Goal: Transaction & Acquisition: Purchase product/service

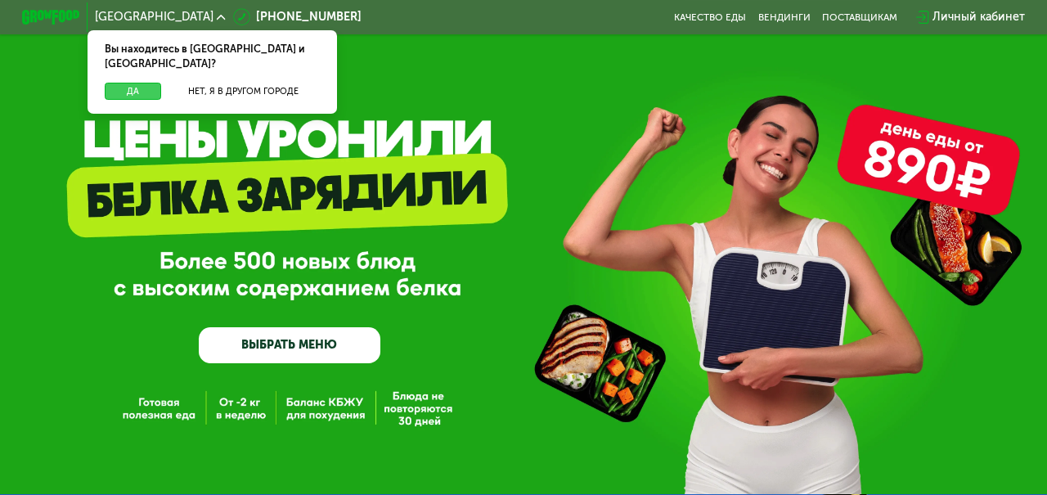
click at [142, 83] on button "Да" at bounding box center [133, 92] width 56 height 18
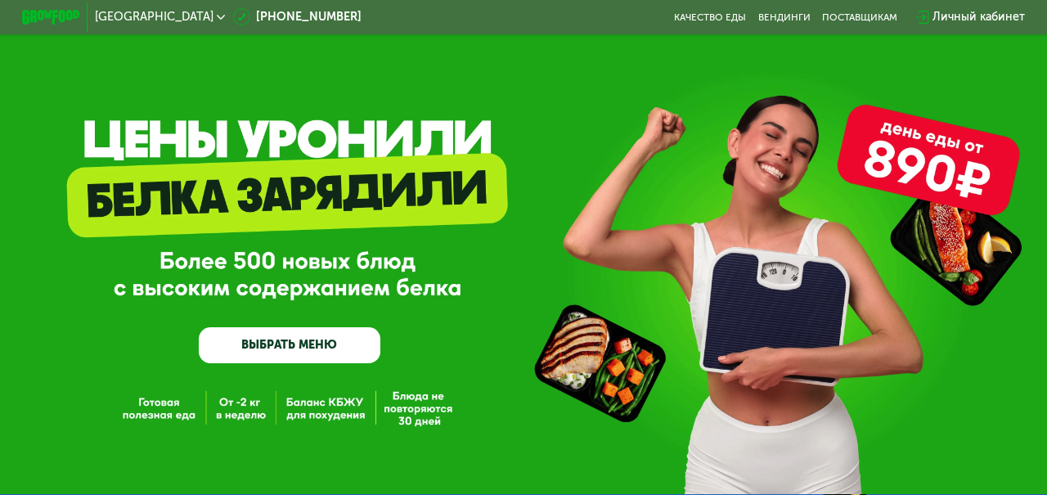
click at [282, 339] on link "ВЫБРАТЬ МЕНЮ" at bounding box center [289, 345] width 181 height 36
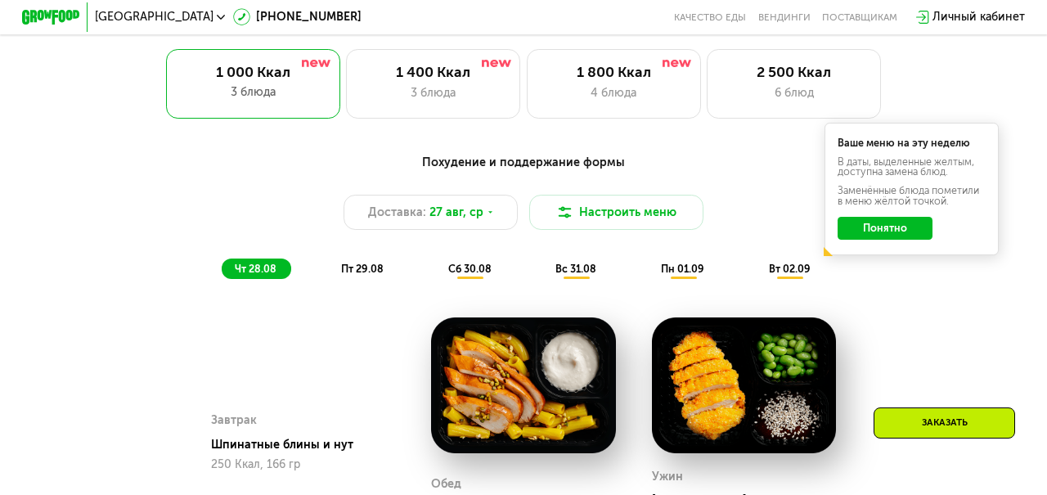
scroll to position [674, 0]
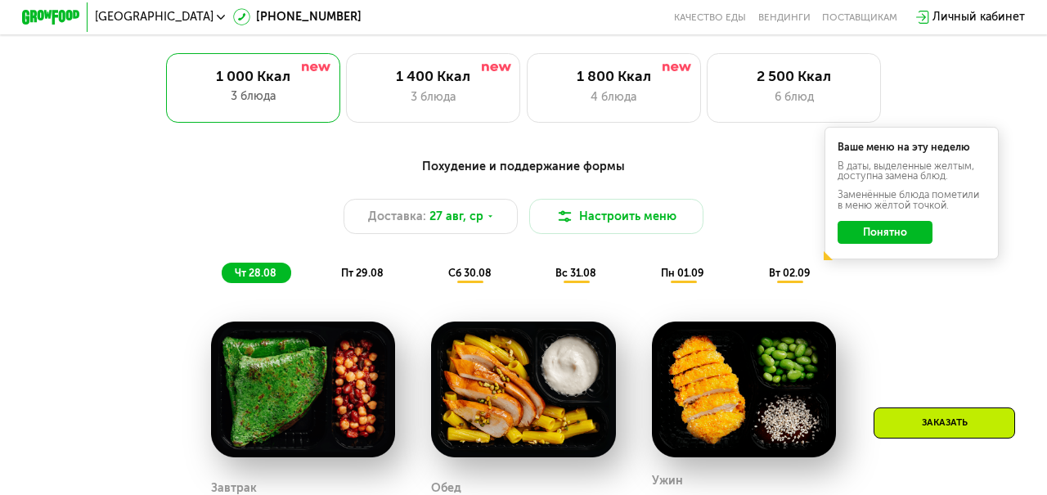
click at [896, 234] on button "Понятно" at bounding box center [885, 232] width 95 height 23
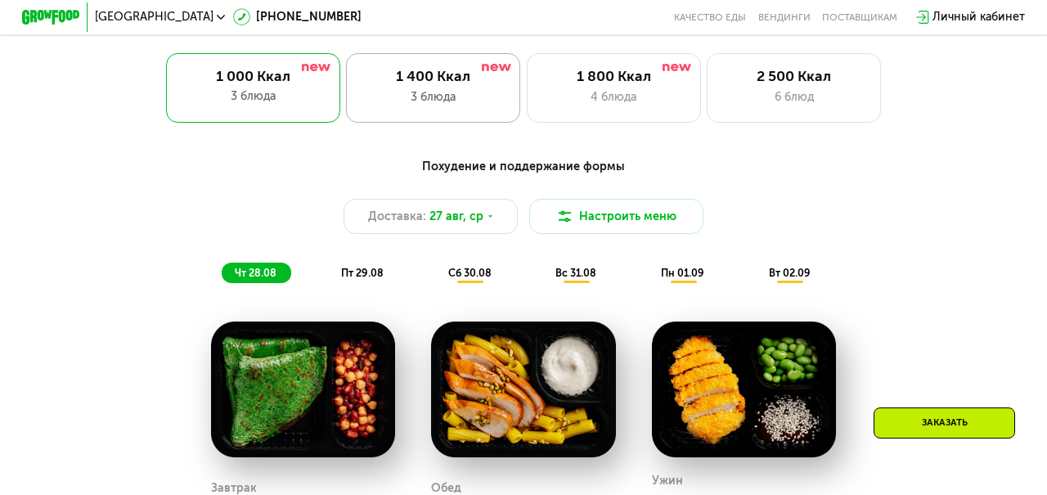
click at [437, 75] on div "1 400 Ккал" at bounding box center [434, 76] width 144 height 17
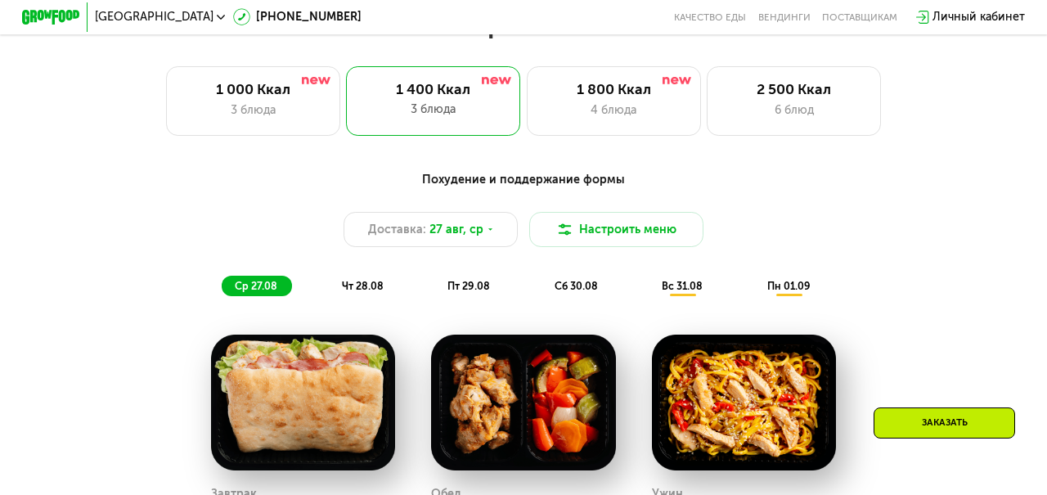
scroll to position [658, 0]
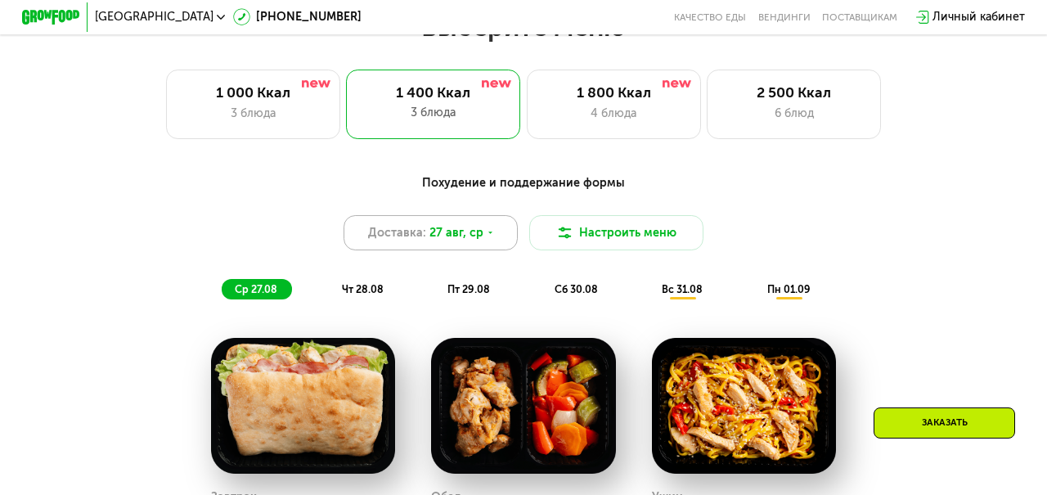
click at [490, 235] on icon at bounding box center [490, 232] width 9 height 9
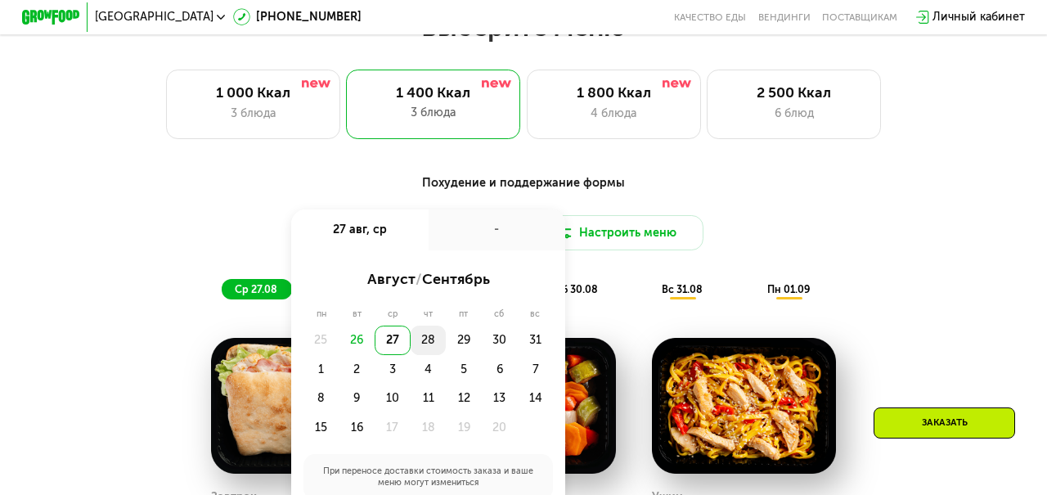
click at [446, 343] on div "28" at bounding box center [464, 340] width 36 height 29
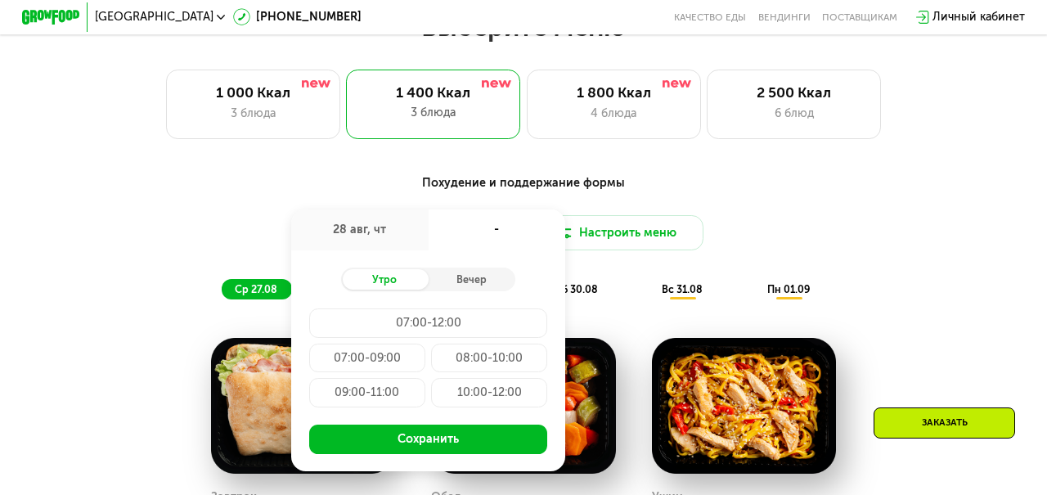
click at [732, 157] on div "Похудение и поддержание формы Доставка: [DATE] авг, чт - Утро Вечер 07:00-12:00…" at bounding box center [523, 481] width 1047 height 654
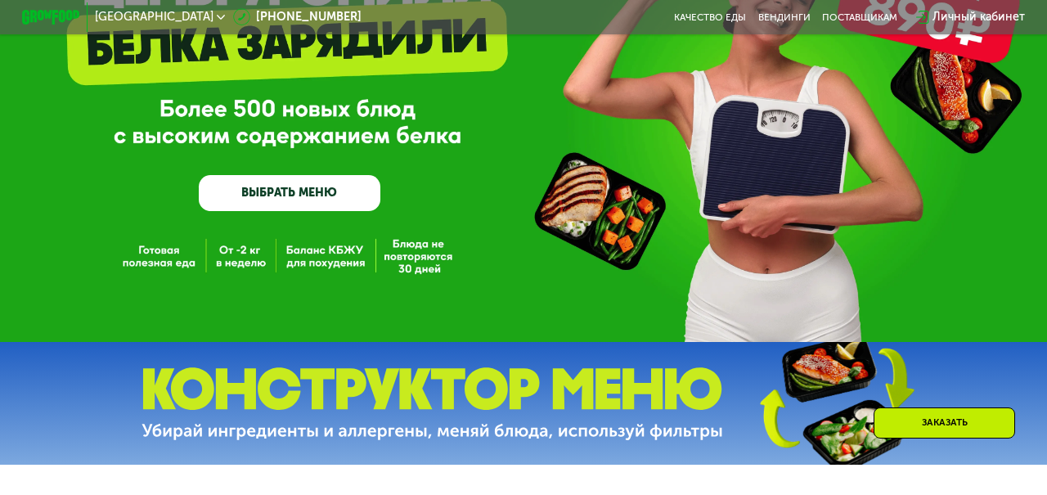
scroll to position [155, 0]
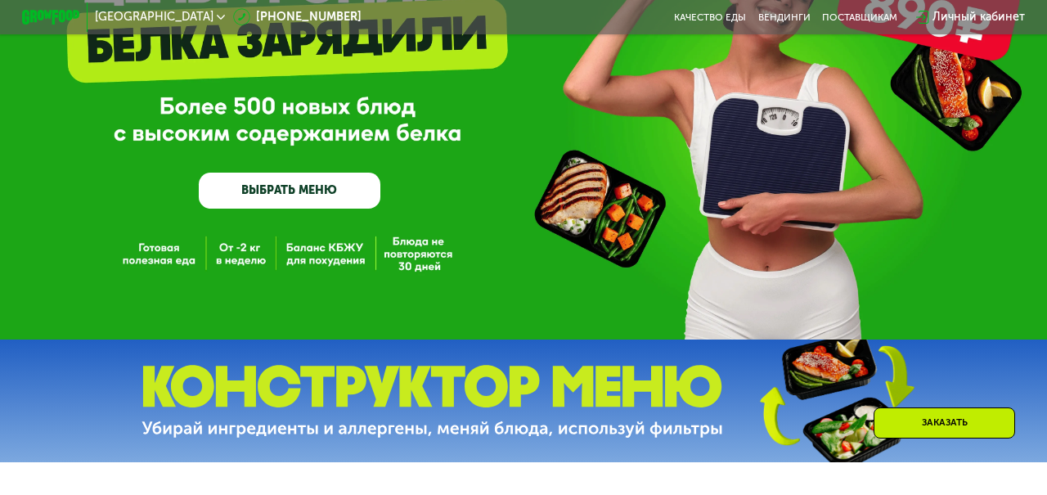
click at [272, 194] on link "ВЫБРАТЬ МЕНЮ" at bounding box center [289, 191] width 181 height 36
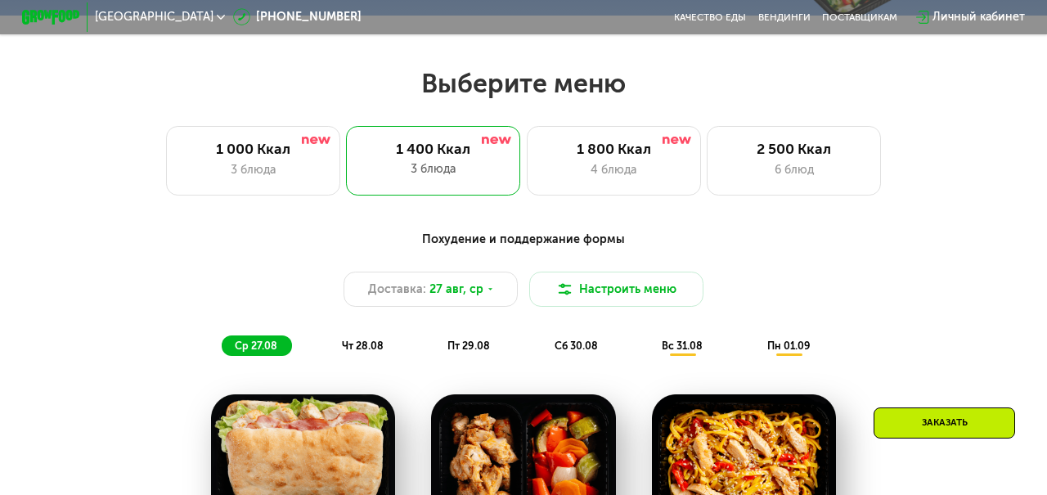
scroll to position [633, 0]
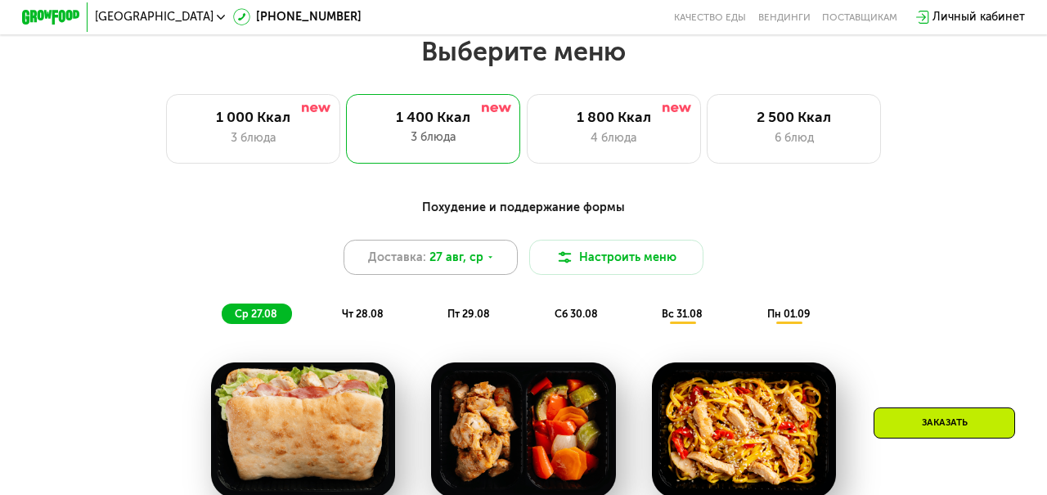
click at [489, 260] on icon at bounding box center [490, 257] width 9 height 9
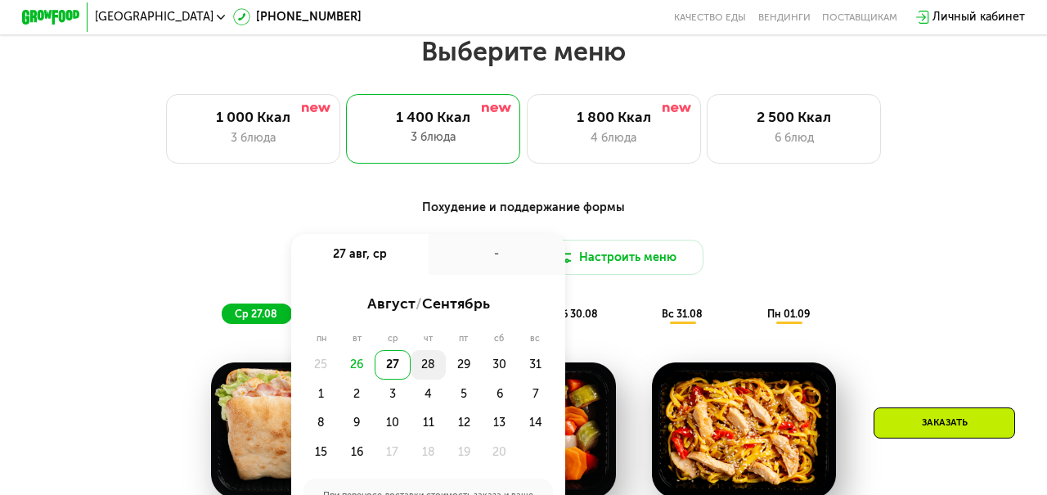
click at [446, 362] on div "28" at bounding box center [464, 364] width 36 height 29
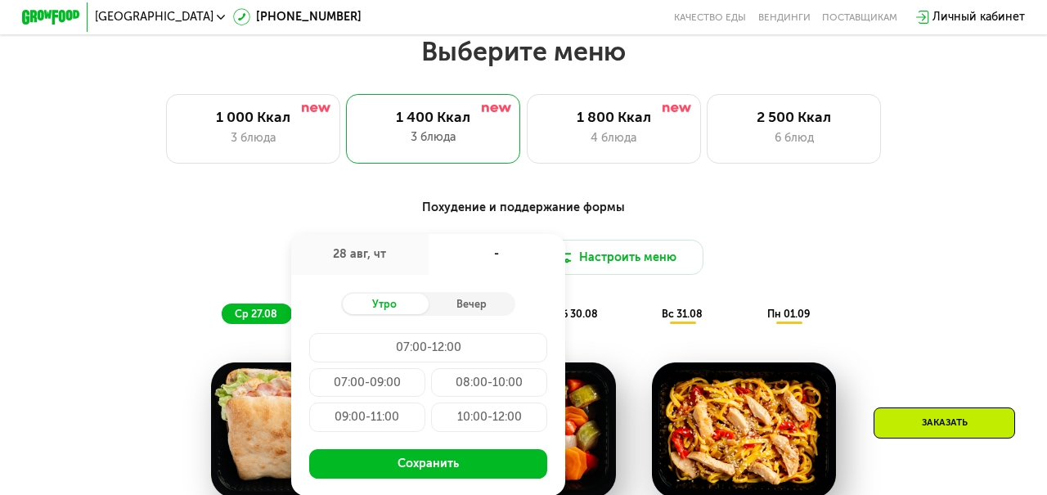
click at [681, 200] on div "Похудение и поддержание формы" at bounding box center [523, 208] width 861 height 18
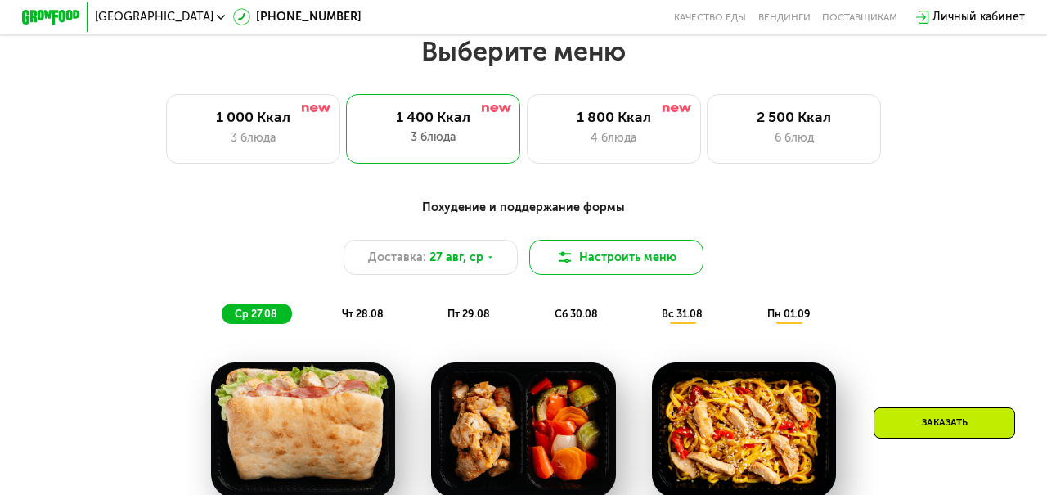
click at [631, 259] on button "Настроить меню" at bounding box center [616, 257] width 174 height 35
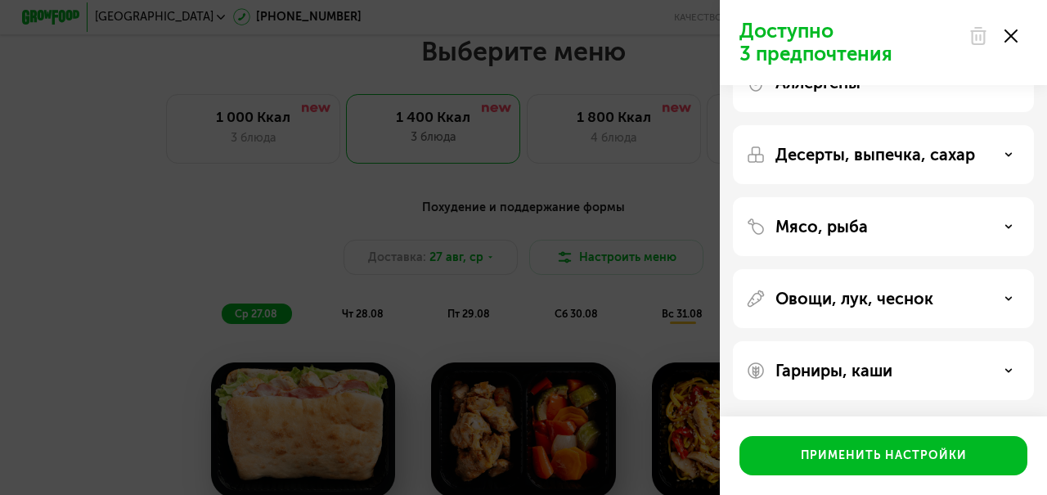
scroll to position [0, 0]
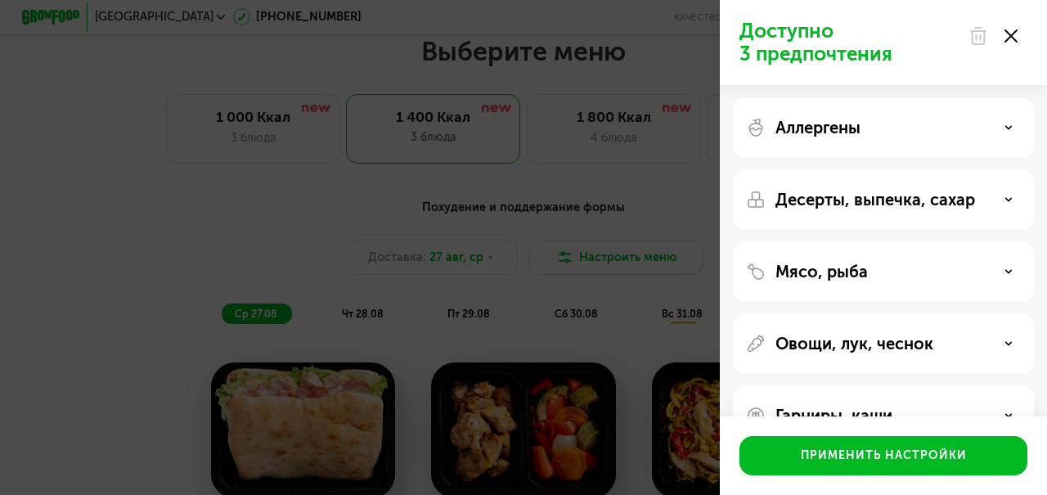
click at [669, 188] on div "Доступно 3 предпочтения Аллергены Десерты, выпечка, сахар Мясо, рыба Овощи, лук…" at bounding box center [523, 247] width 1047 height 495
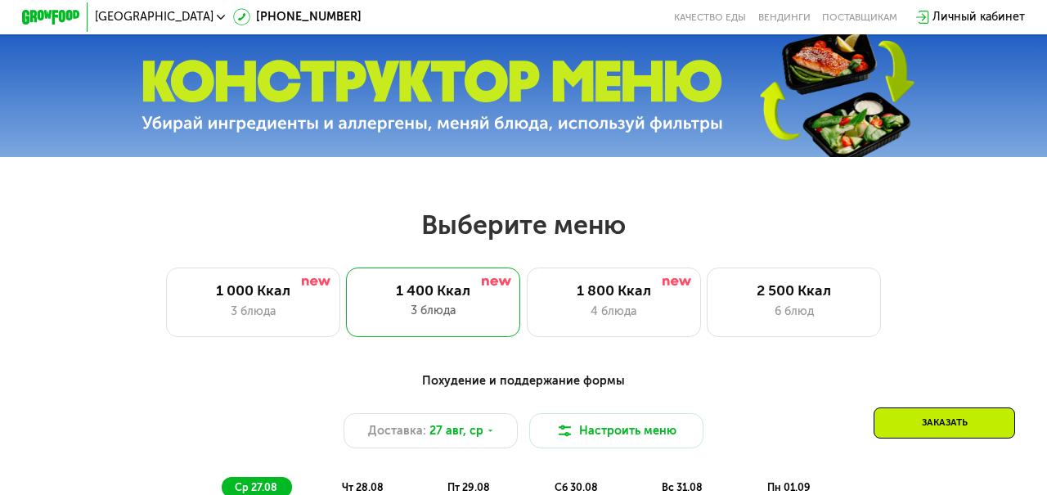
scroll to position [449, 0]
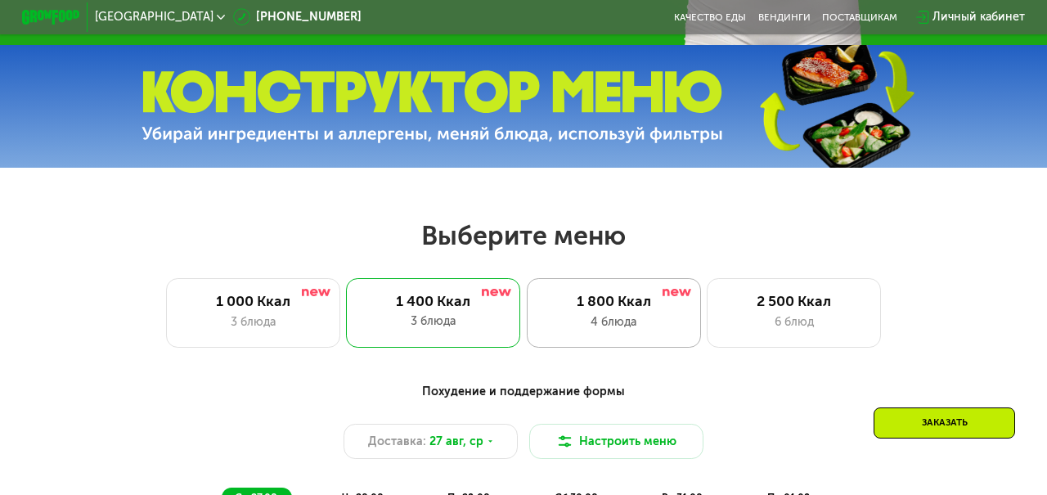
click at [707, 333] on div "1 800 Ккал 4 блюда" at bounding box center [794, 313] width 174 height 70
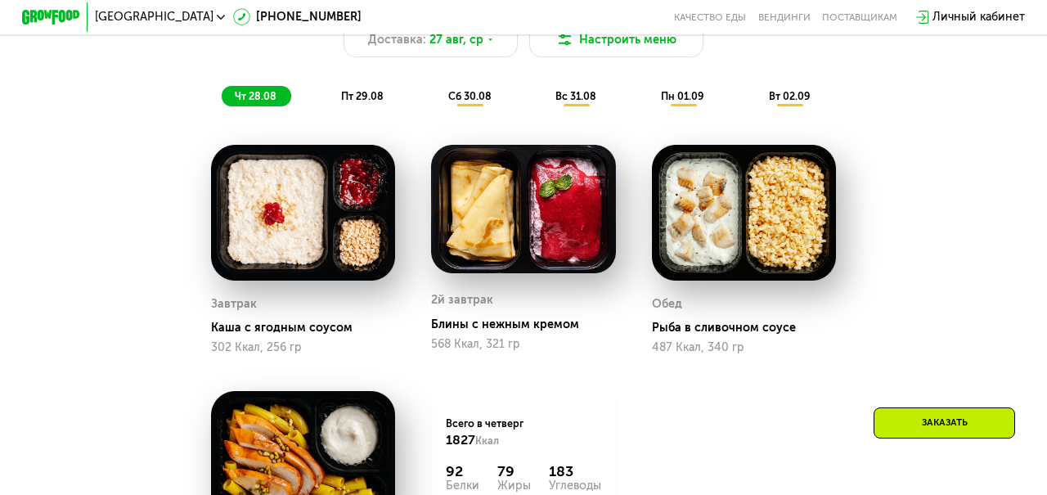
scroll to position [891, 0]
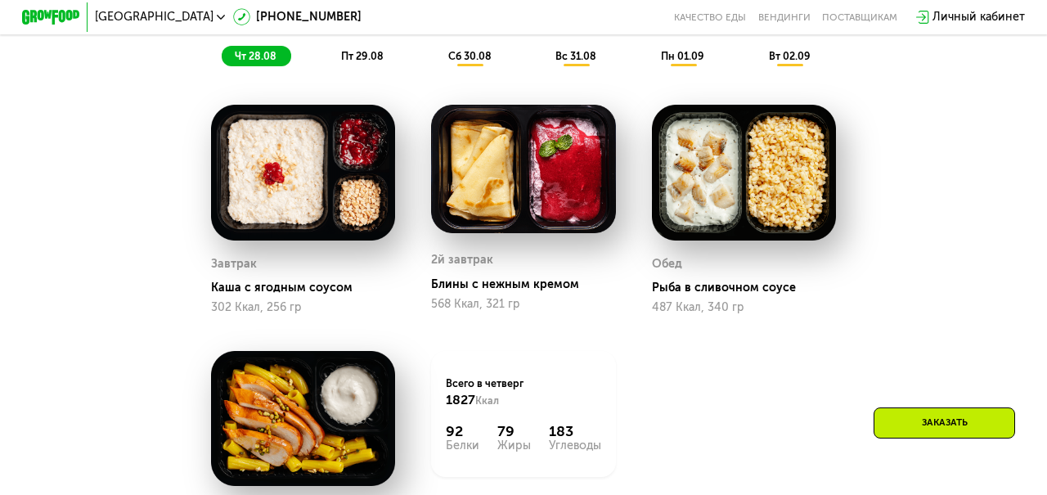
click at [365, 52] on span "пт 29.08" at bounding box center [362, 56] width 43 height 12
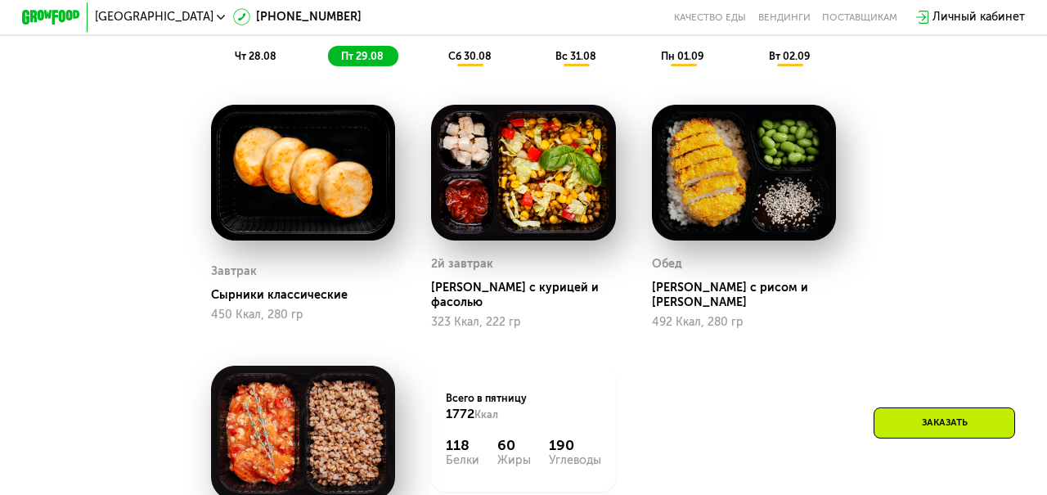
click at [543, 49] on div "сб 30.08" at bounding box center [577, 56] width 69 height 20
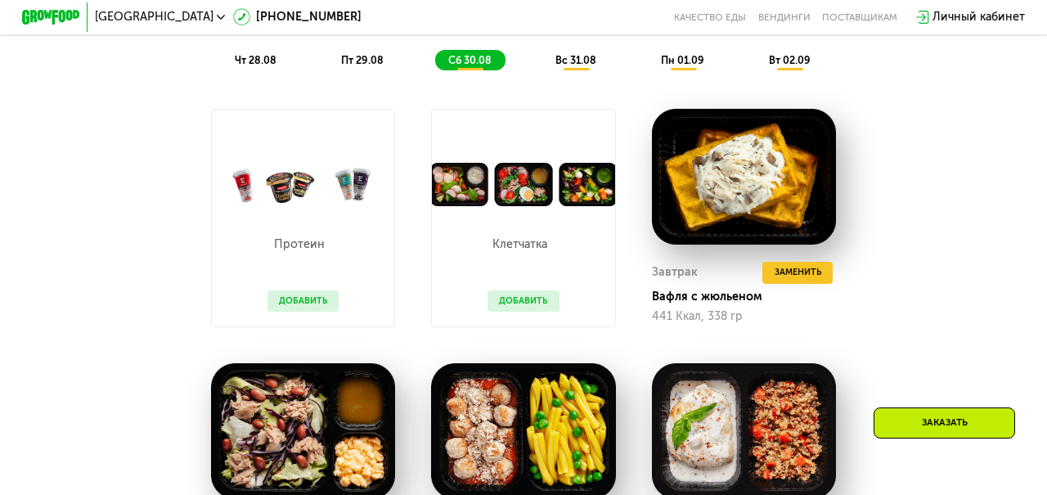
scroll to position [881, 0]
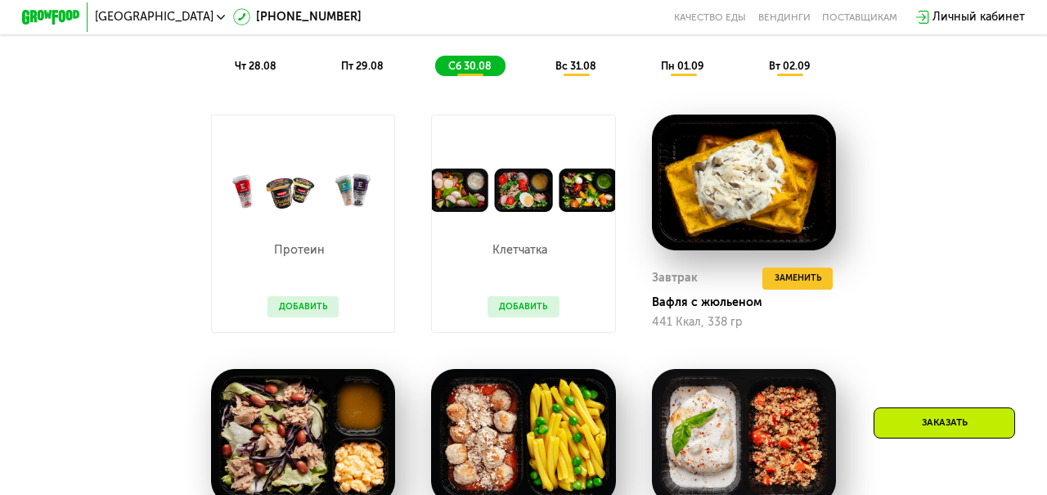
click at [592, 64] on span "вс 31.08" at bounding box center [576, 66] width 41 height 12
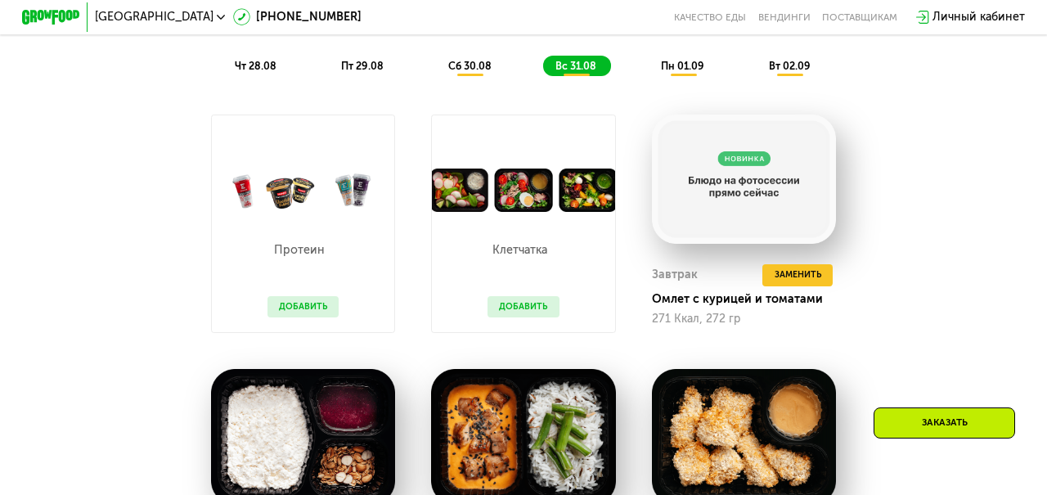
click at [679, 67] on span "пн 01.09" at bounding box center [682, 66] width 43 height 12
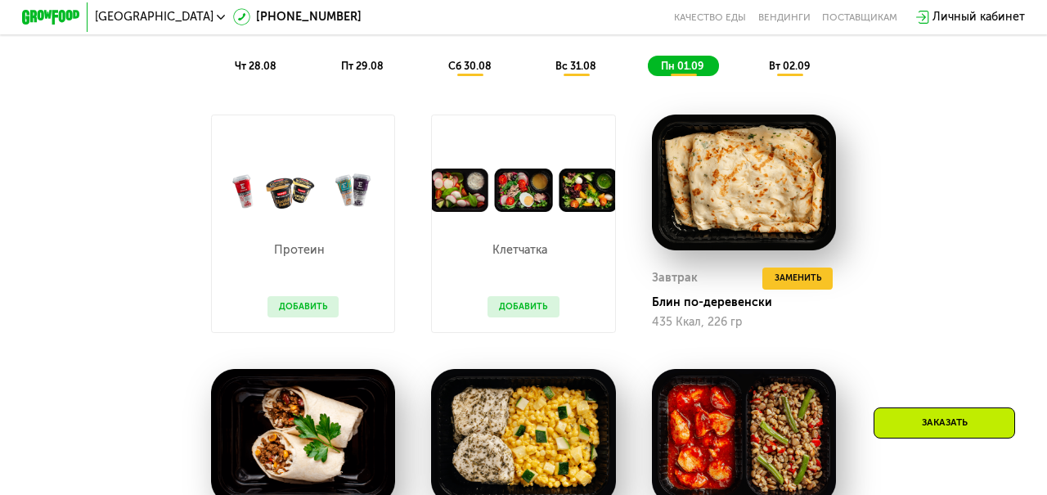
click at [793, 64] on span "вт 02.09" at bounding box center [790, 66] width 42 height 12
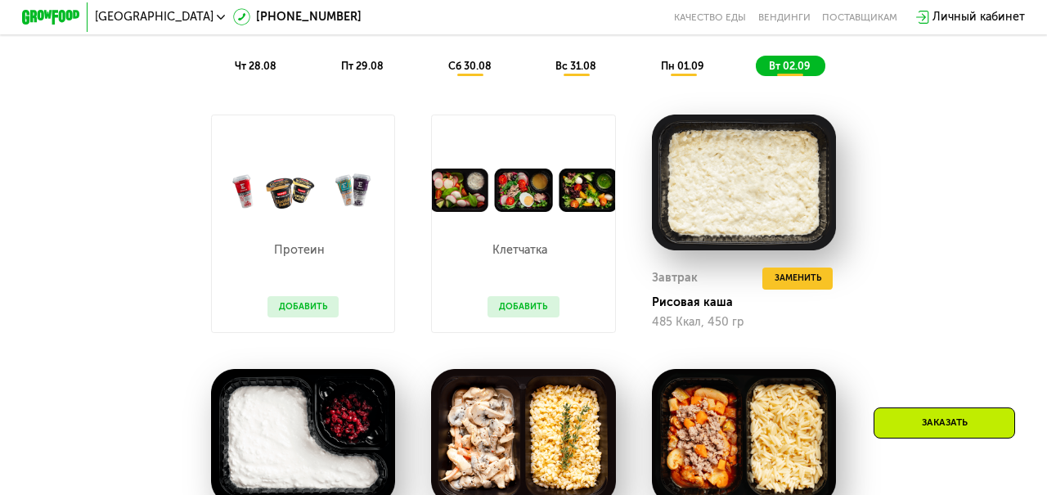
click at [523, 313] on button "Добавить" at bounding box center [523, 307] width 71 height 22
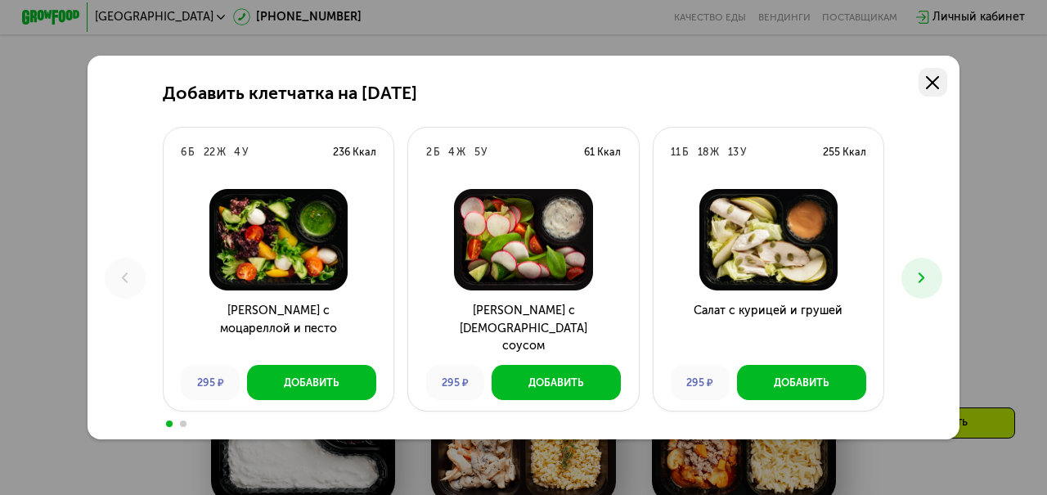
click at [941, 84] on link at bounding box center [933, 82] width 29 height 29
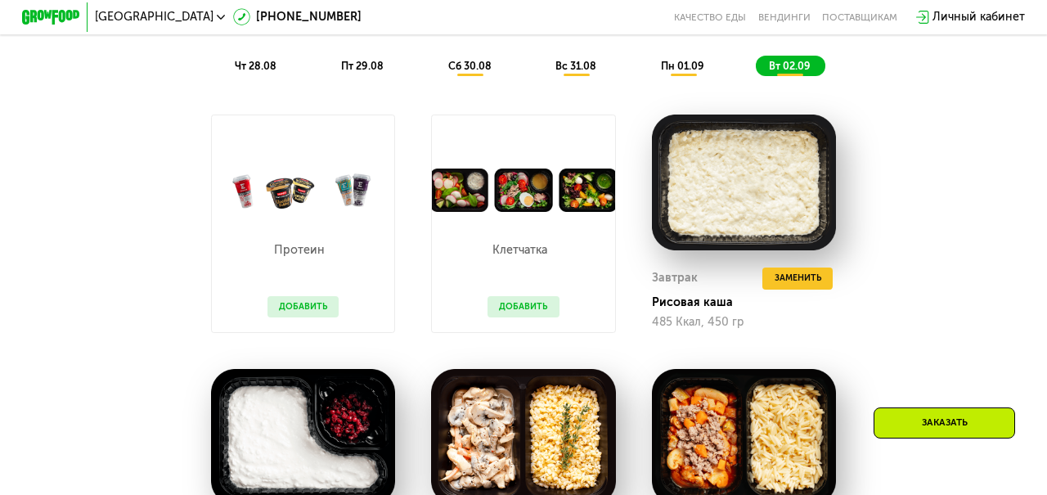
click at [507, 256] on p "Клетчатка" at bounding box center [520, 250] width 65 height 11
click at [522, 303] on button "Добавить" at bounding box center [523, 307] width 71 height 22
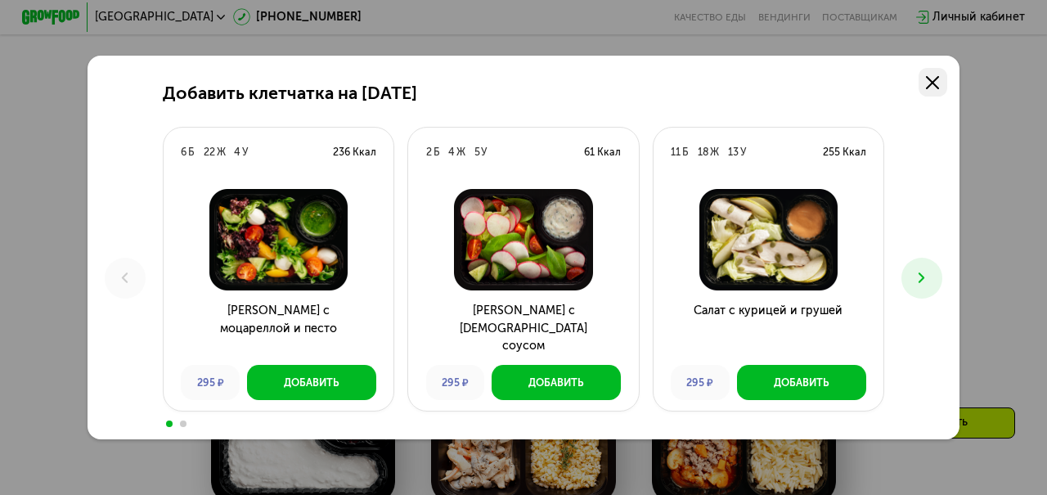
click at [936, 79] on use at bounding box center [932, 82] width 13 height 13
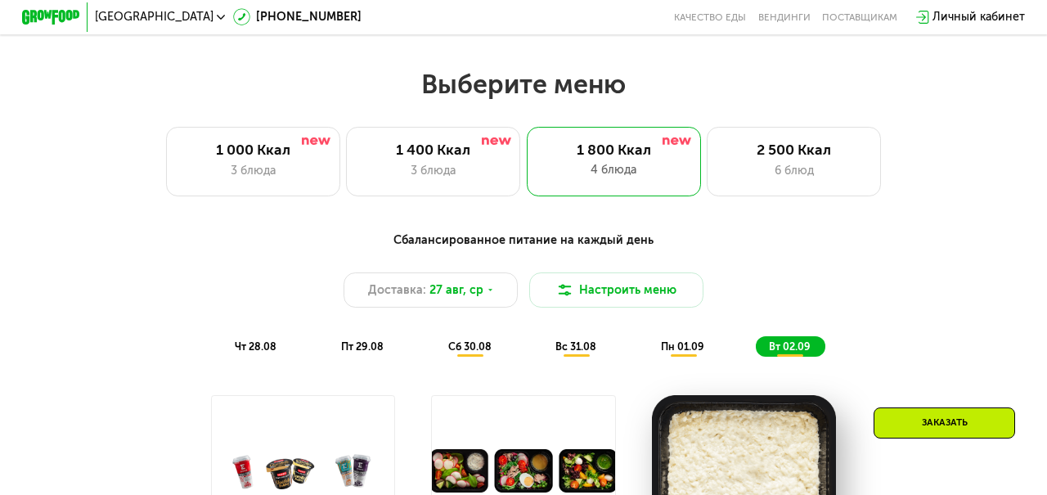
scroll to position [600, 0]
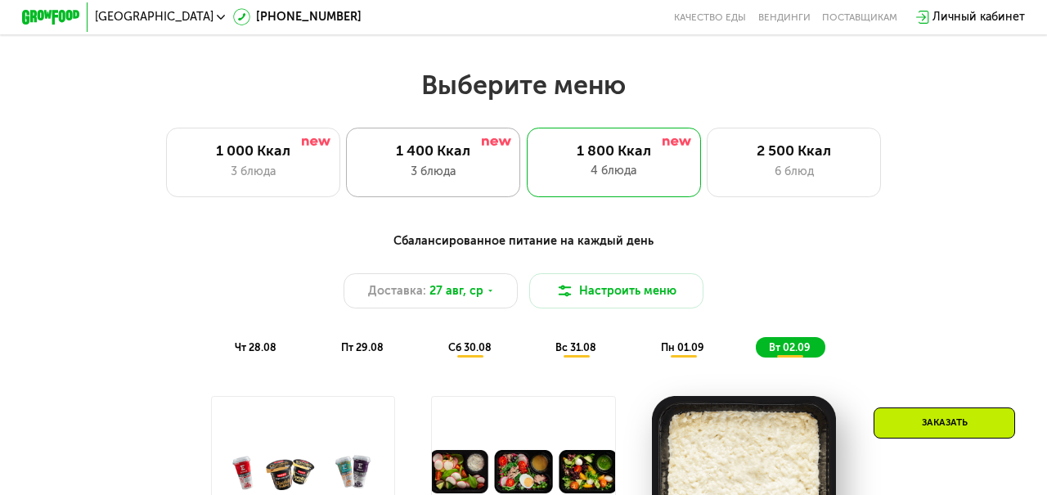
click at [489, 178] on div "3 блюда" at bounding box center [434, 171] width 144 height 17
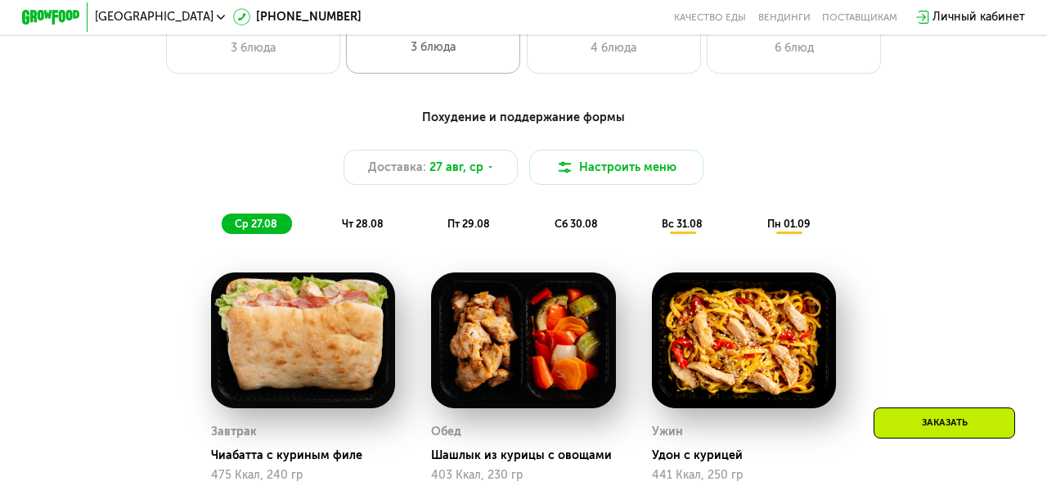
scroll to position [727, 0]
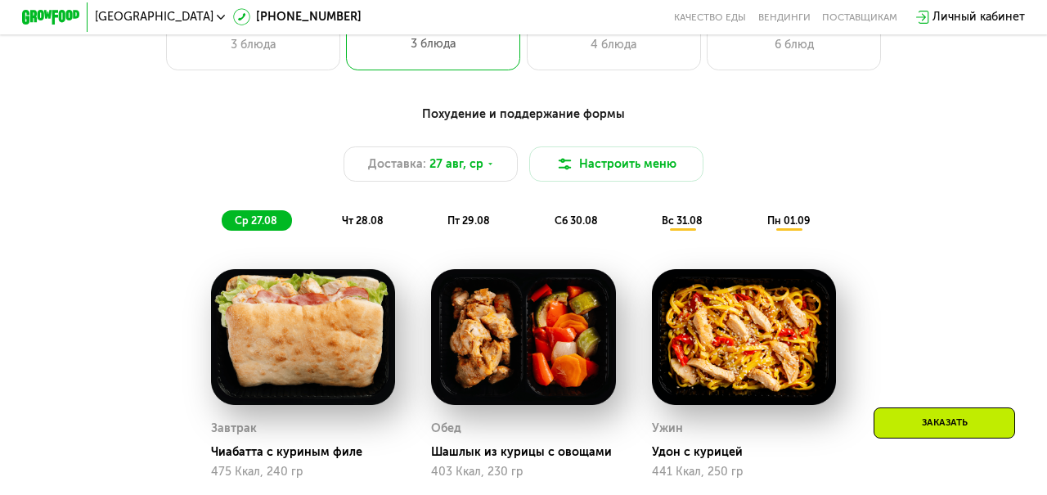
click at [367, 218] on span "чт 28.08" at bounding box center [363, 220] width 42 height 12
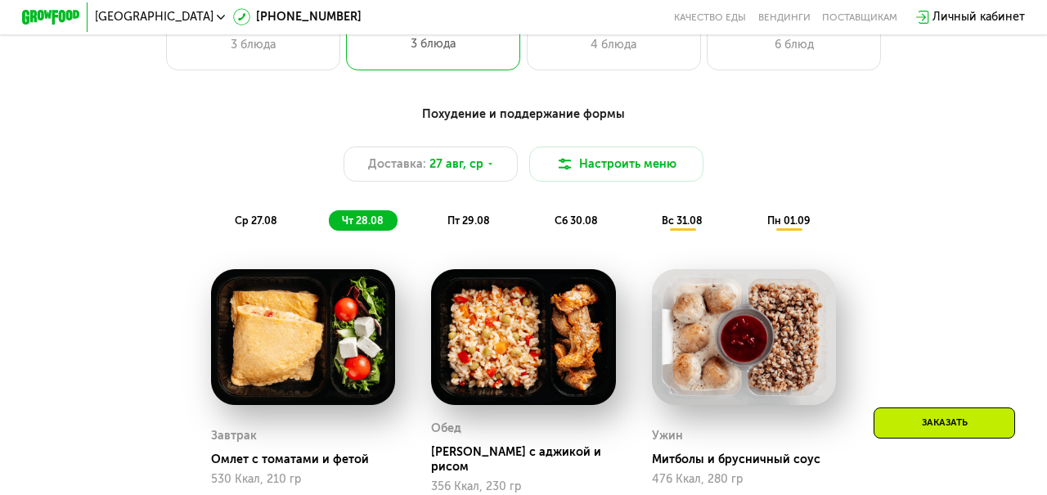
click at [473, 221] on span "пт 29.08" at bounding box center [469, 220] width 43 height 12
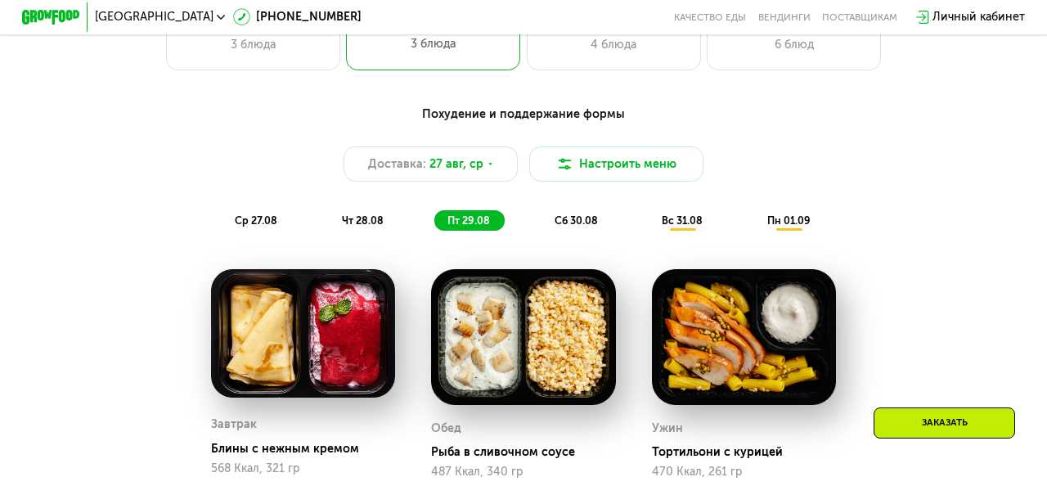
click at [573, 219] on span "сб 30.08" at bounding box center [576, 220] width 43 height 12
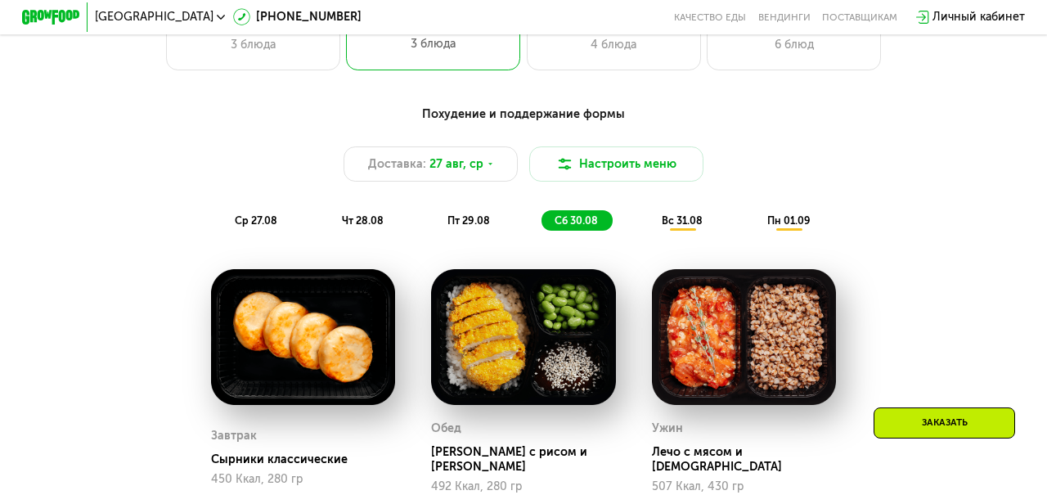
click at [680, 220] on span "вс 31.08" at bounding box center [682, 220] width 41 height 12
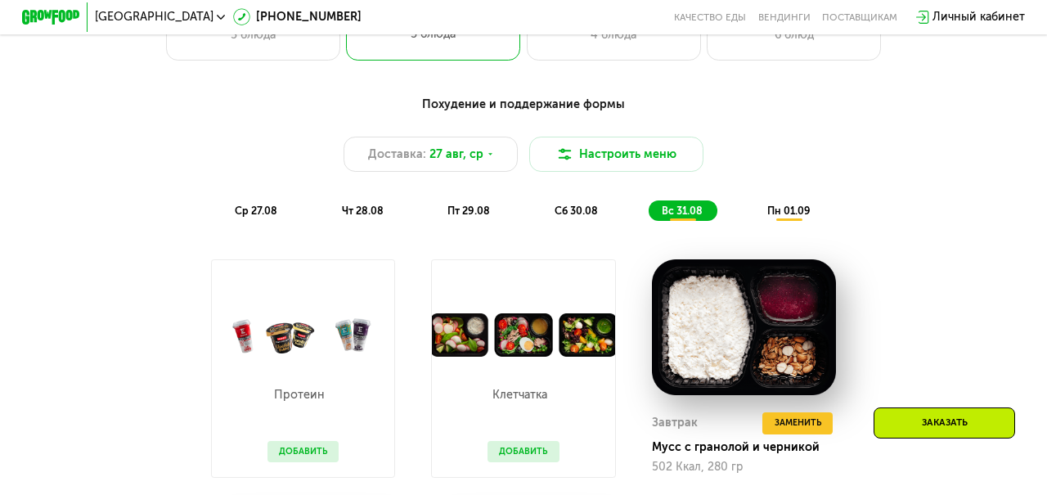
scroll to position [711, 0]
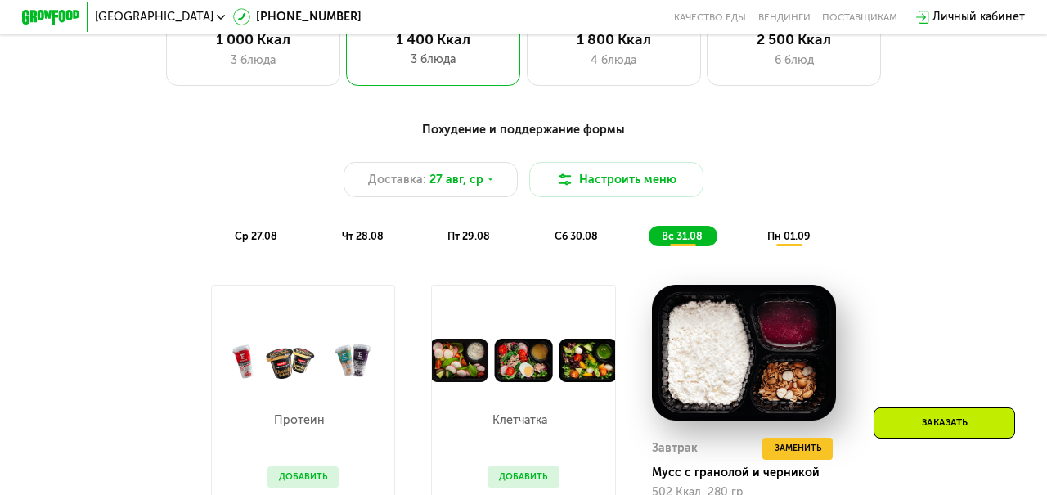
click at [788, 235] on span "пн 01.09" at bounding box center [789, 236] width 43 height 12
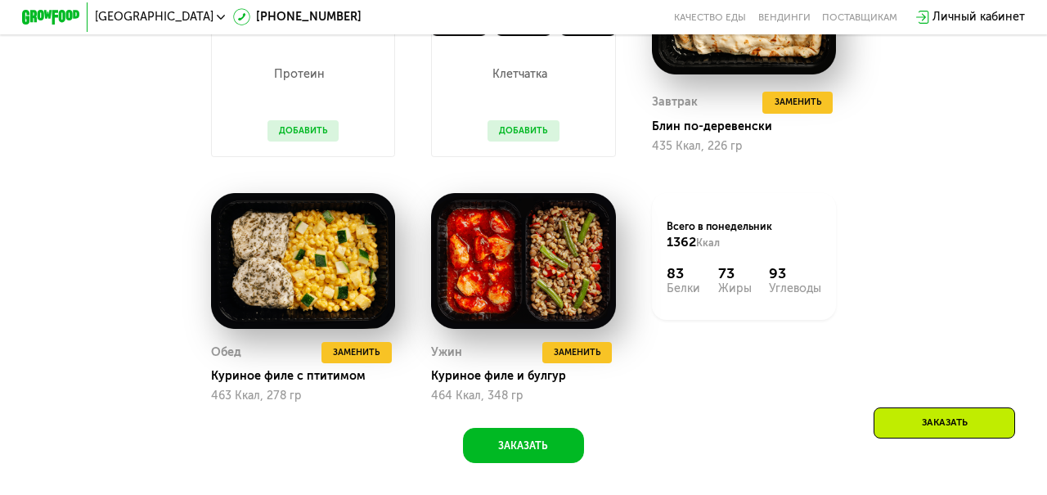
scroll to position [1086, 0]
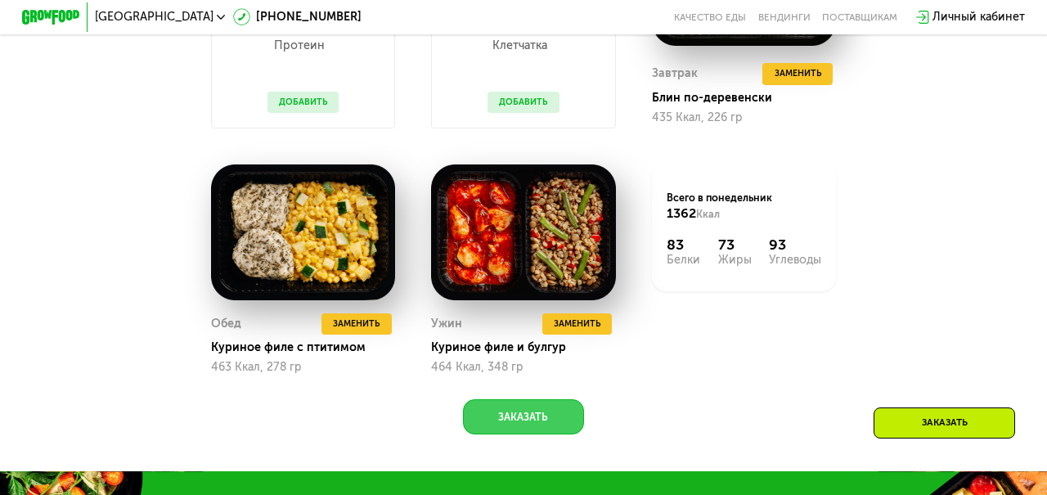
click at [565, 417] on button "Заказать" at bounding box center [523, 416] width 121 height 35
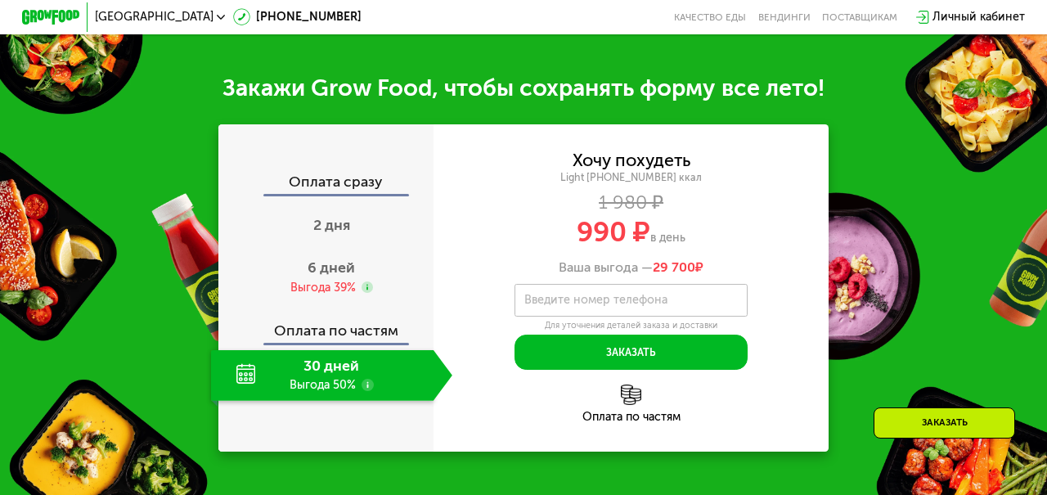
scroll to position [1556, 0]
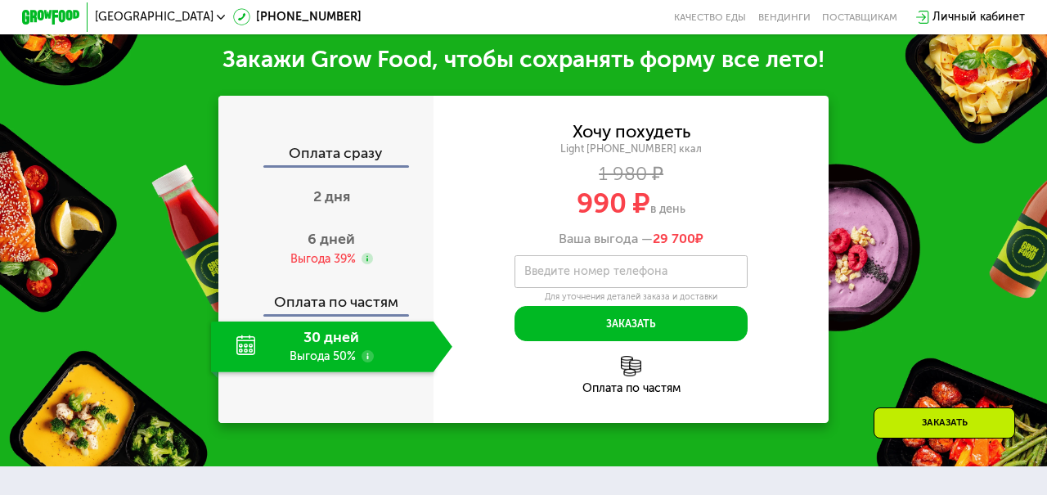
click at [356, 360] on div "30 дней Выгода 50%" at bounding box center [322, 347] width 223 height 51
click at [335, 347] on div "30 дней Выгода 50%" at bounding box center [322, 347] width 223 height 51
click at [331, 200] on span "2 дня" at bounding box center [331, 196] width 37 height 18
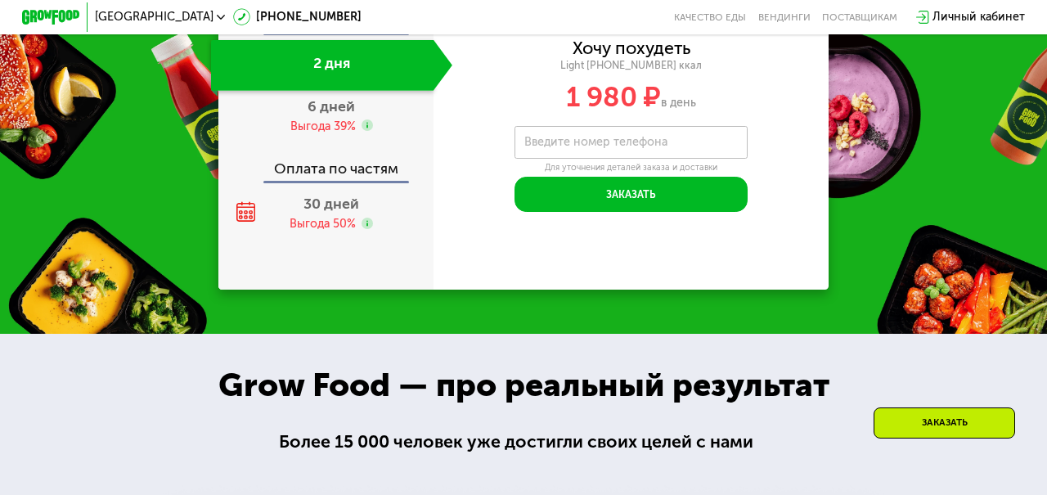
scroll to position [1480, 0]
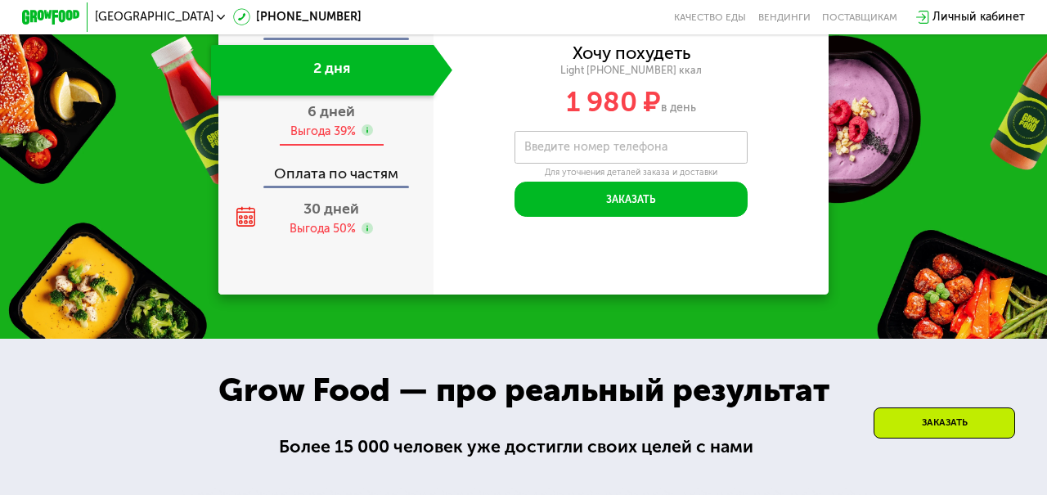
click at [337, 120] on span "6 дней" at bounding box center [331, 111] width 47 height 18
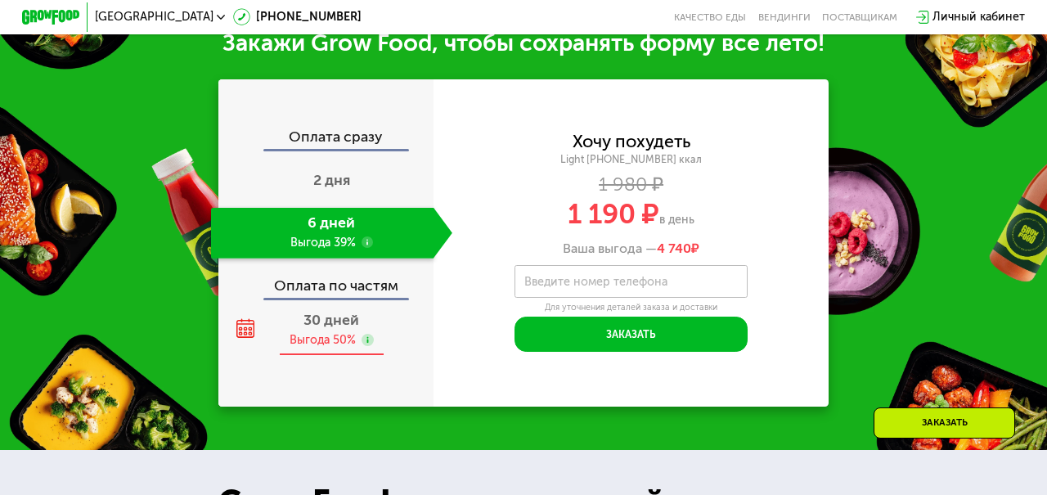
click at [326, 336] on div "Выгода 50%" at bounding box center [323, 340] width 66 height 16
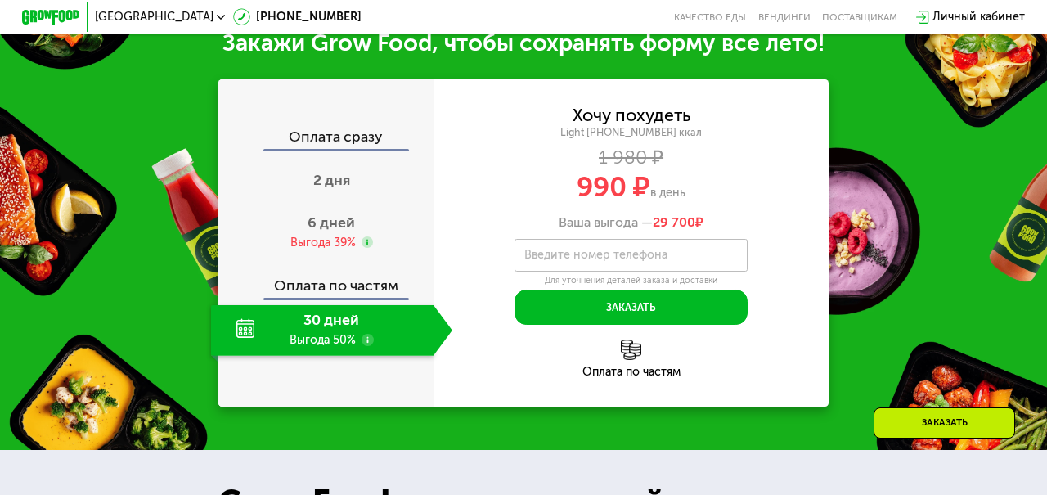
click at [364, 289] on div "Оплата по частям" at bounding box center [326, 281] width 214 height 34
click at [340, 181] on span "2 дня" at bounding box center [331, 180] width 37 height 18
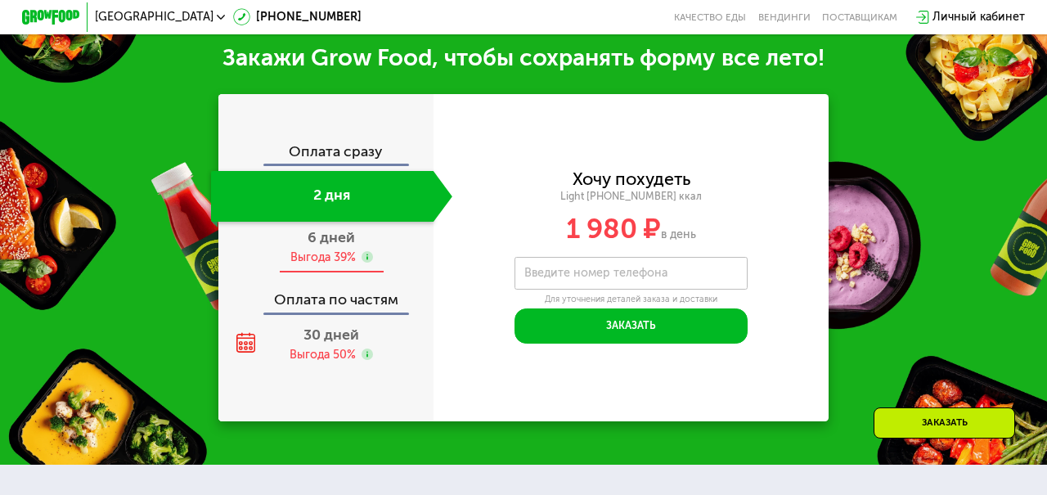
click at [327, 250] on div "Выгода 39%" at bounding box center [323, 258] width 65 height 16
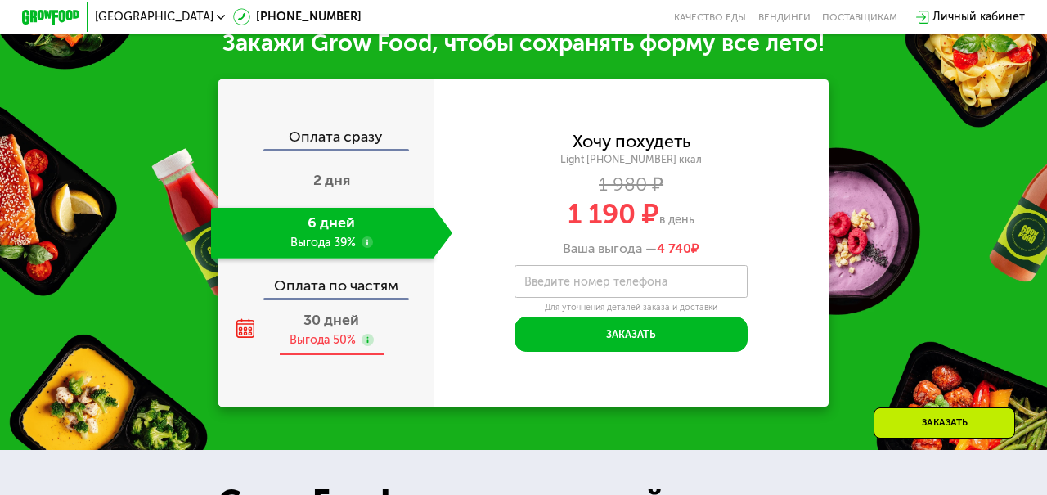
click at [322, 336] on div "Выгода 50%" at bounding box center [323, 340] width 66 height 16
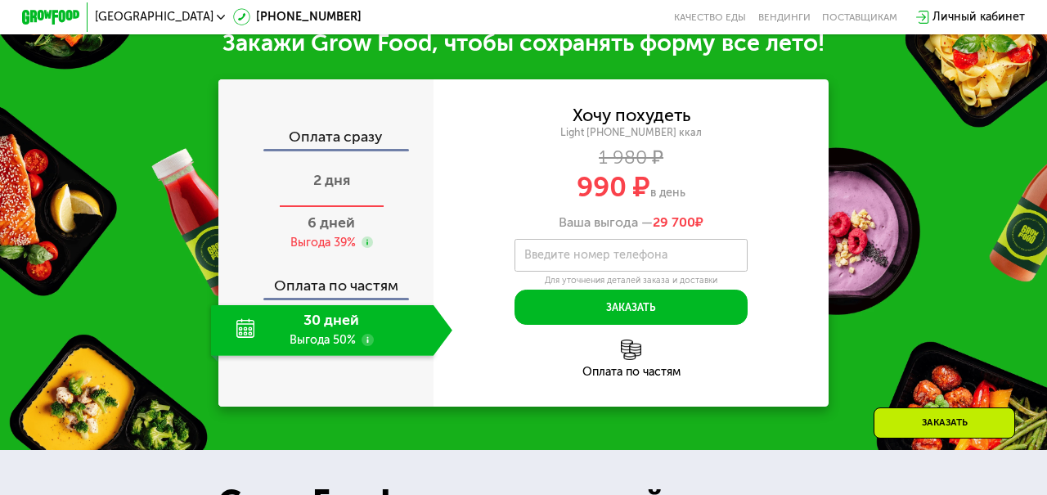
click at [332, 182] on span "2 дня" at bounding box center [331, 180] width 37 height 18
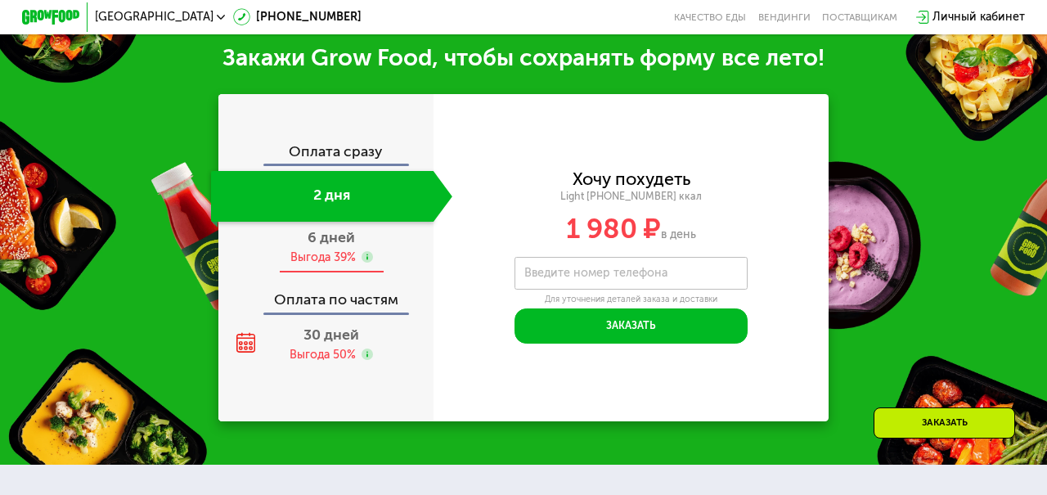
click at [333, 250] on div "Выгода 39%" at bounding box center [323, 258] width 65 height 16
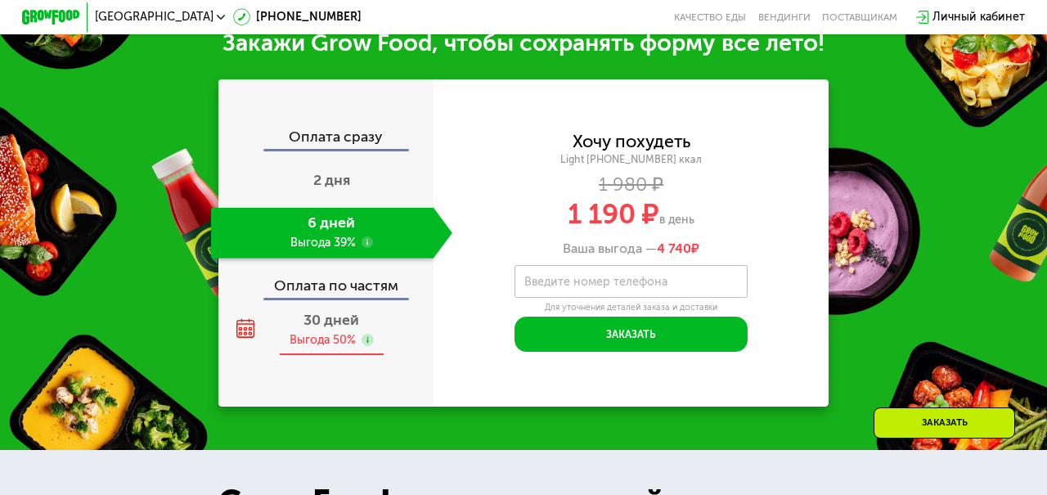
click at [335, 327] on span "30 дней" at bounding box center [332, 320] width 56 height 18
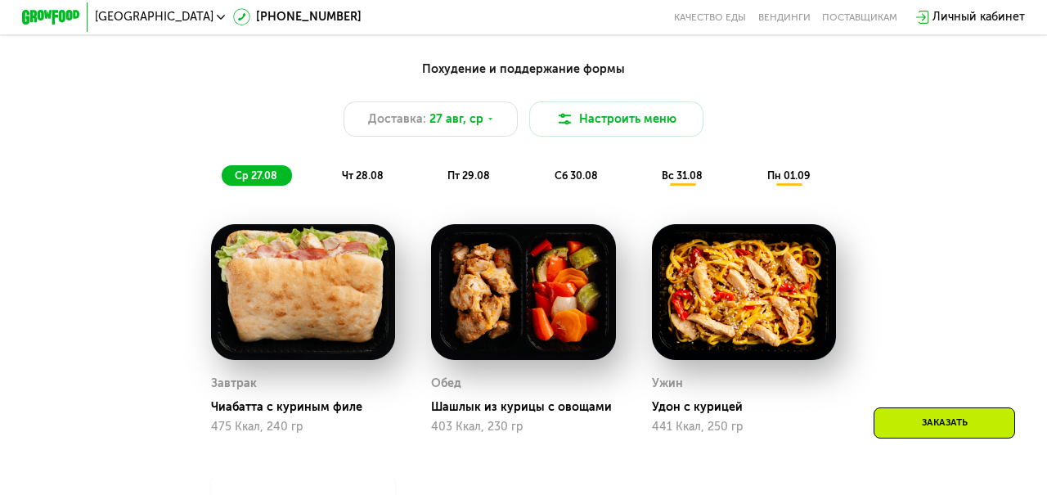
scroll to position [759, 0]
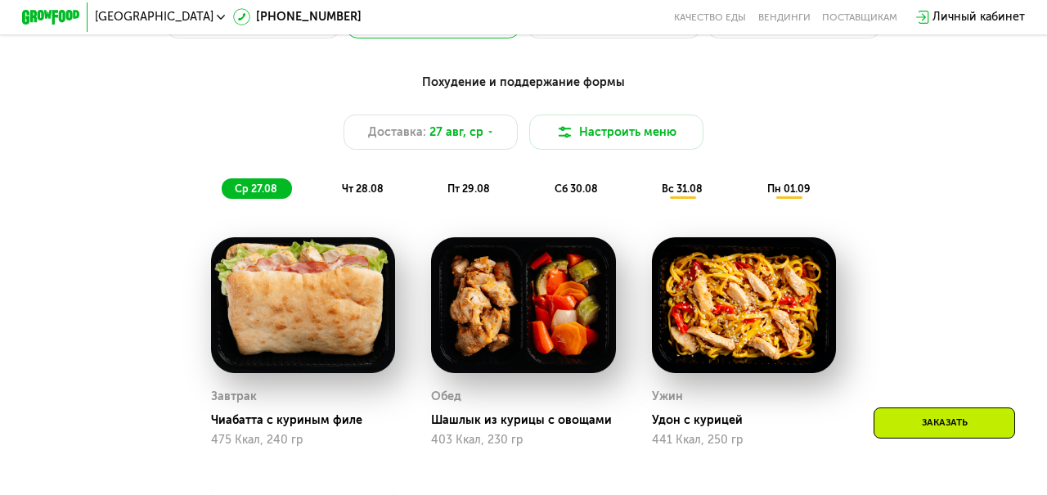
click at [435, 181] on div "чт 28.08" at bounding box center [470, 188] width 70 height 20
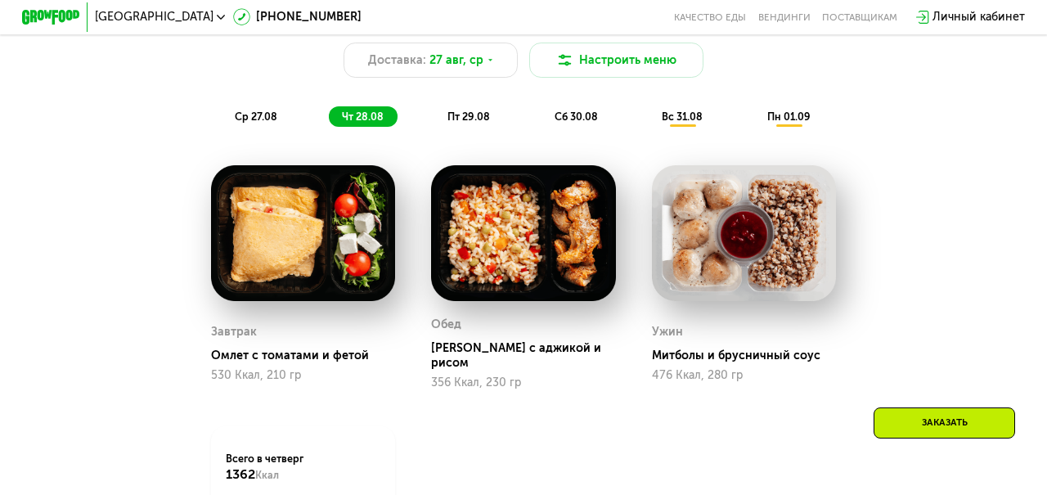
scroll to position [825, 0]
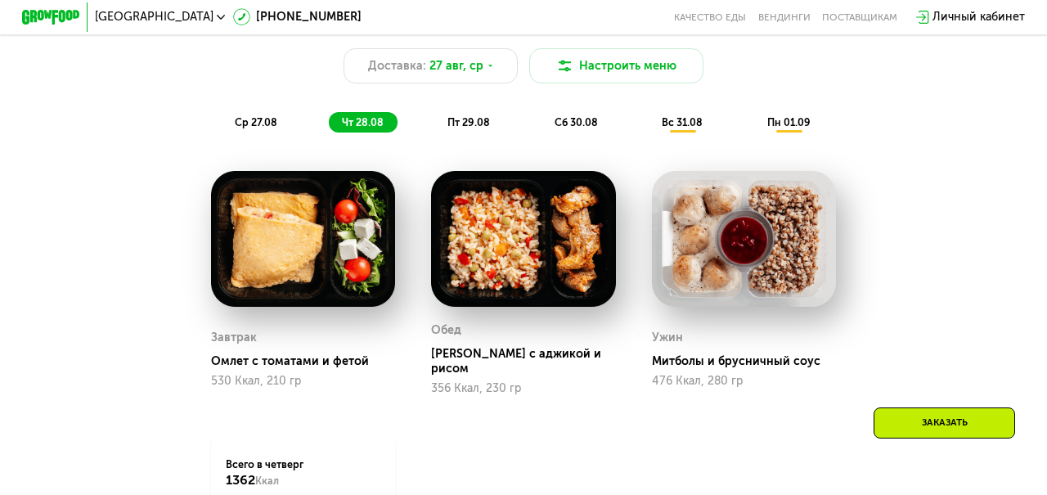
click at [460, 123] on span "пт 29.08" at bounding box center [469, 122] width 43 height 12
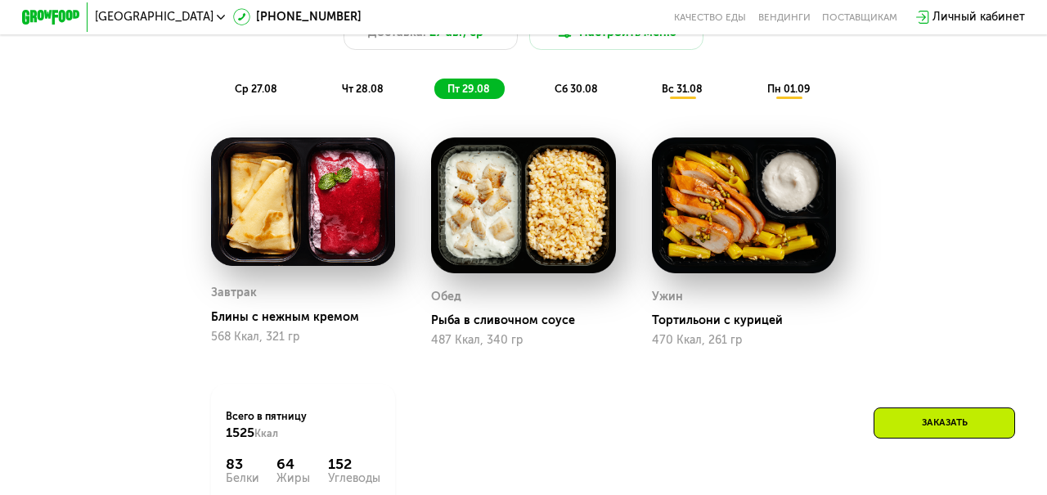
scroll to position [850, 0]
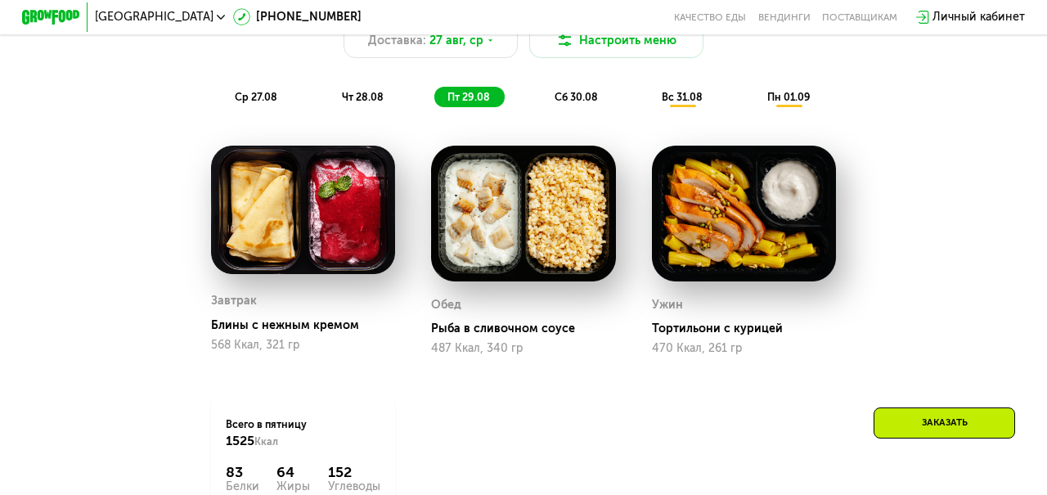
click at [587, 91] on span "сб 30.08" at bounding box center [576, 97] width 43 height 12
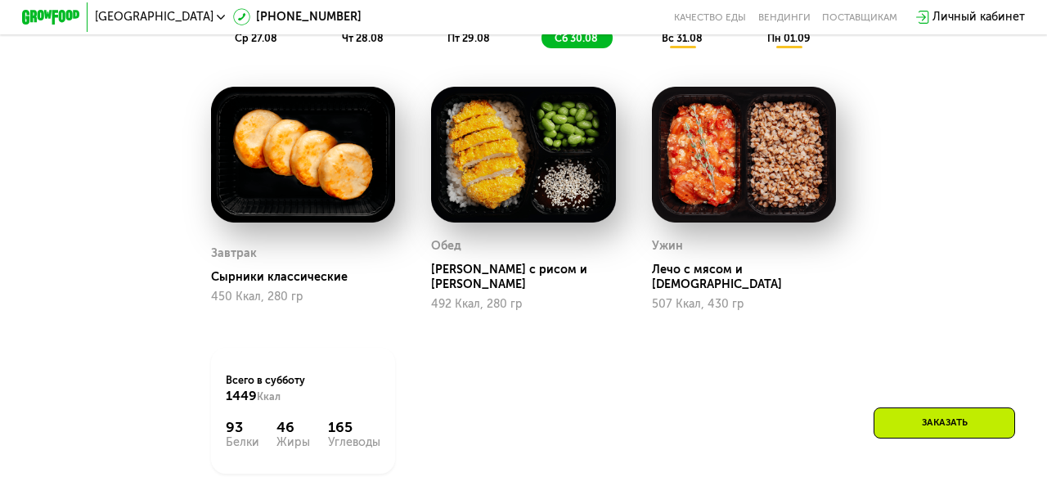
scroll to position [908, 0]
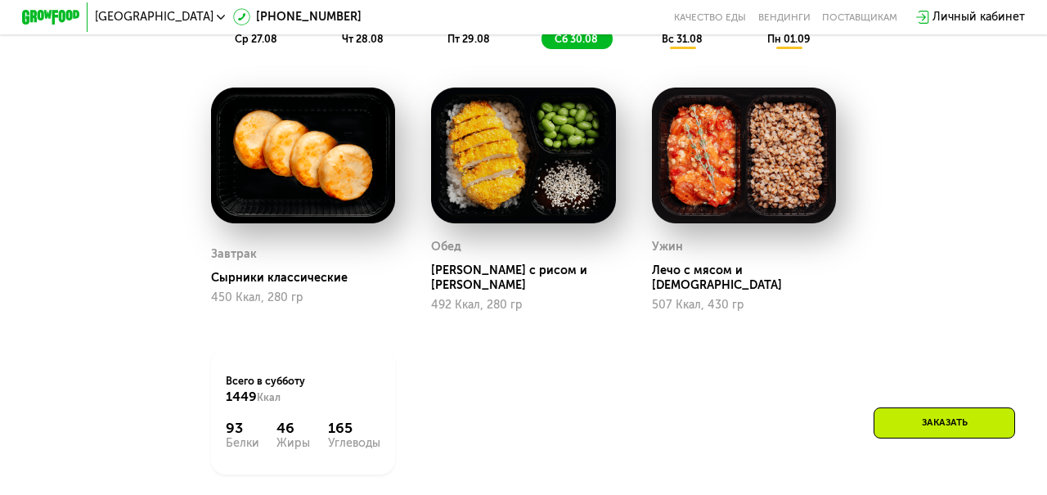
click at [681, 42] on span "вс 31.08" at bounding box center [682, 39] width 41 height 12
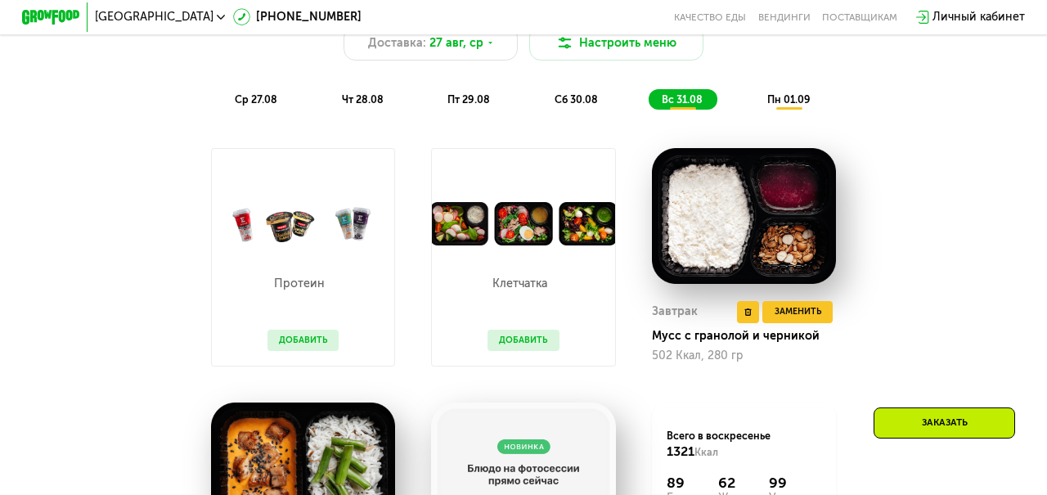
scroll to position [845, 0]
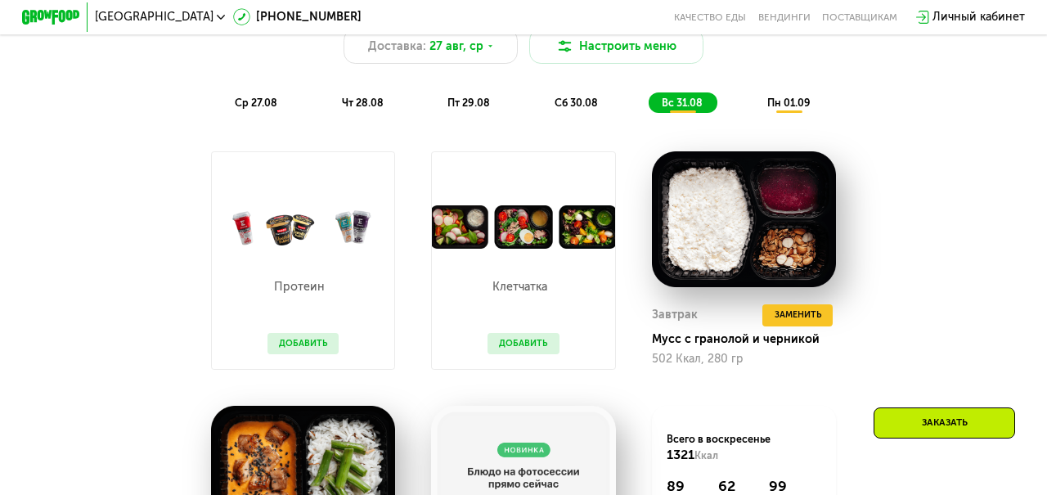
click at [784, 97] on span "пн 01.09" at bounding box center [789, 103] width 43 height 12
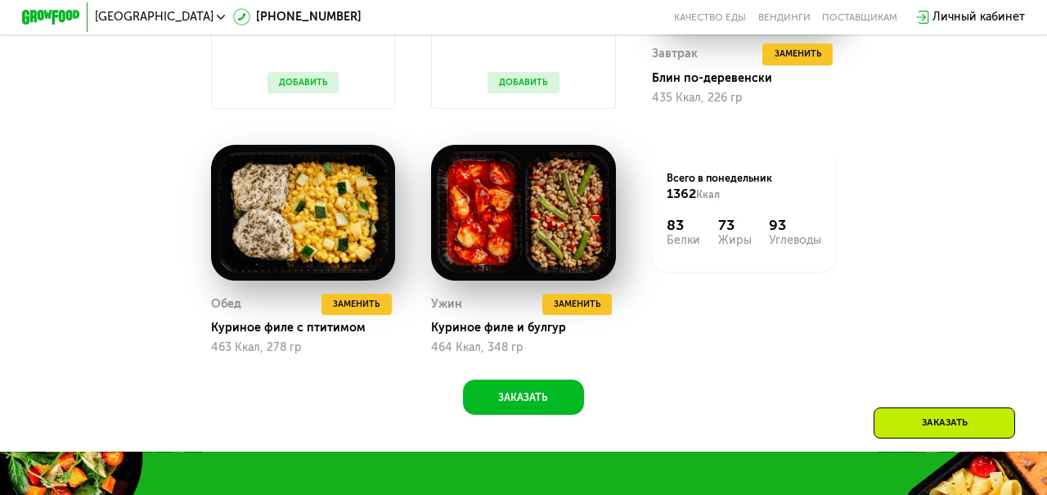
scroll to position [1115, 0]
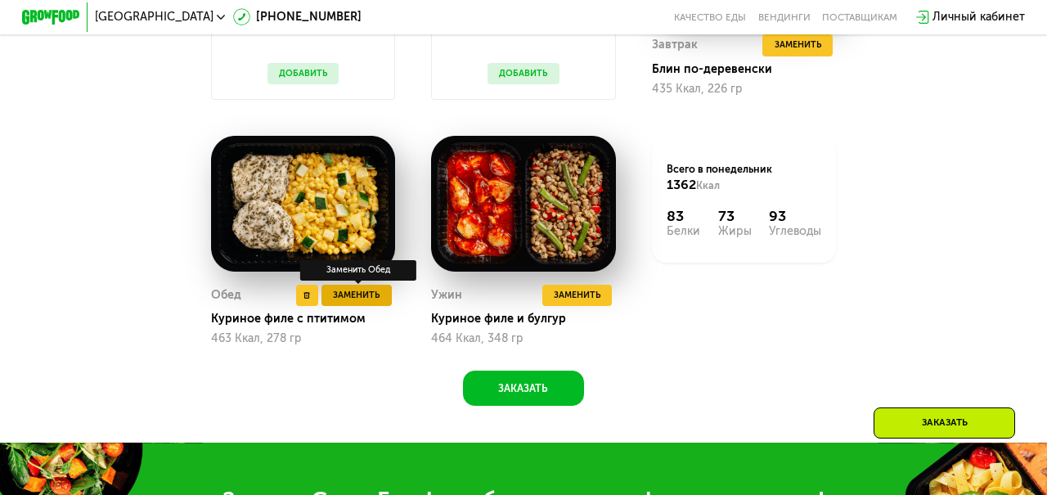
click at [371, 295] on span "Заменить" at bounding box center [356, 295] width 47 height 15
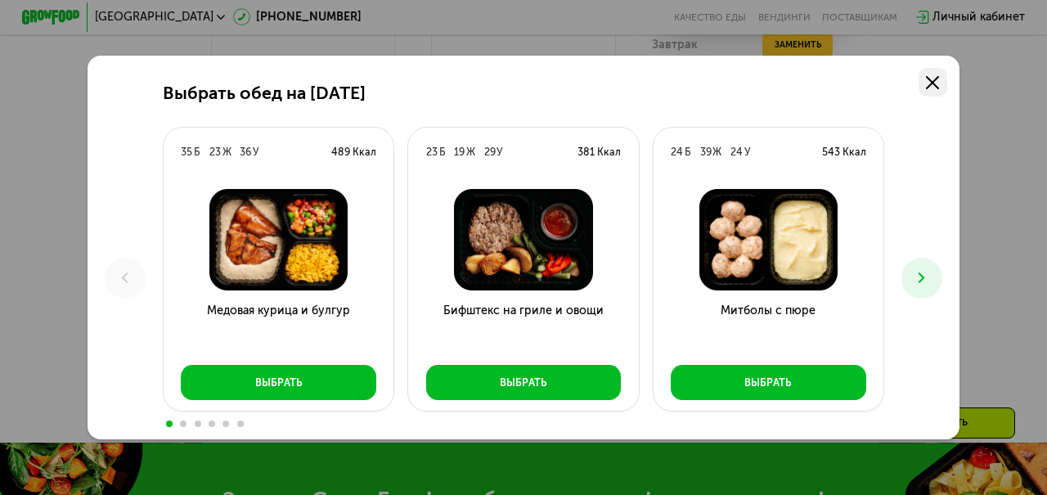
click at [938, 82] on icon at bounding box center [932, 82] width 13 height 13
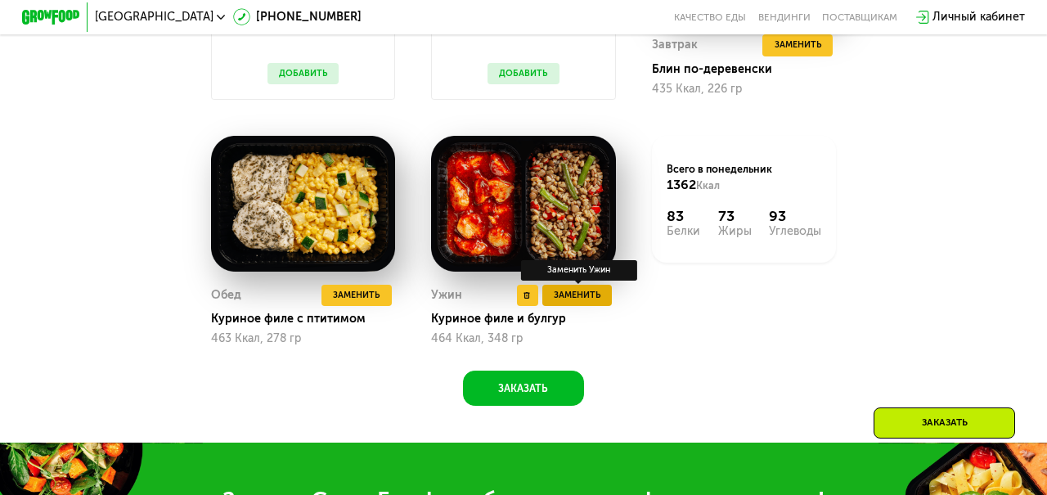
click at [584, 294] on span "Заменить" at bounding box center [577, 295] width 47 height 15
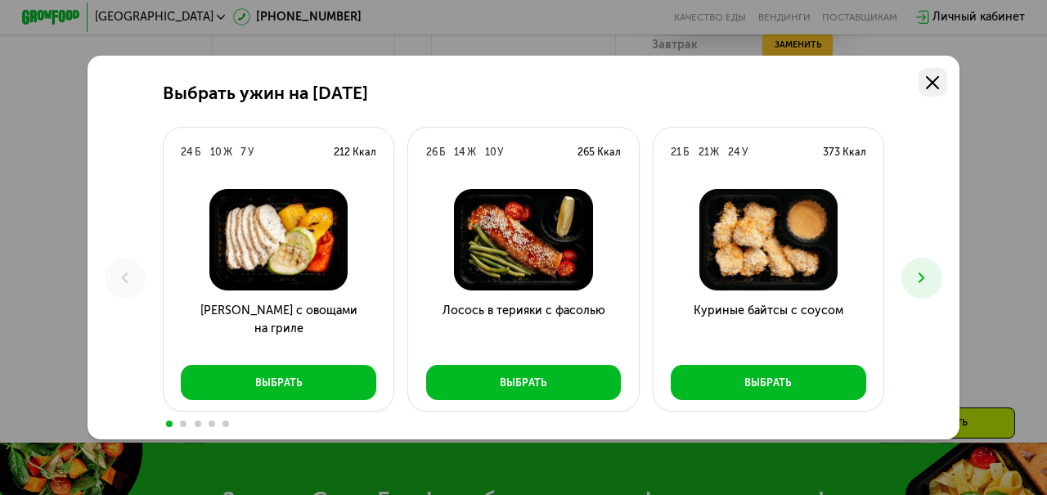
click at [942, 83] on link at bounding box center [933, 82] width 29 height 29
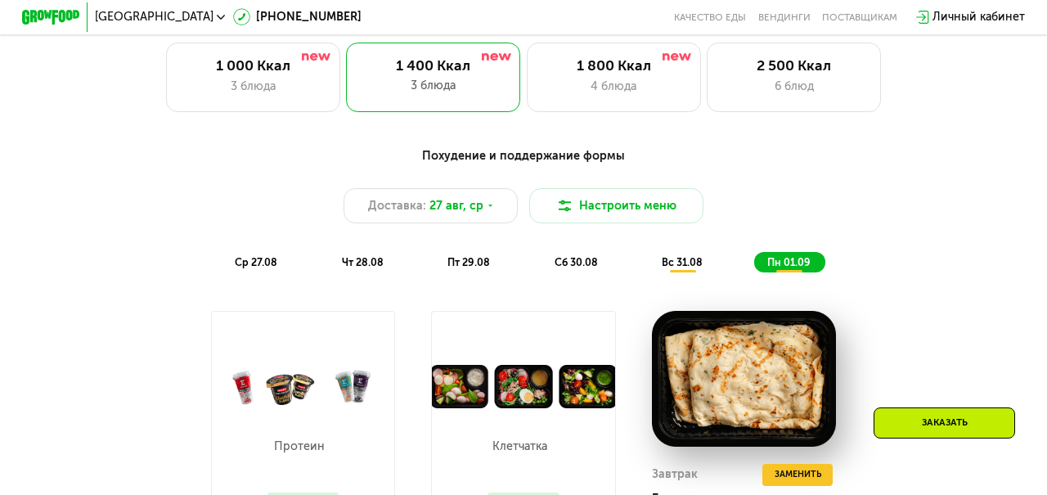
scroll to position [684, 0]
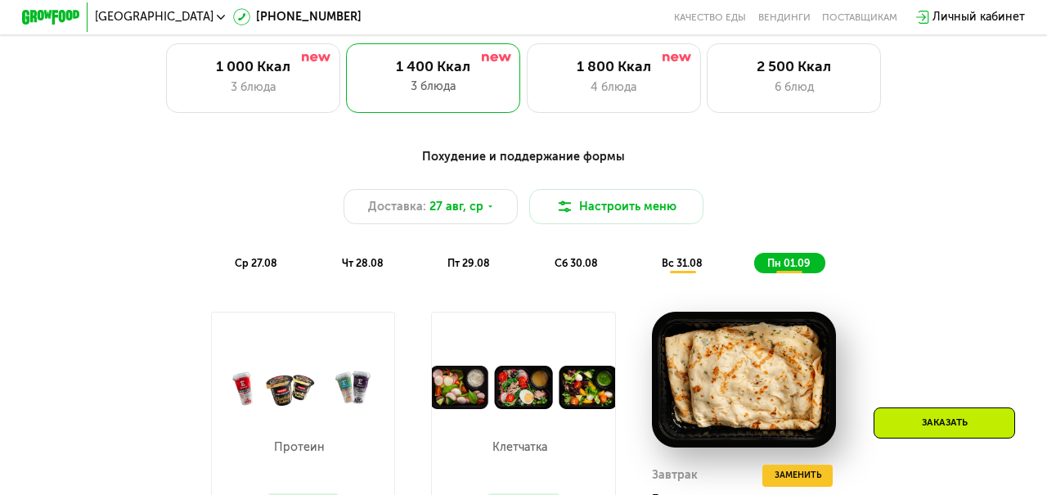
click at [260, 262] on span "ср 27.08" at bounding box center [256, 263] width 43 height 12
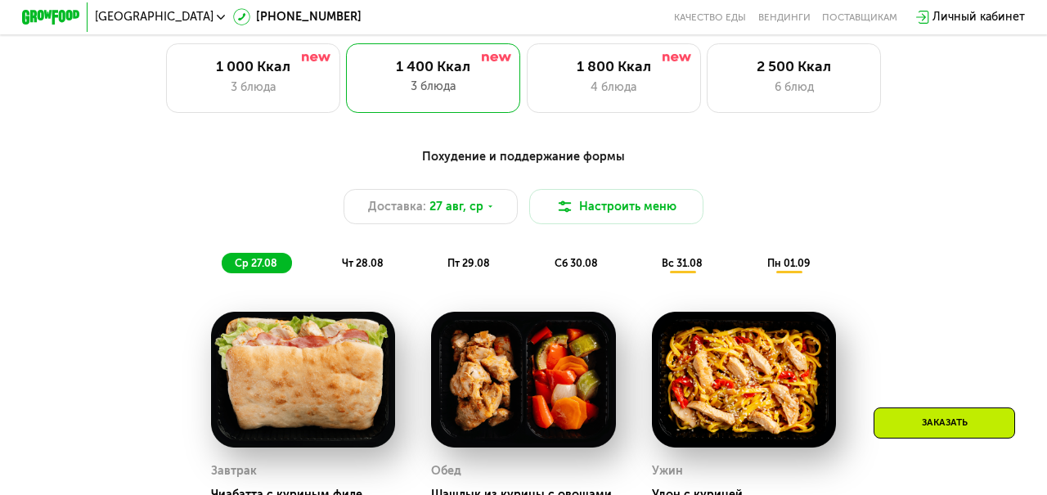
click at [351, 268] on span "чт 28.08" at bounding box center [363, 263] width 42 height 12
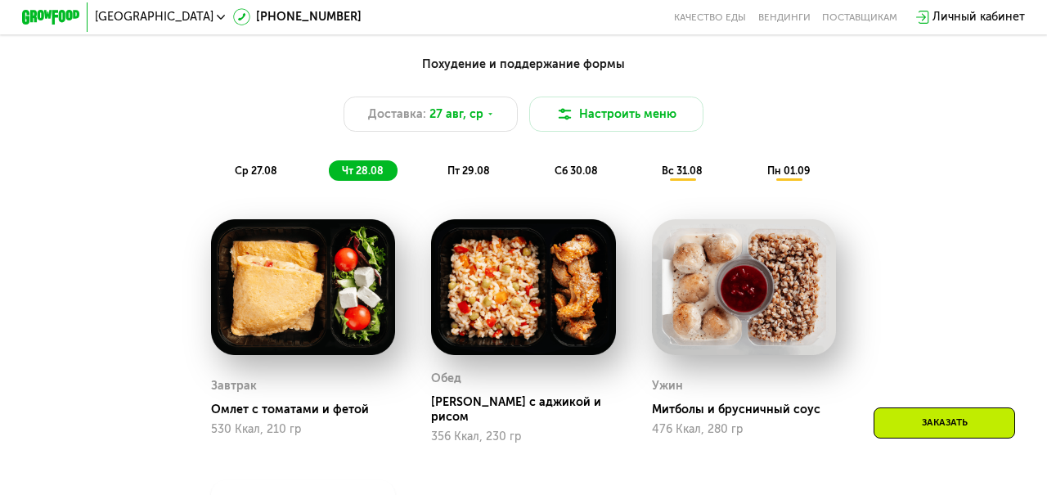
scroll to position [776, 0]
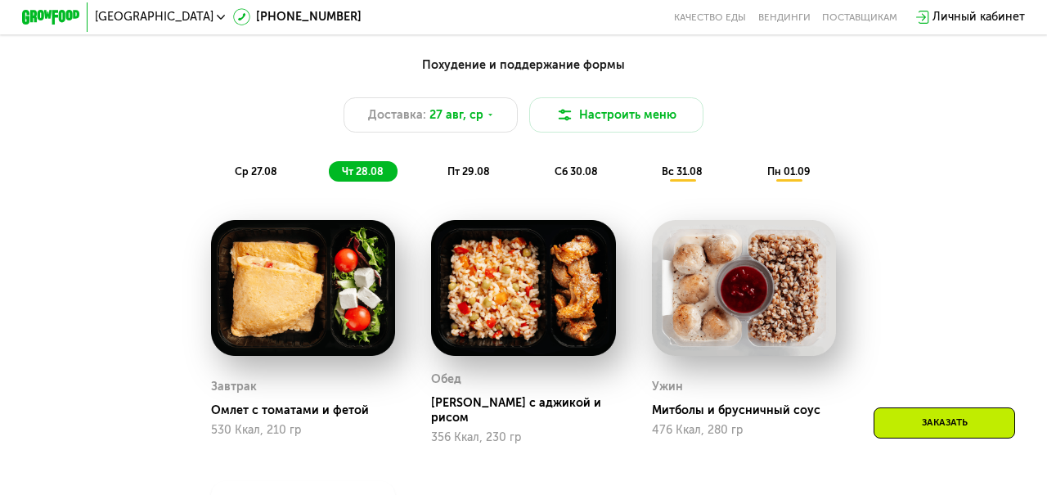
click at [471, 168] on span "пт 29.08" at bounding box center [469, 171] width 43 height 12
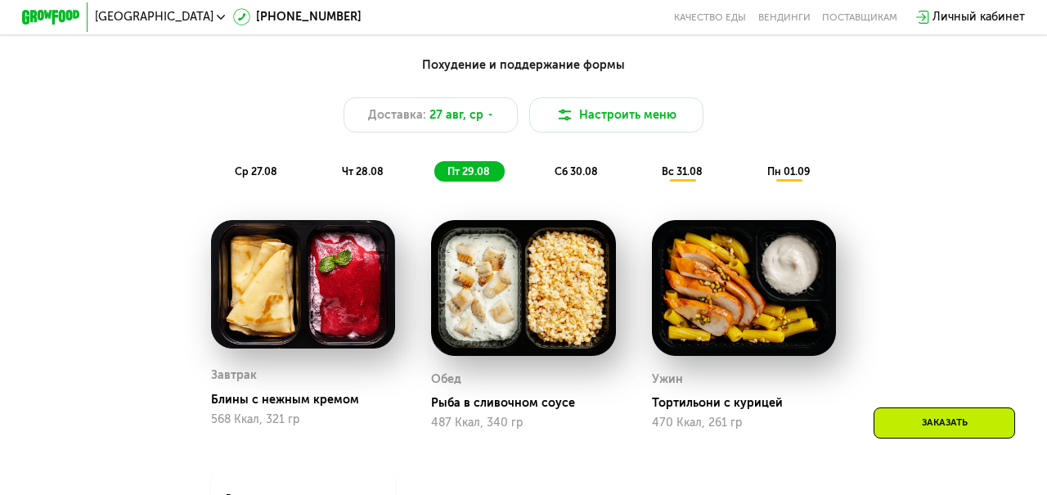
click at [574, 170] on span "сб 30.08" at bounding box center [576, 171] width 43 height 12
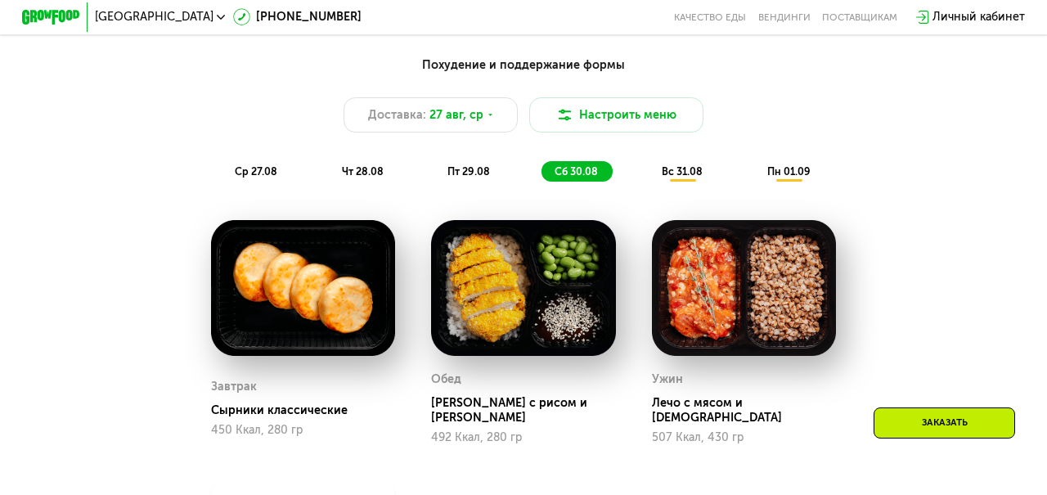
click at [679, 169] on span "вс 31.08" at bounding box center [682, 171] width 41 height 12
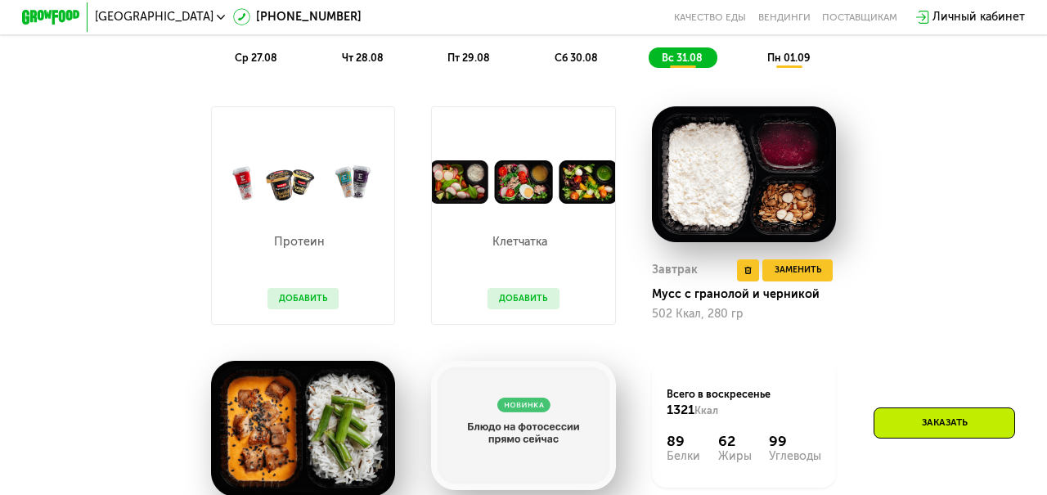
scroll to position [875, 0]
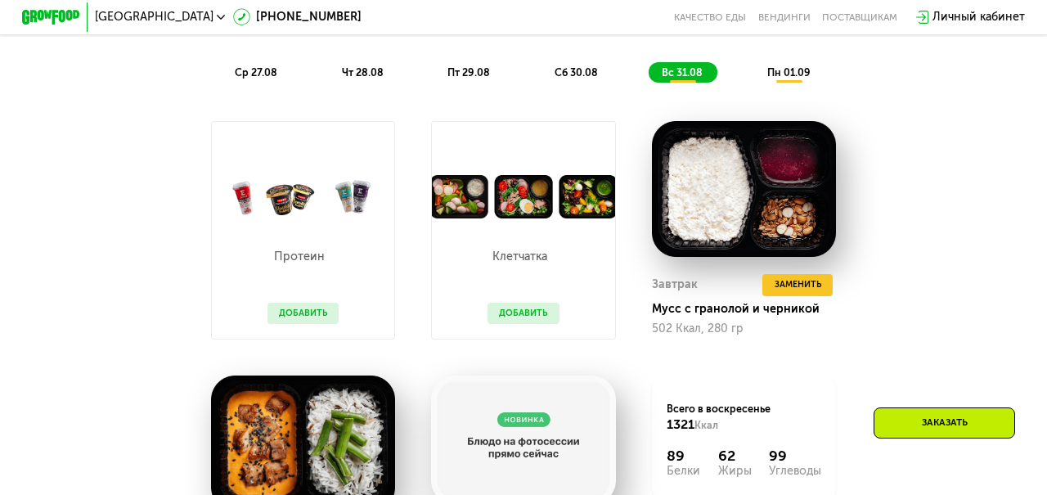
click at [786, 67] on span "пн 01.09" at bounding box center [789, 72] width 43 height 12
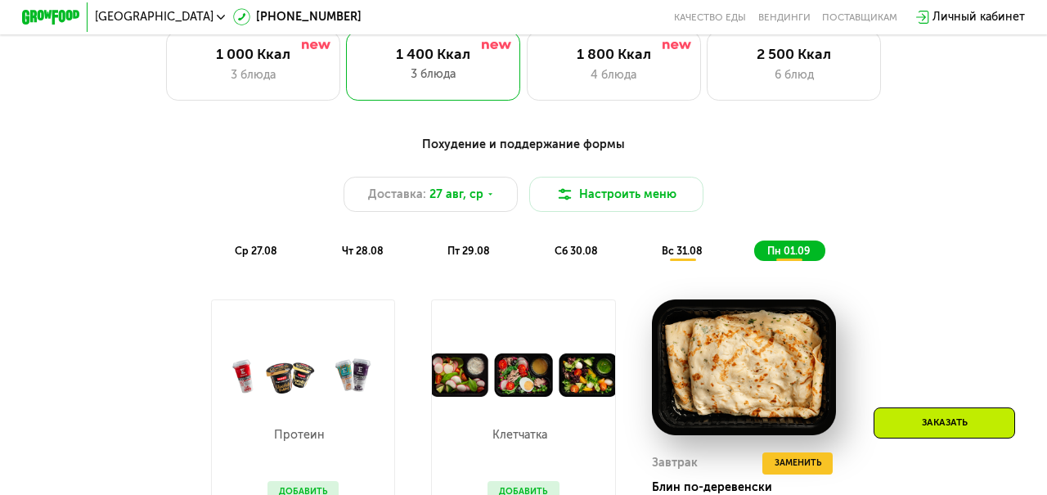
scroll to position [687, 0]
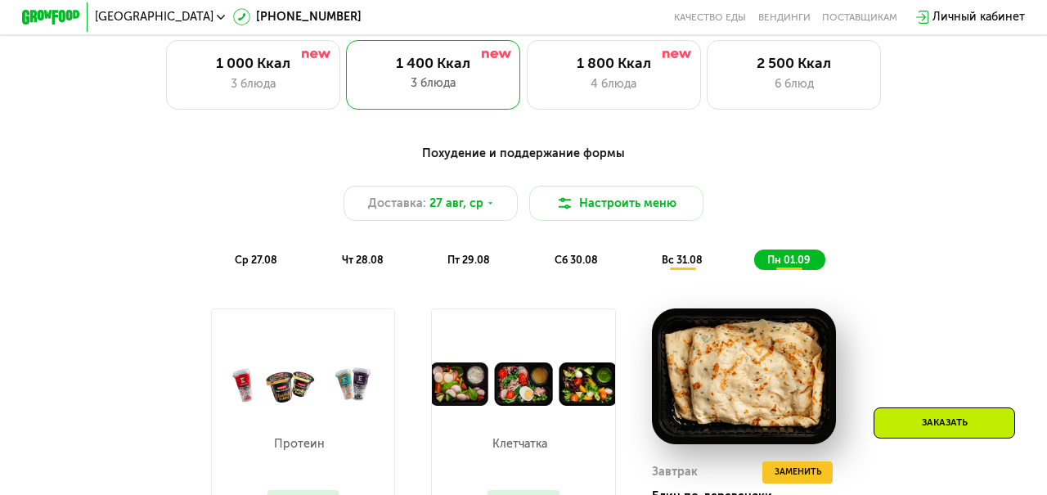
click at [259, 259] on span "ср 27.08" at bounding box center [256, 260] width 43 height 12
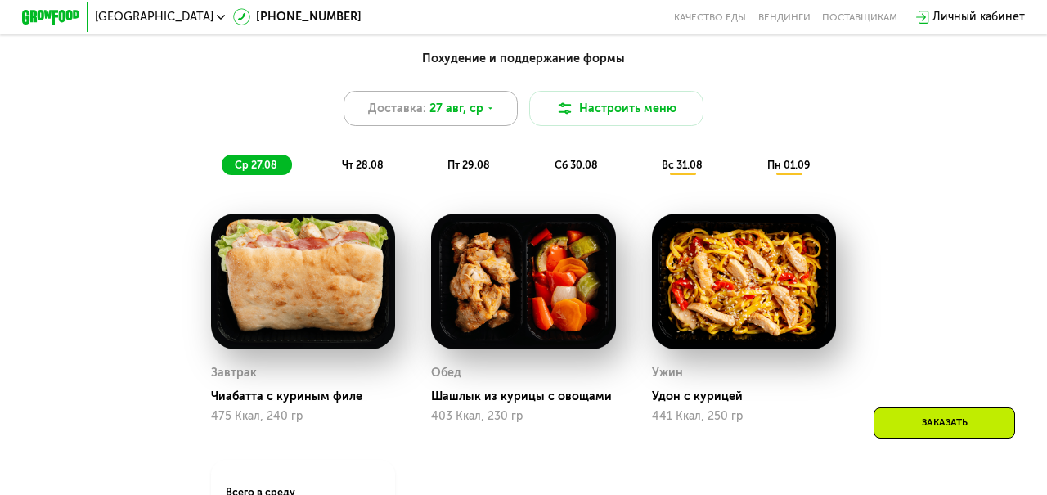
scroll to position [787, 0]
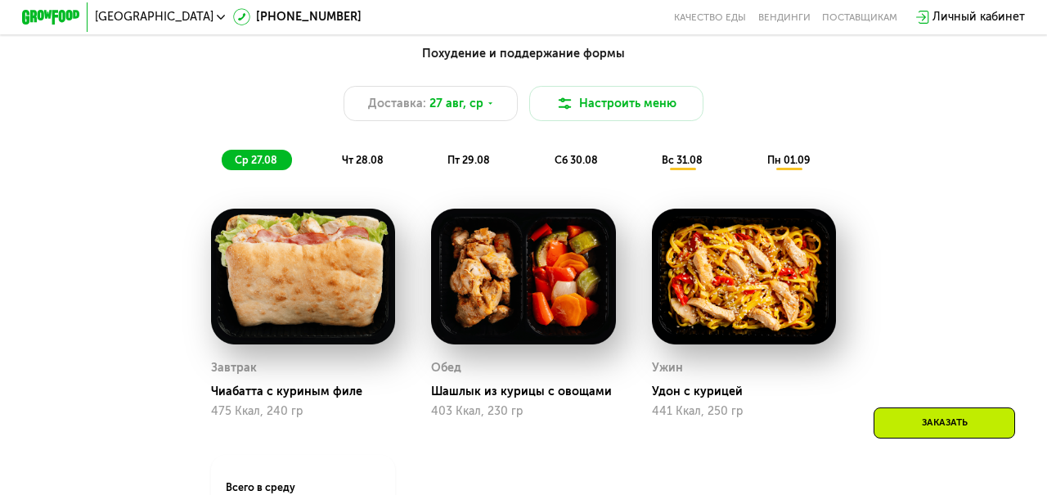
click at [375, 162] on span "чт 28.08" at bounding box center [363, 160] width 42 height 12
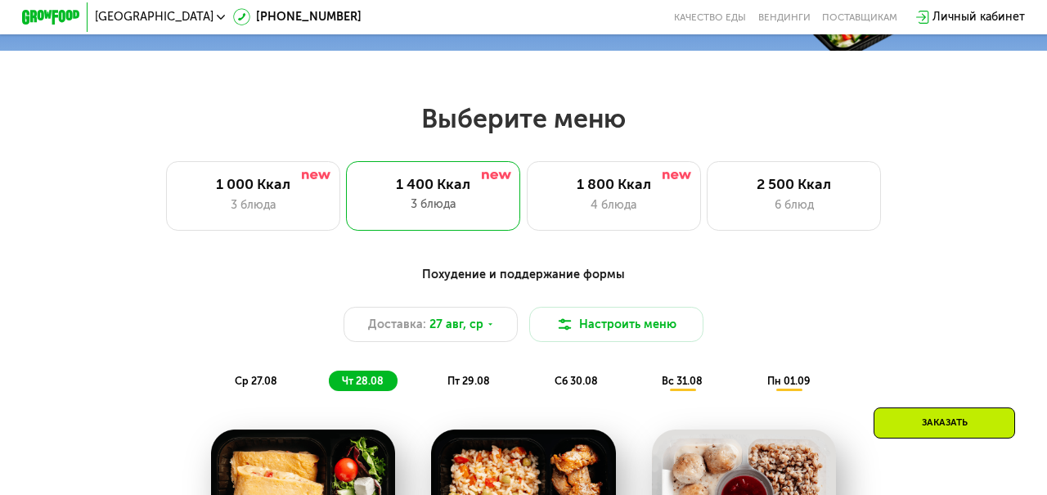
scroll to position [561, 0]
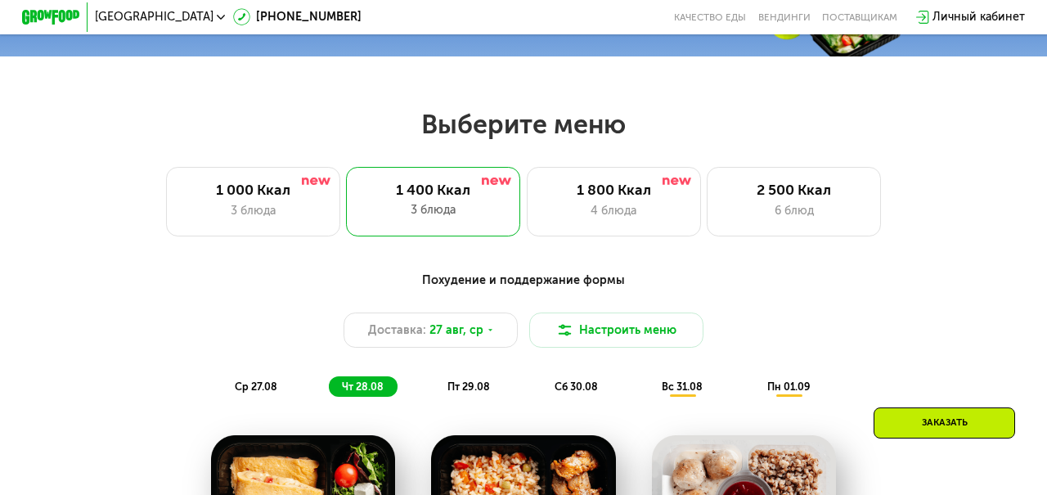
click at [642, 163] on div "Выберите меню 1 000 Ккал 3 блюда 1 400 Ккал 3 блюда 1 800 Ккал 4 блюда 2 500 Кк…" at bounding box center [523, 172] width 1047 height 128
click at [611, 205] on div "4 блюда" at bounding box center [614, 210] width 144 height 17
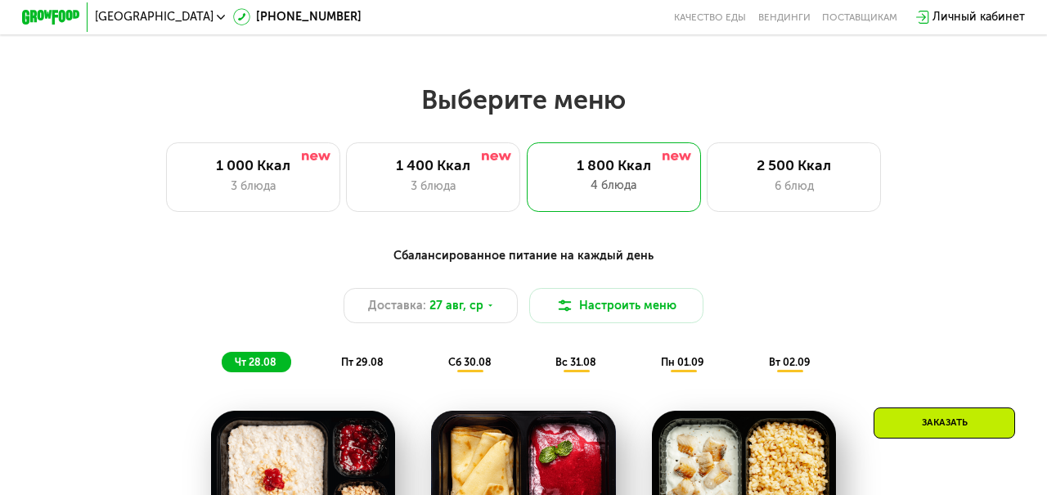
scroll to position [551, 0]
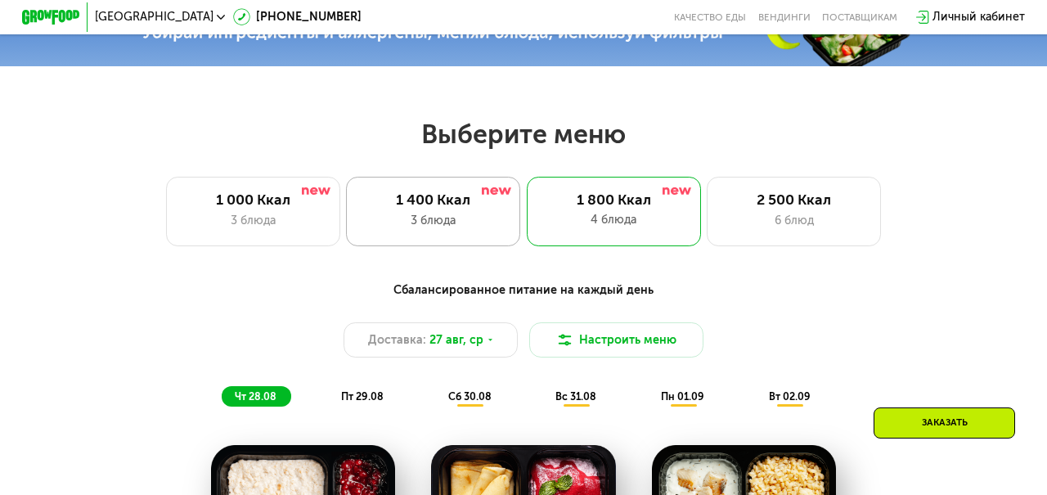
click at [458, 217] on div "3 блюда" at bounding box center [434, 220] width 144 height 17
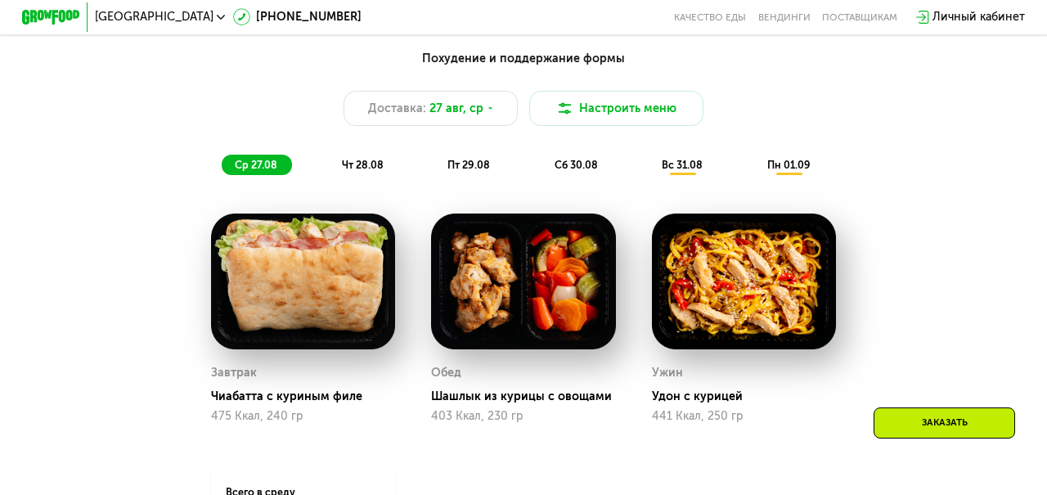
scroll to position [747, 0]
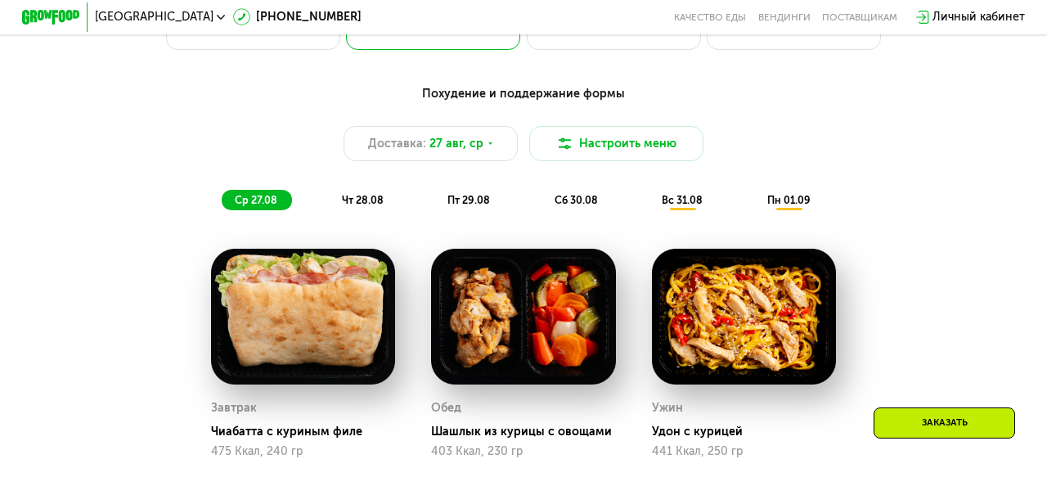
click at [363, 200] on span "чт 28.08" at bounding box center [363, 200] width 42 height 12
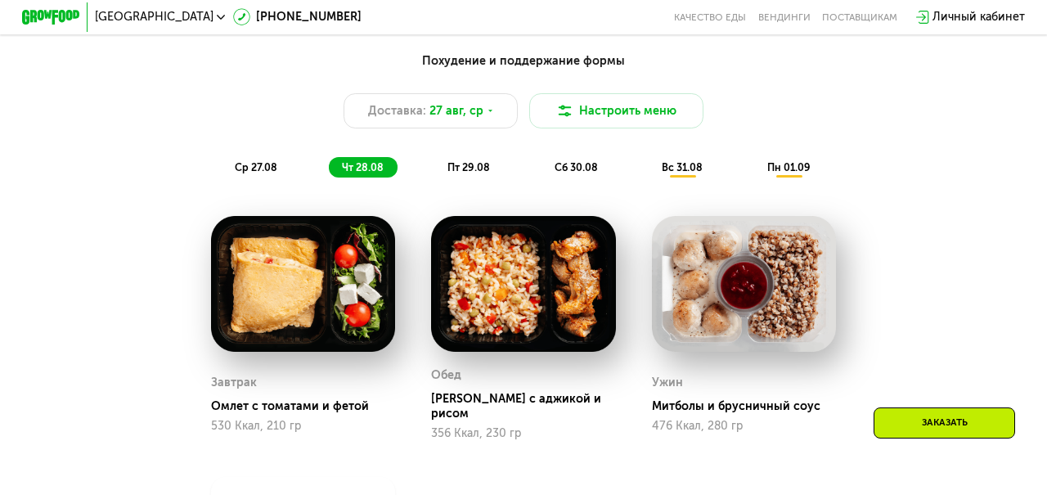
scroll to position [781, 0]
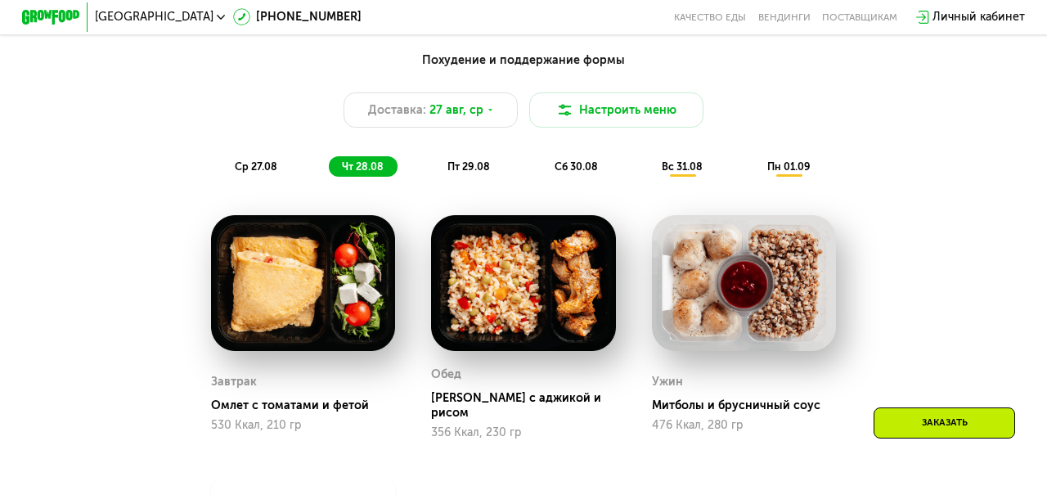
click at [478, 171] on span "пт 29.08" at bounding box center [469, 166] width 43 height 12
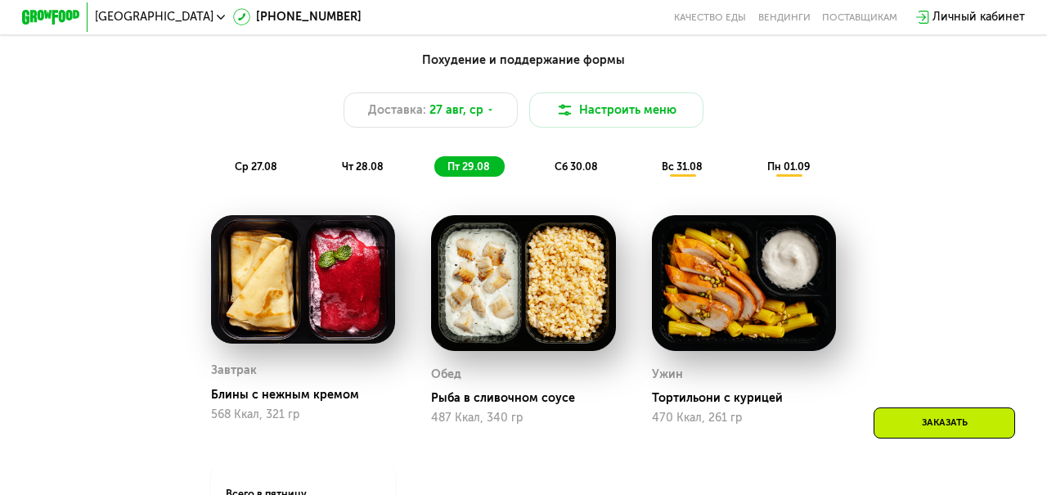
click at [579, 168] on span "сб 30.08" at bounding box center [576, 166] width 43 height 12
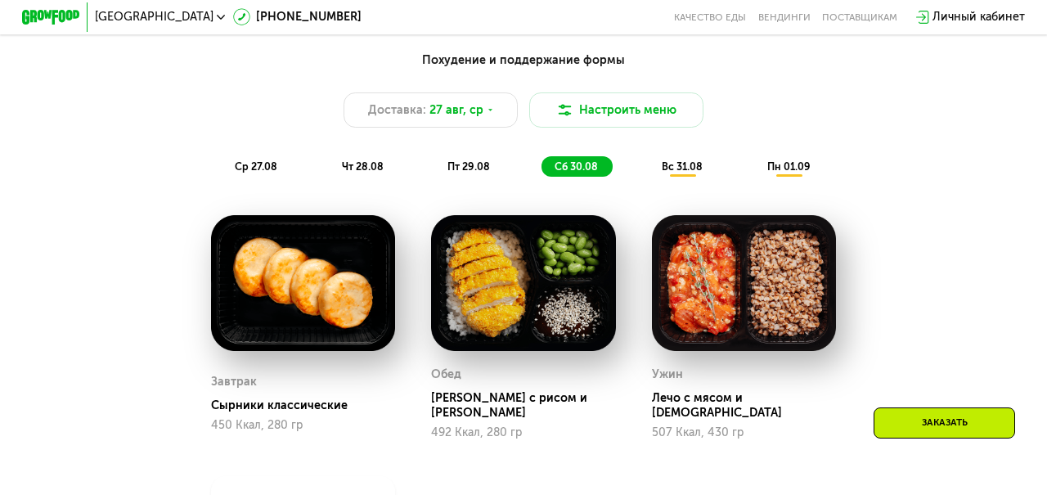
click at [701, 164] on span "вс 31.08" at bounding box center [682, 166] width 41 height 12
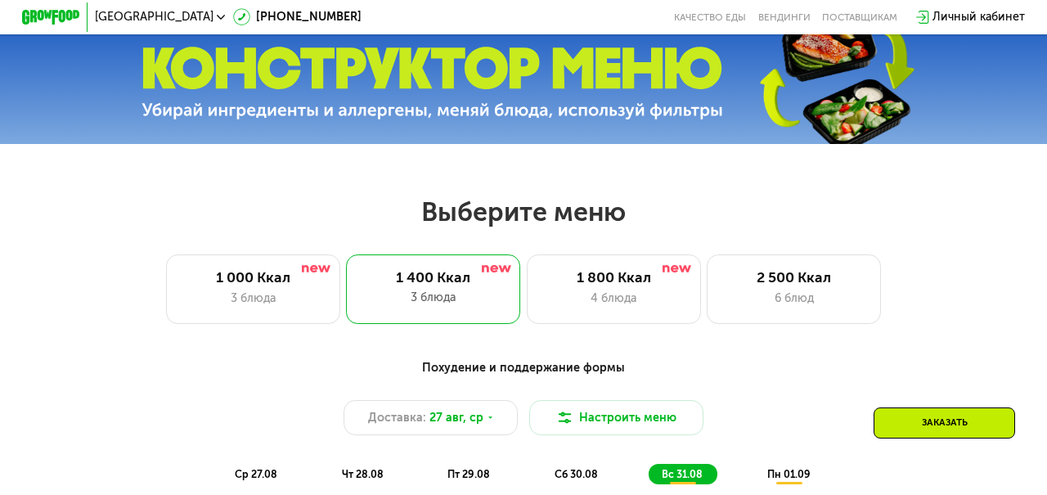
scroll to position [470, 0]
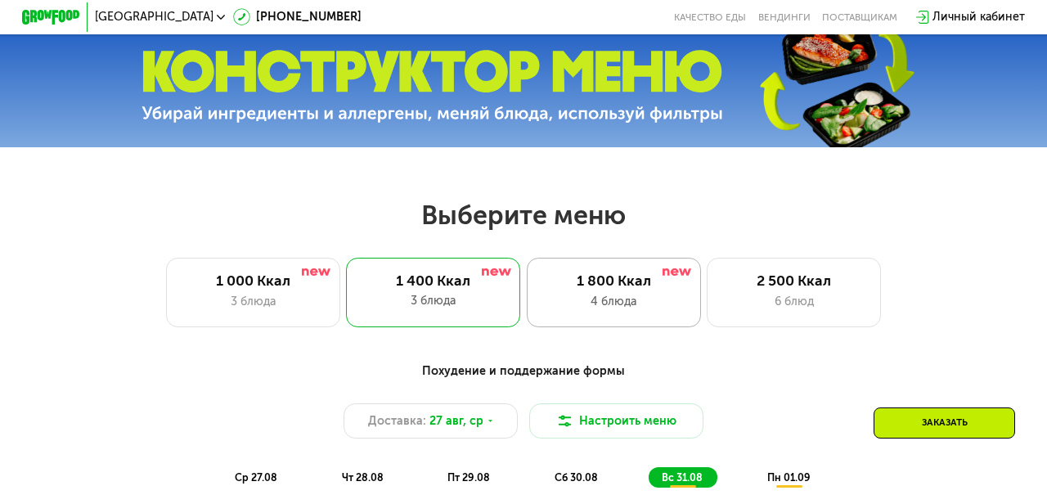
click at [642, 282] on div "1 800 Ккал" at bounding box center [614, 281] width 144 height 17
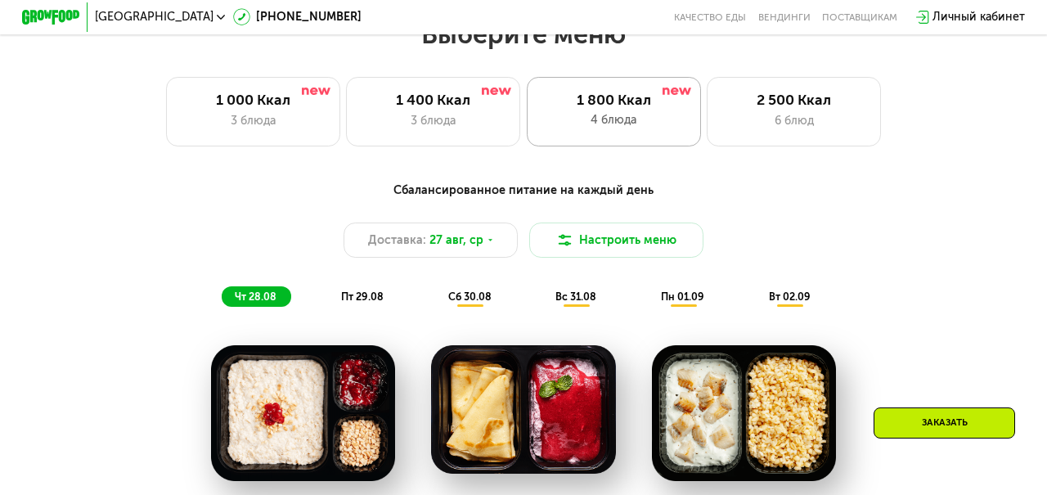
scroll to position [646, 0]
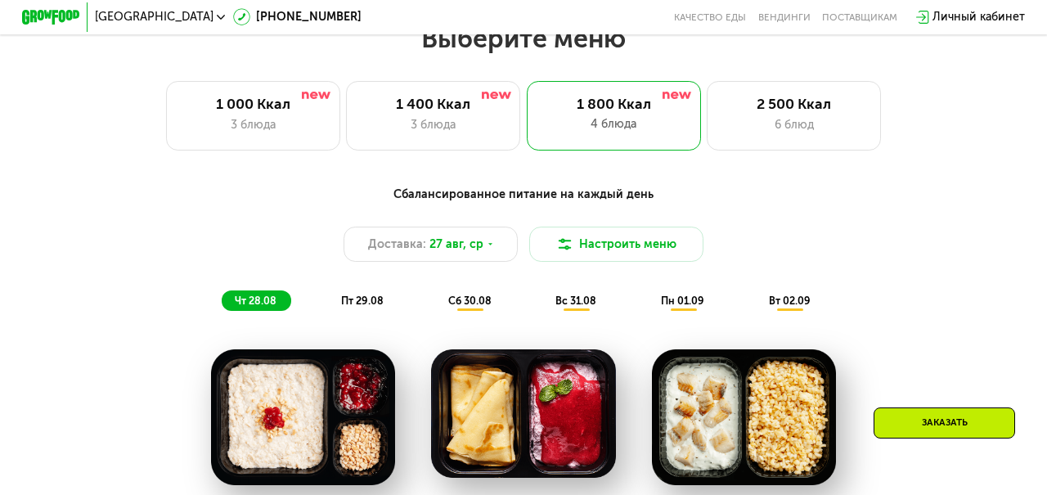
click at [365, 297] on span "пт 29.08" at bounding box center [362, 301] width 43 height 12
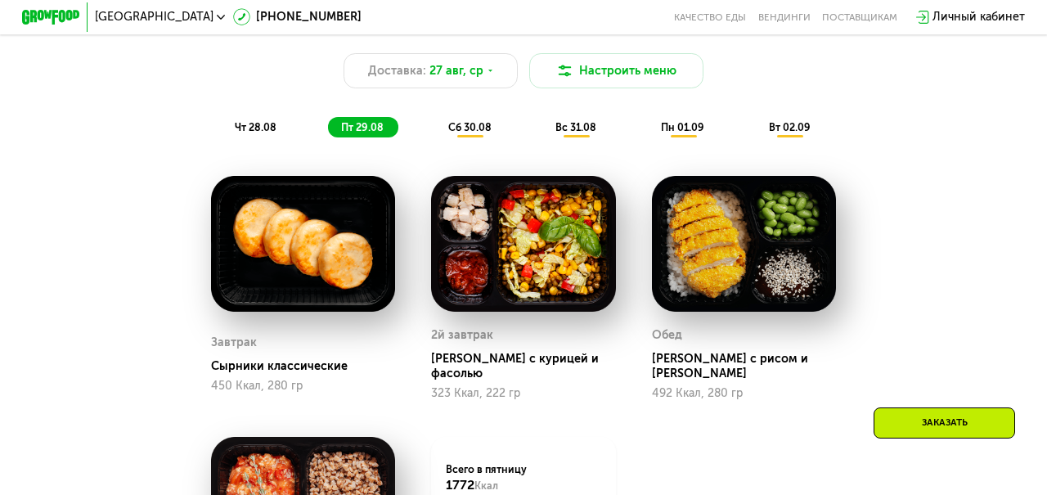
scroll to position [813, 0]
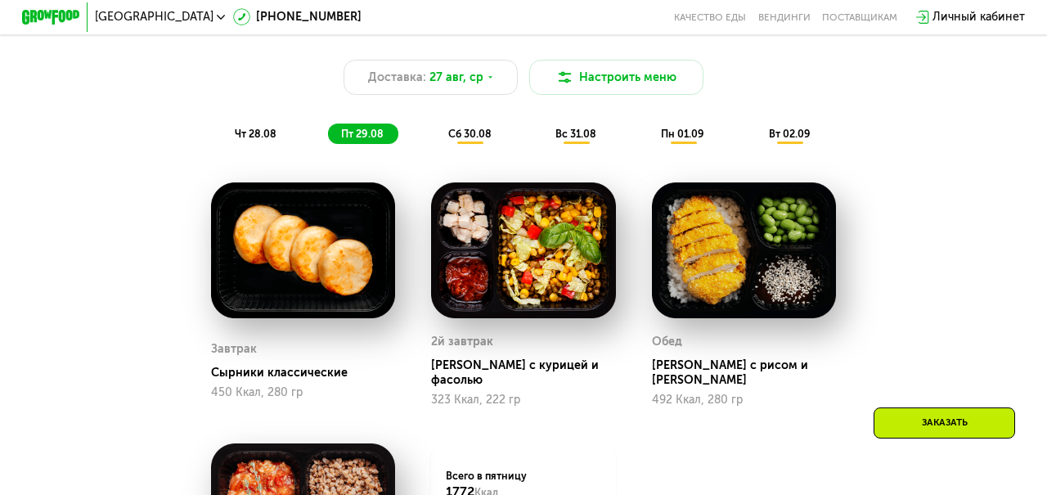
click at [543, 140] on div "сб 30.08" at bounding box center [577, 134] width 69 height 20
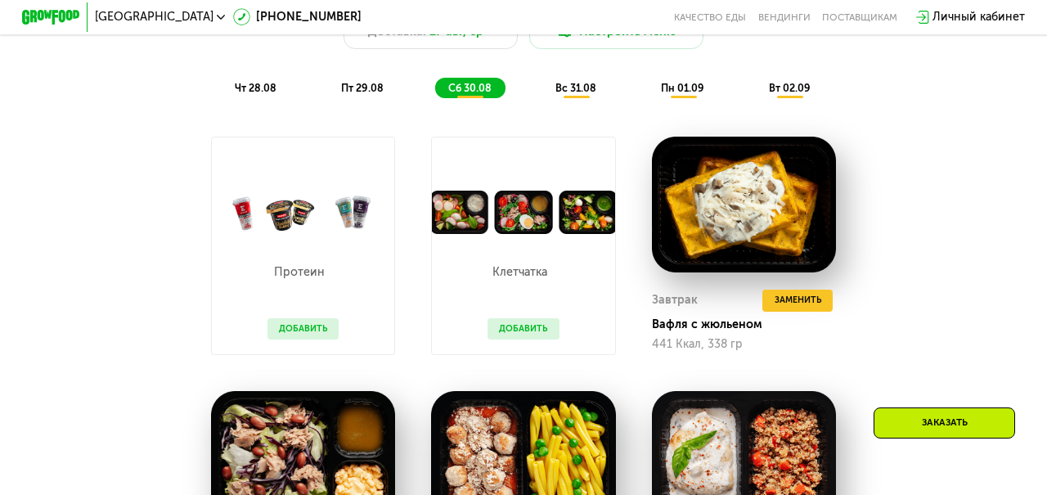
scroll to position [850, 0]
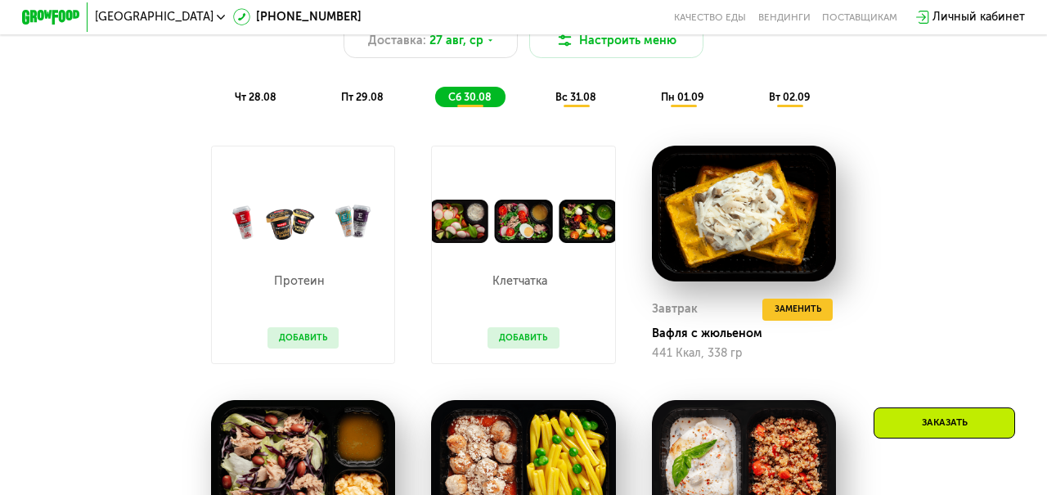
click at [648, 87] on div "вс 31.08" at bounding box center [683, 97] width 71 height 20
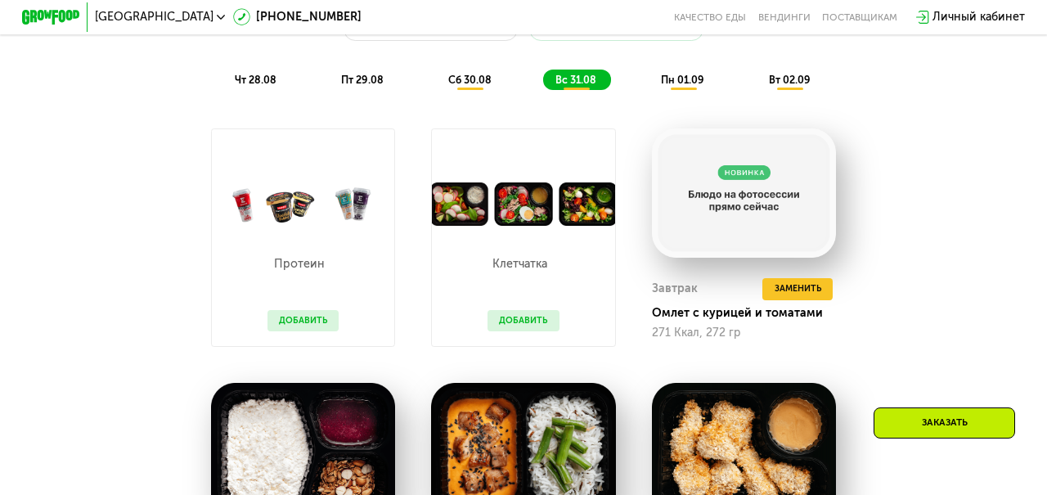
scroll to position [866, 0]
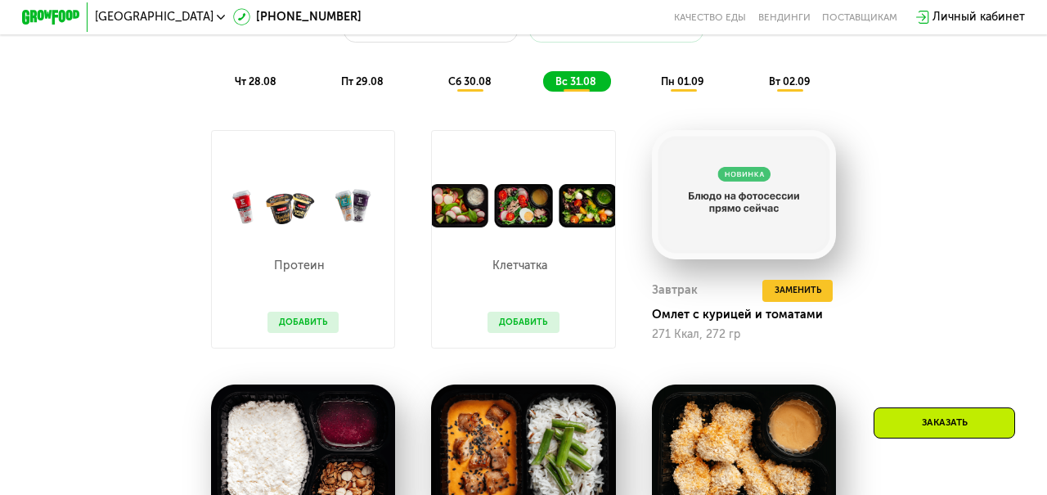
click at [683, 83] on span "пн 01.09" at bounding box center [682, 81] width 43 height 12
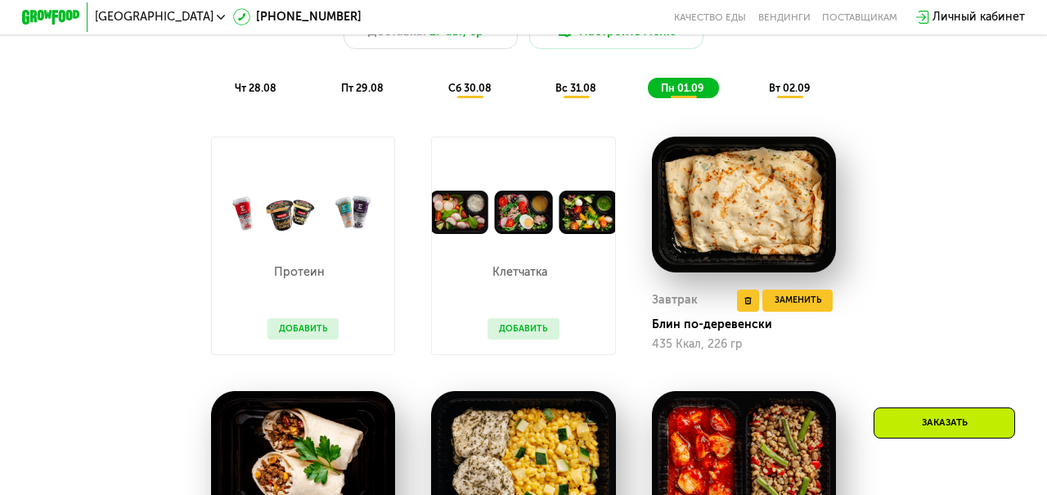
scroll to position [844, 0]
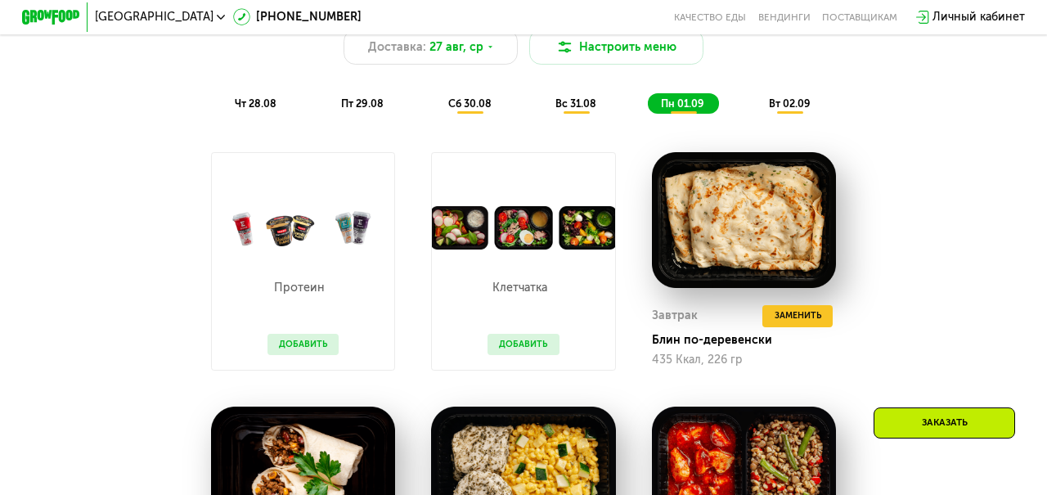
click at [788, 101] on span "вт 02.09" at bounding box center [790, 103] width 42 height 12
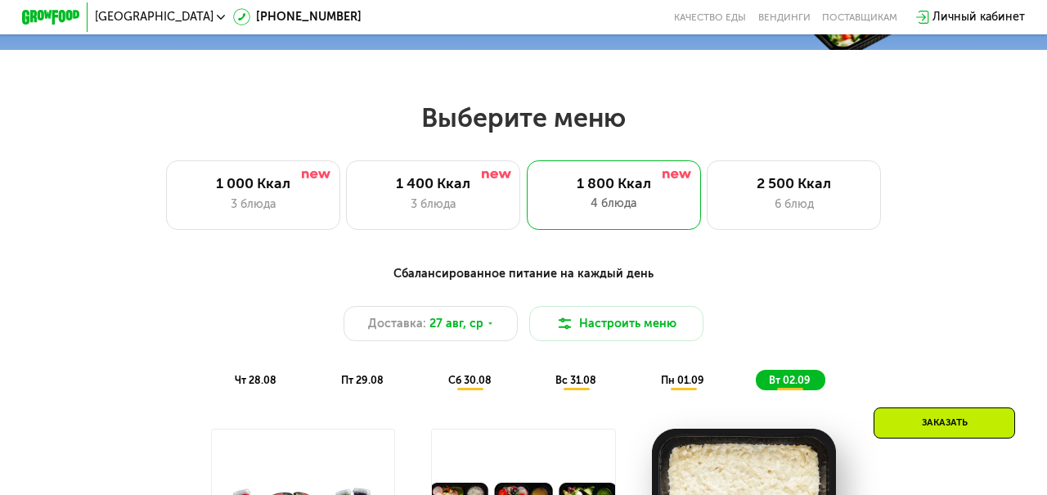
scroll to position [559, 0]
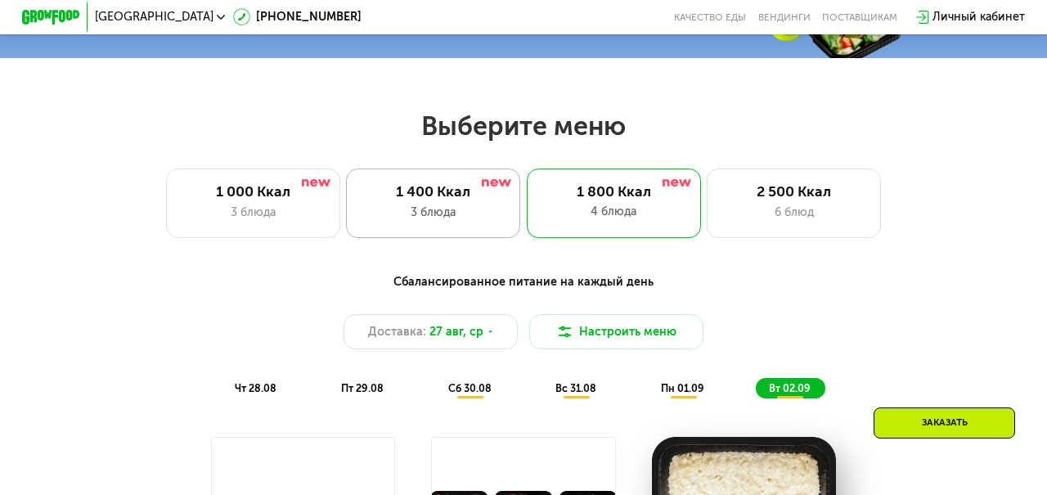
click at [437, 205] on div "3 блюда" at bounding box center [434, 212] width 144 height 17
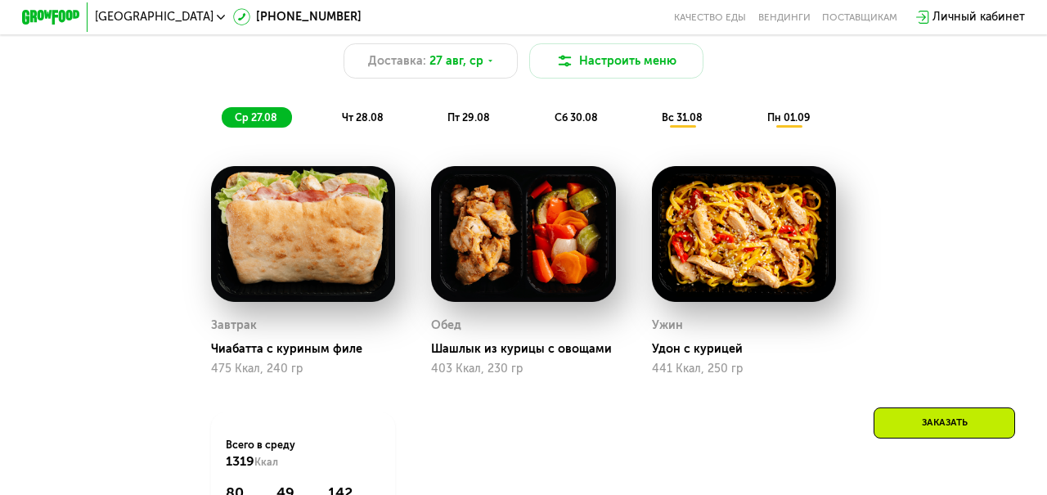
scroll to position [897, 0]
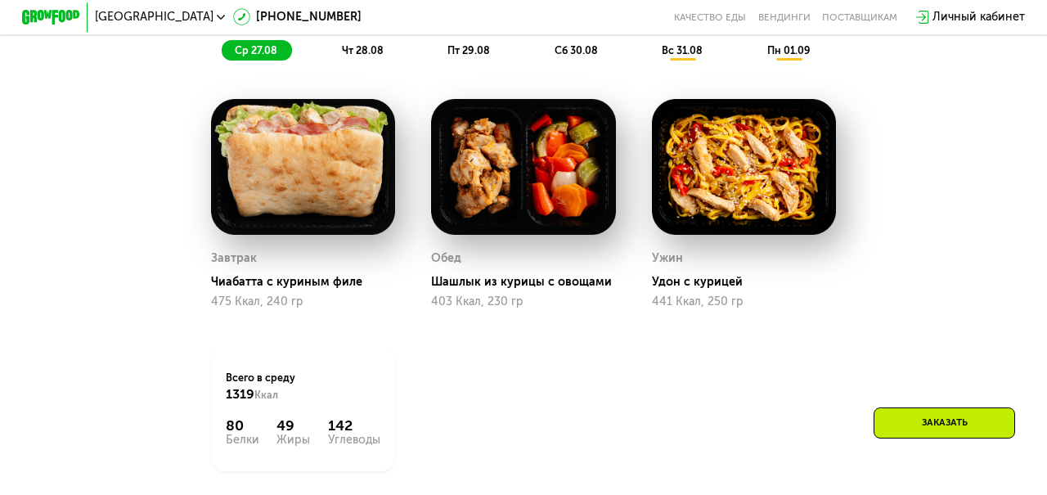
click at [366, 52] on span "чт 28.08" at bounding box center [363, 50] width 42 height 12
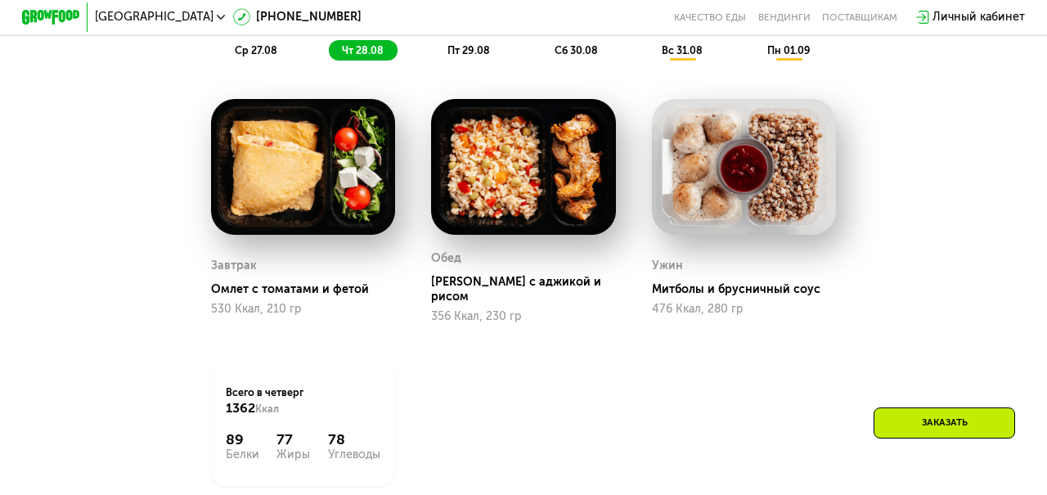
click at [457, 52] on span "пт 29.08" at bounding box center [469, 50] width 43 height 12
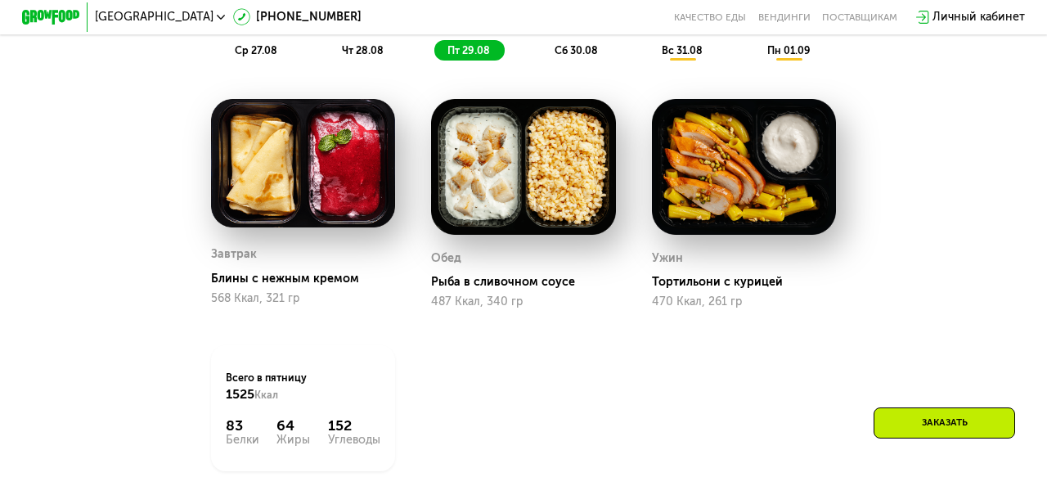
click at [561, 55] on span "сб 30.08" at bounding box center [576, 50] width 43 height 12
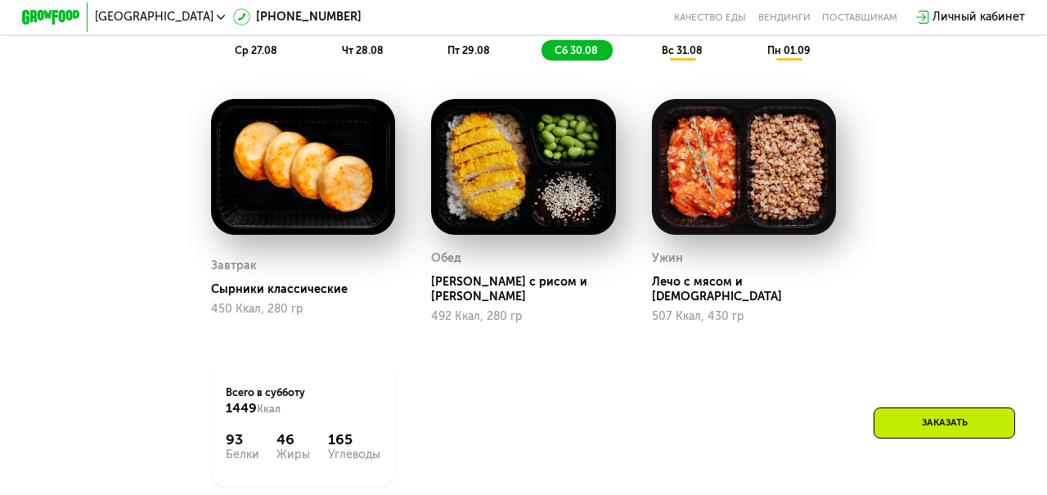
click at [679, 53] on span "вс 31.08" at bounding box center [682, 50] width 41 height 12
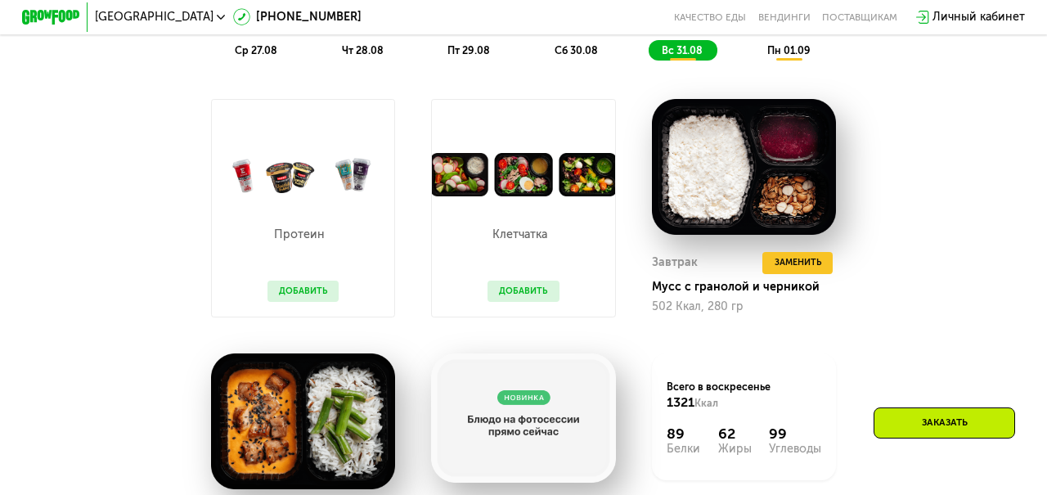
click at [793, 52] on span "пн 01.09" at bounding box center [789, 50] width 43 height 12
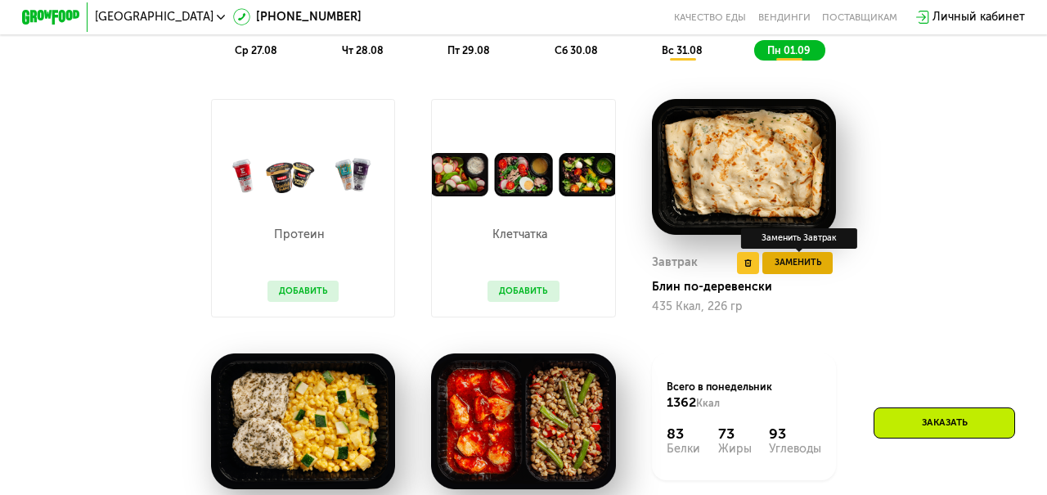
click at [807, 264] on span "Заменить" at bounding box center [798, 262] width 47 height 15
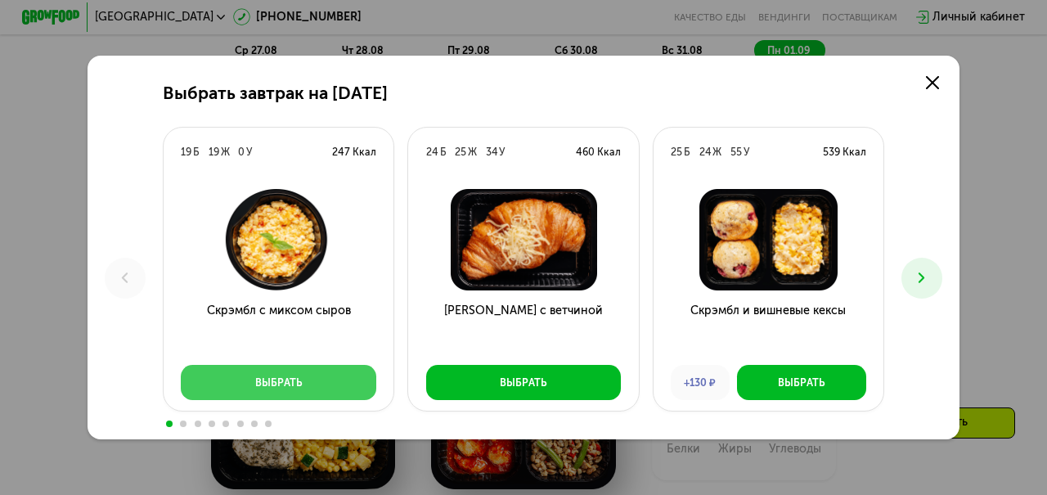
click at [294, 398] on button "Выбрать" at bounding box center [279, 382] width 196 height 35
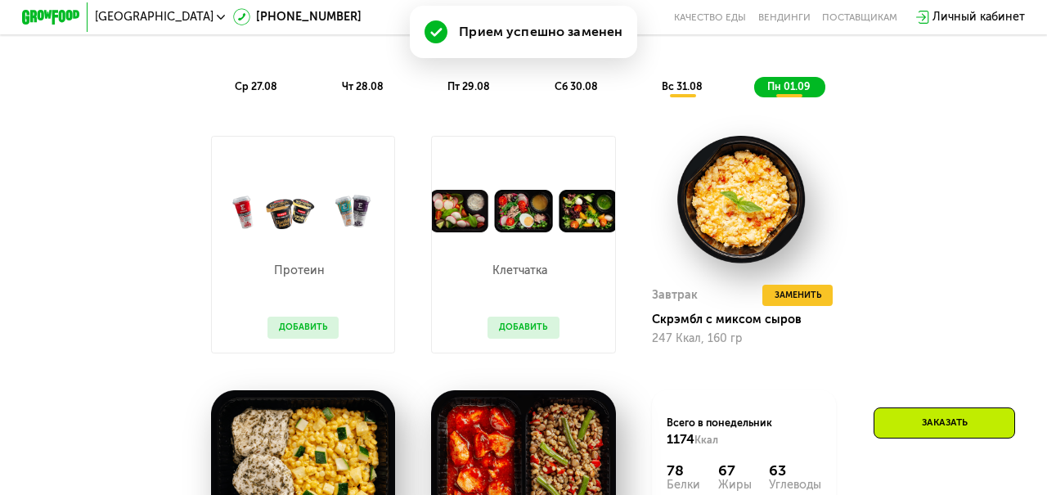
scroll to position [938, 0]
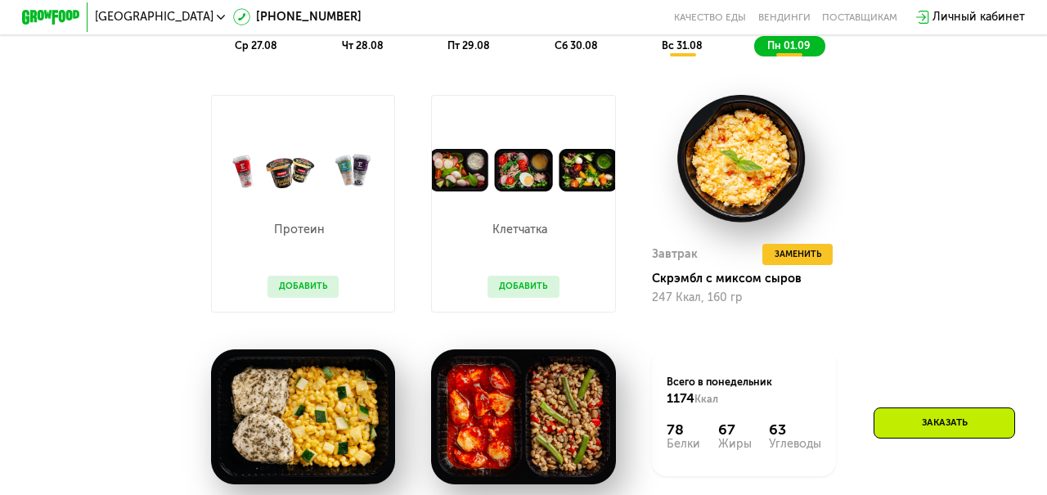
click at [755, 53] on div "вс 31.08" at bounding box center [790, 46] width 71 height 20
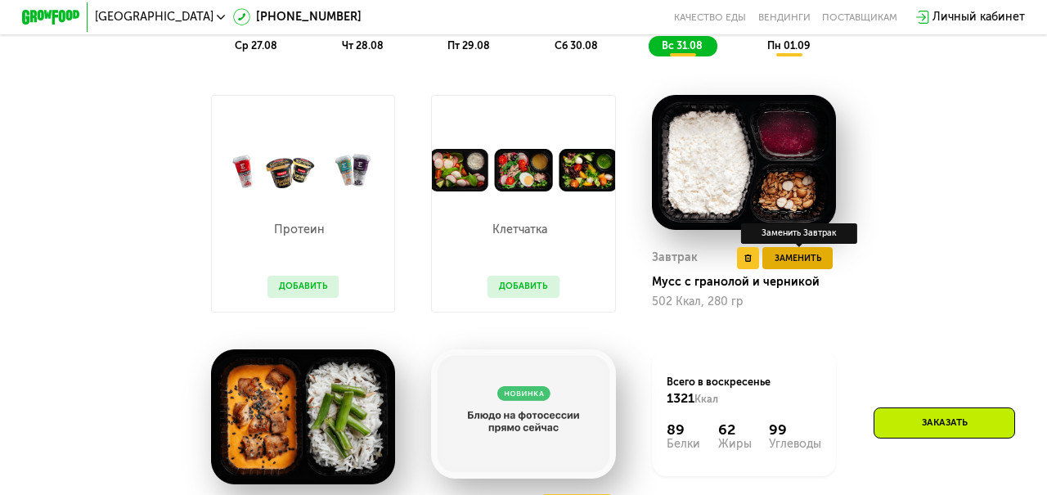
click at [796, 264] on span "Заменить" at bounding box center [798, 258] width 47 height 15
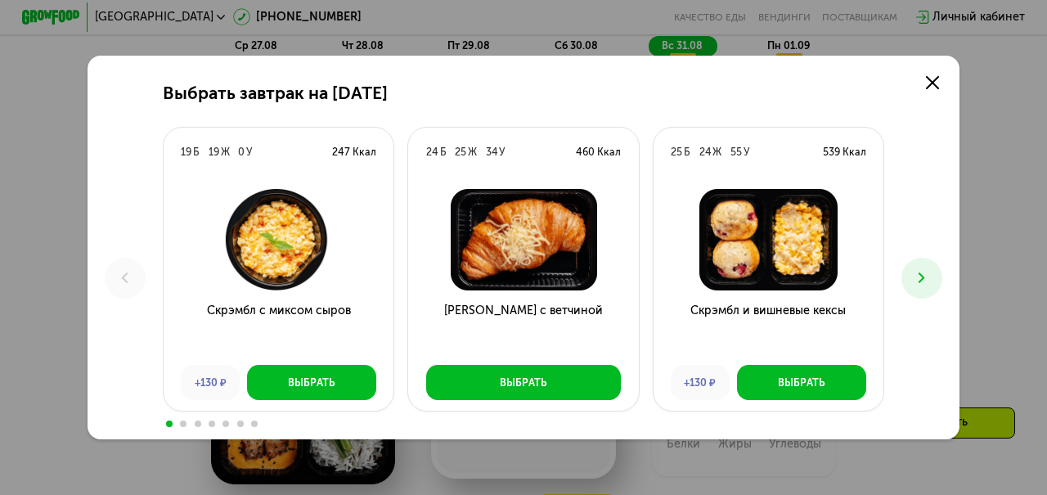
click at [917, 270] on icon at bounding box center [921, 277] width 17 height 17
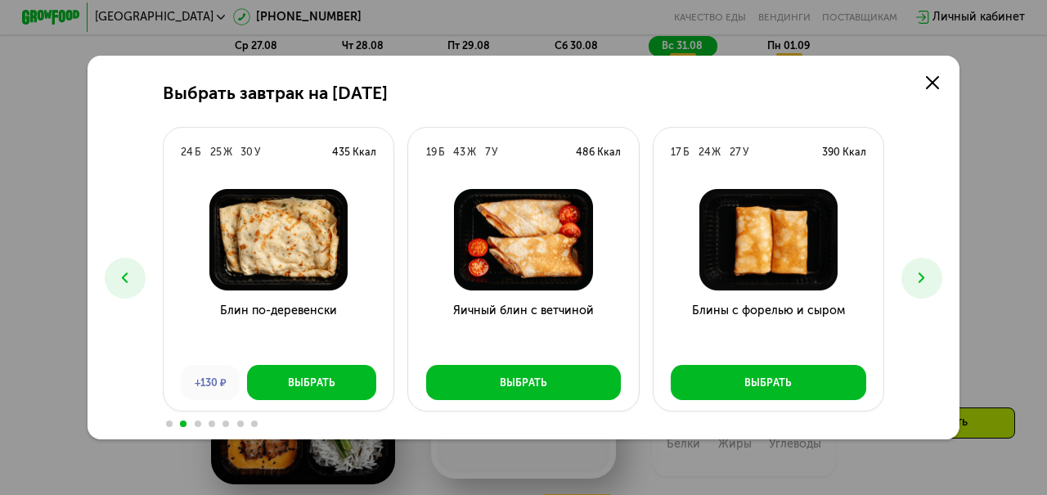
click at [919, 270] on icon at bounding box center [921, 277] width 17 height 17
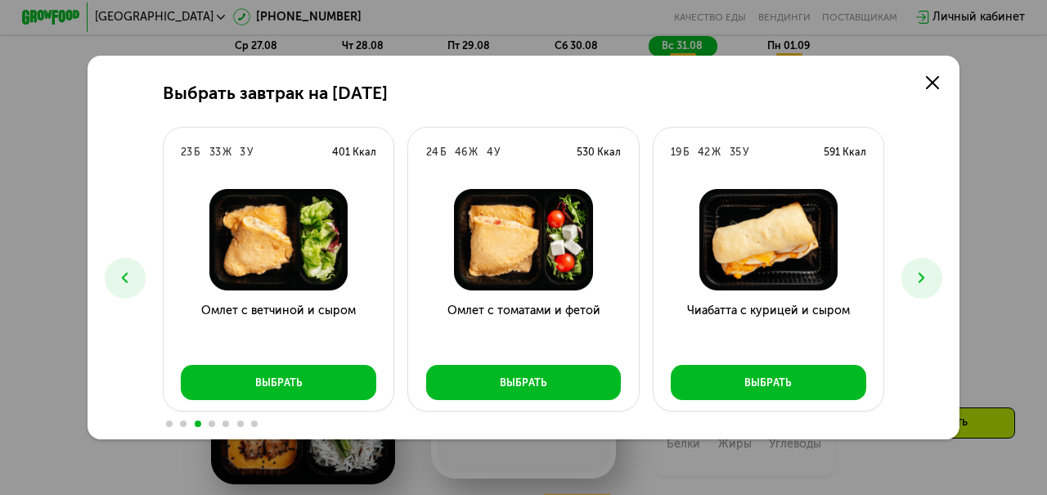
click at [919, 270] on icon at bounding box center [921, 277] width 17 height 17
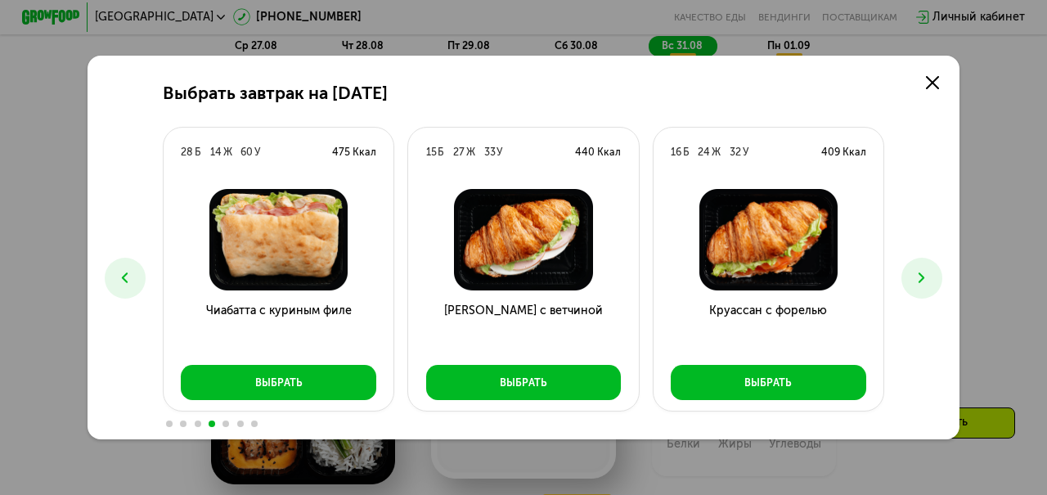
click at [920, 270] on icon at bounding box center [921, 277] width 17 height 17
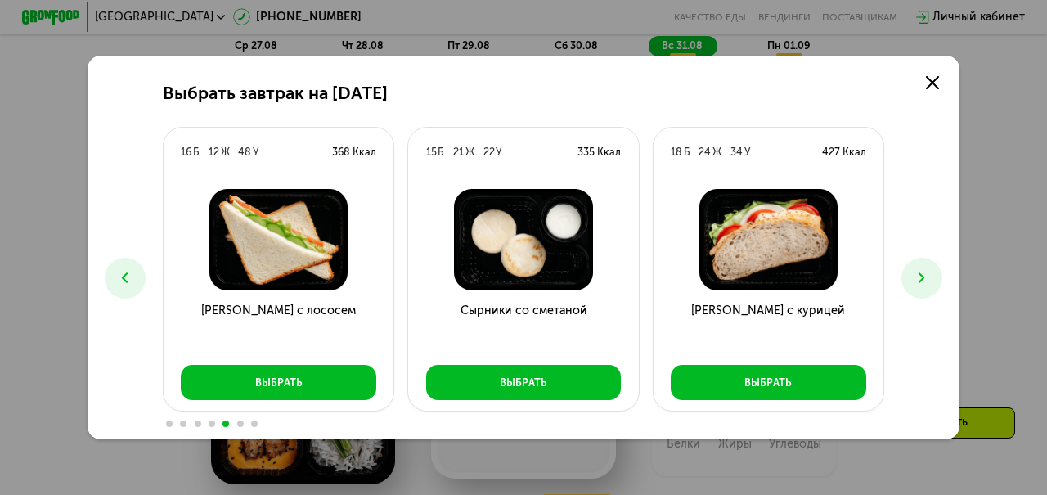
click at [921, 269] on icon at bounding box center [921, 277] width 17 height 17
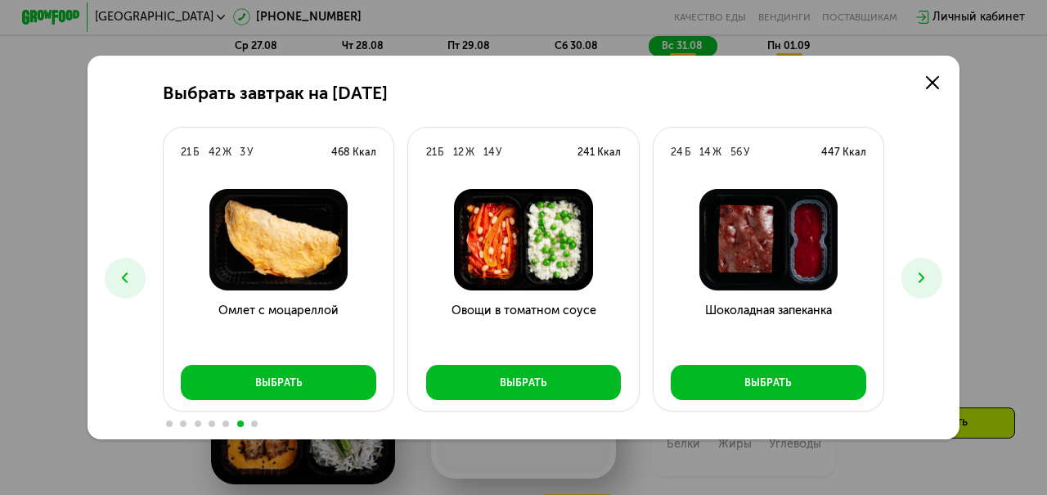
click at [920, 267] on button at bounding box center [922, 278] width 41 height 41
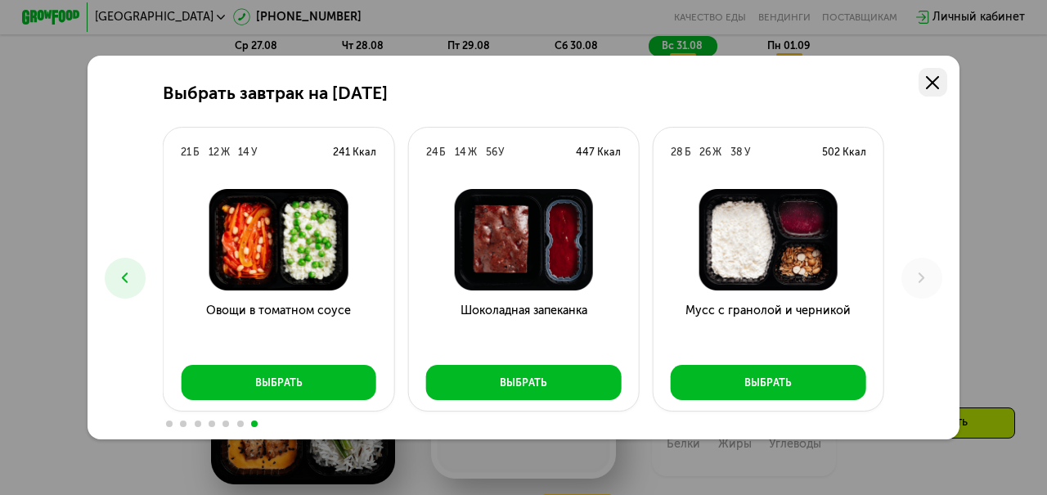
click at [936, 85] on use at bounding box center [932, 82] width 13 height 13
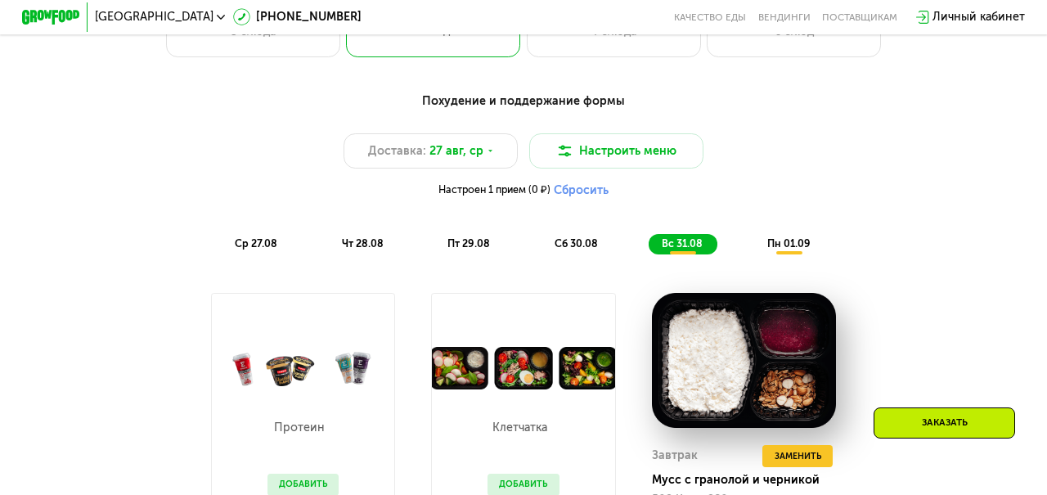
scroll to position [737, 0]
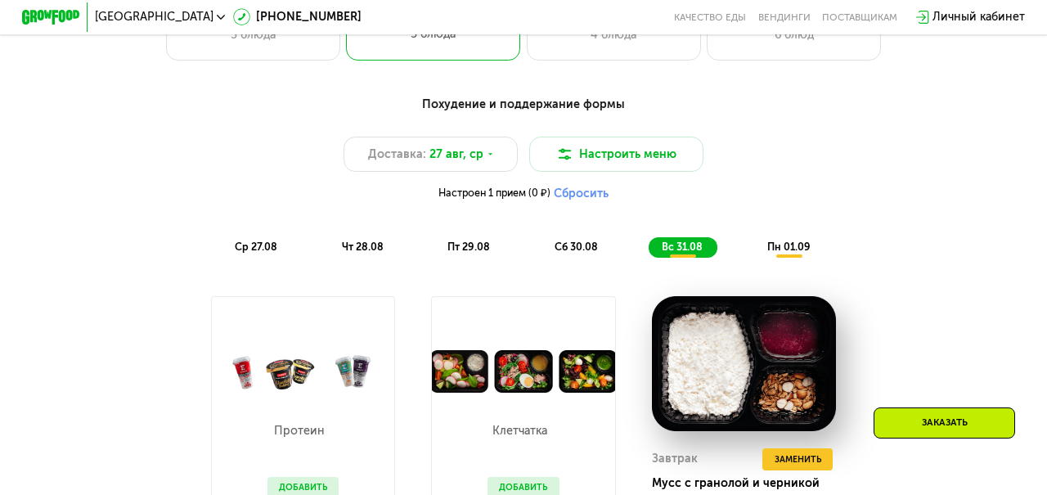
click at [785, 235] on div "Похудение и поддержание формы Доставка: [DATE] Настроить меню Настроен 1 прием …" at bounding box center [523, 177] width 861 height 162
click at [778, 249] on span "пн 01.09" at bounding box center [789, 247] width 43 height 12
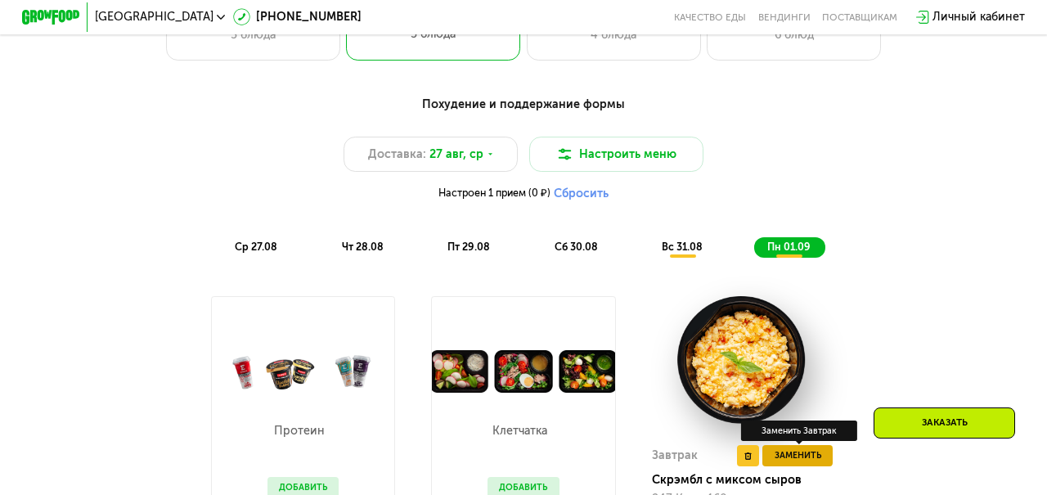
click at [802, 458] on span "Заменить" at bounding box center [798, 455] width 47 height 15
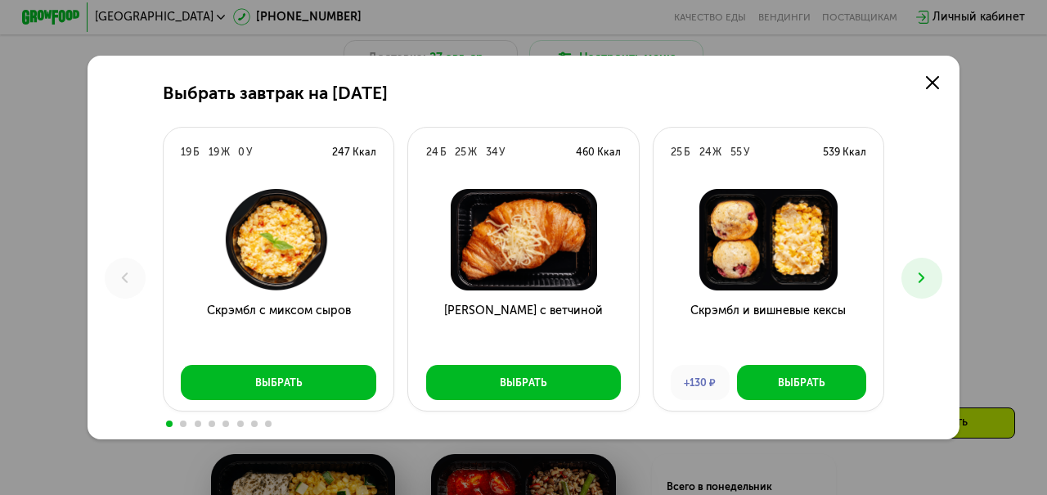
scroll to position [840, 0]
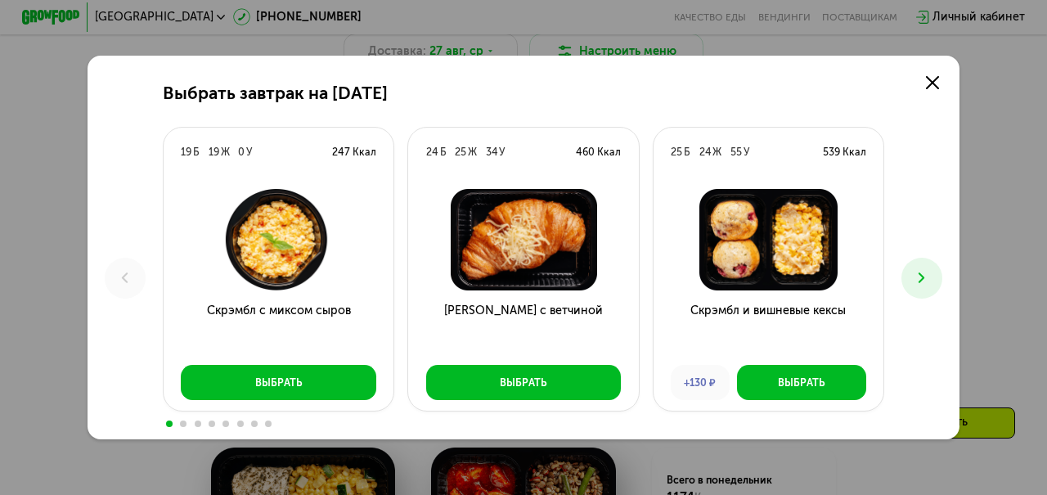
click at [921, 276] on use at bounding box center [922, 278] width 6 height 11
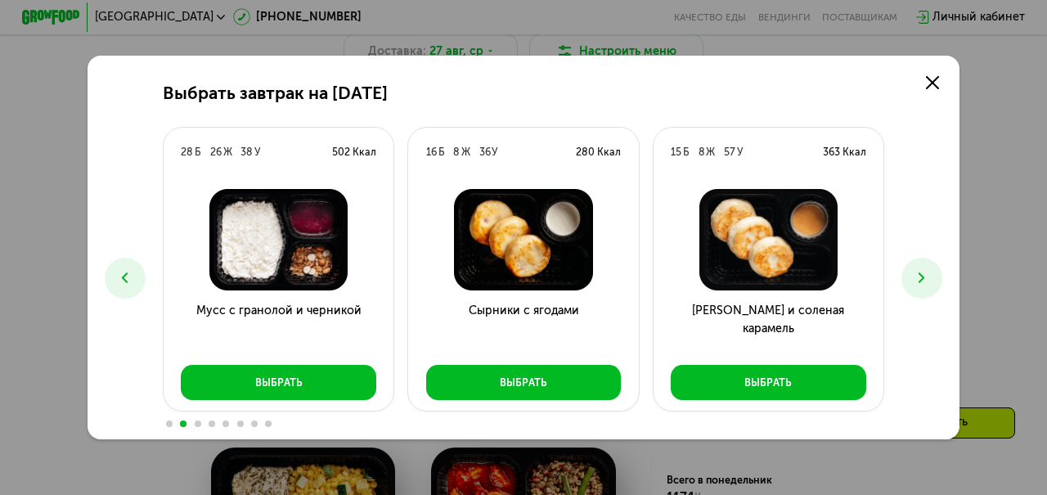
click at [921, 276] on use at bounding box center [922, 278] width 6 height 11
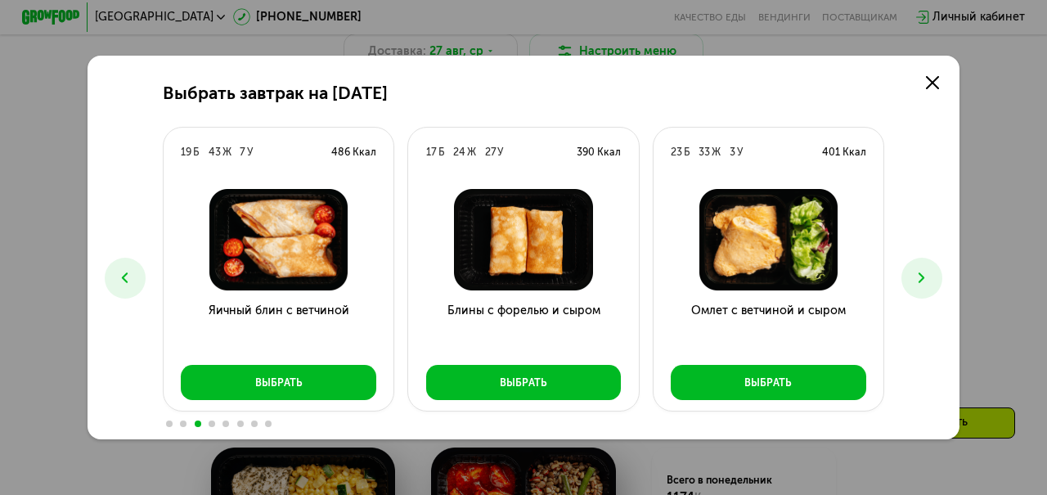
click at [920, 274] on use at bounding box center [922, 278] width 6 height 11
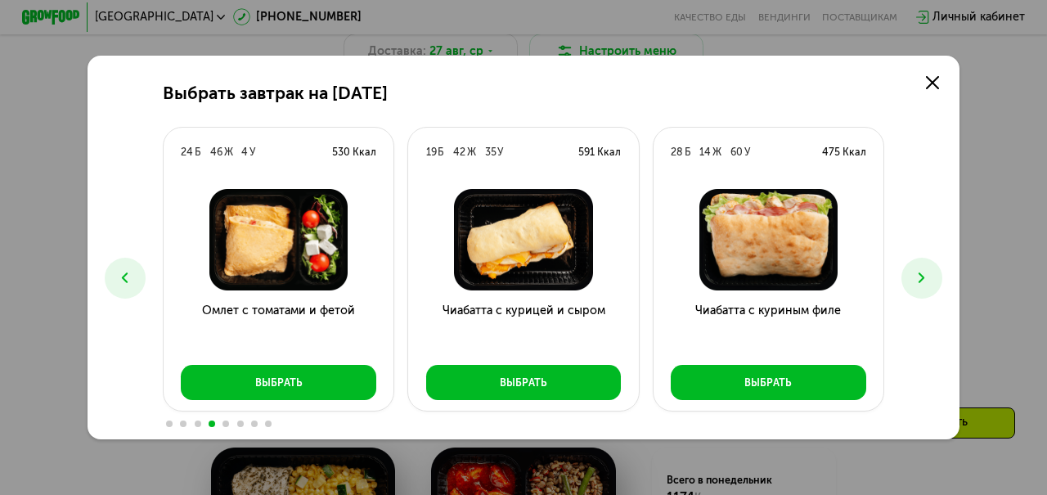
click at [121, 280] on icon at bounding box center [124, 277] width 17 height 17
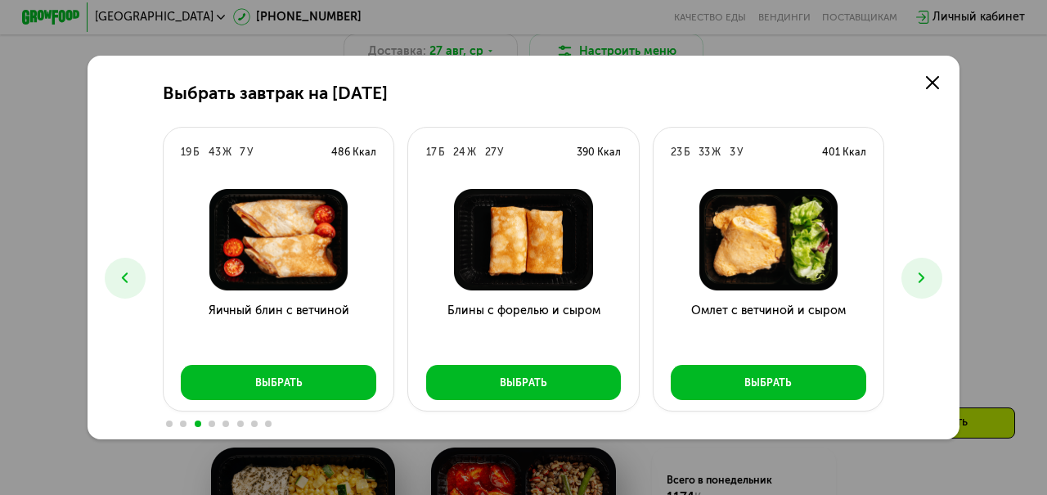
click at [927, 280] on icon at bounding box center [921, 277] width 17 height 17
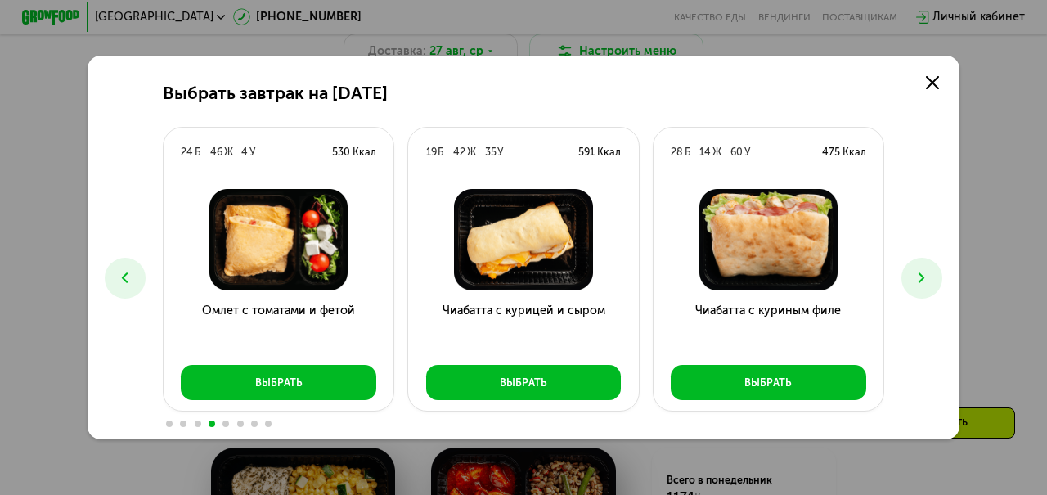
click at [927, 278] on icon at bounding box center [921, 277] width 17 height 17
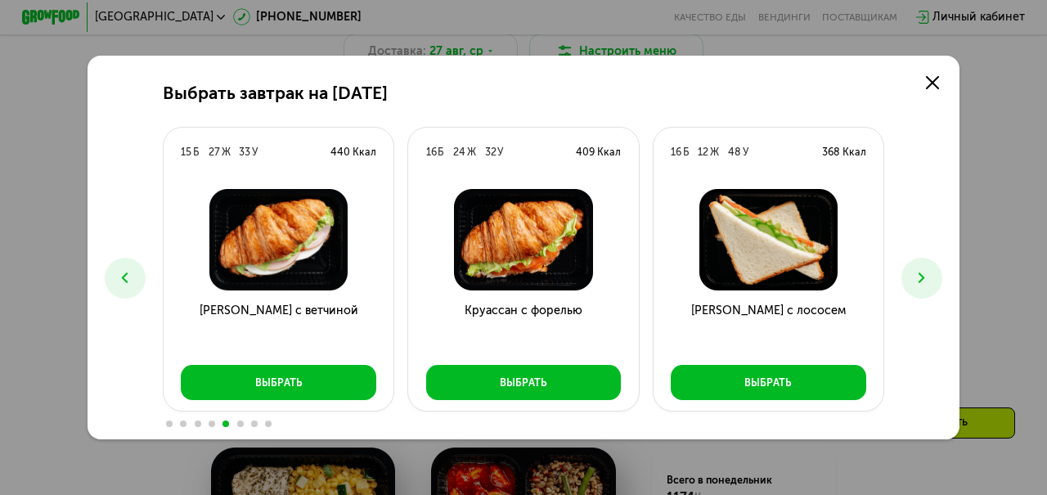
click at [927, 279] on icon at bounding box center [921, 277] width 17 height 17
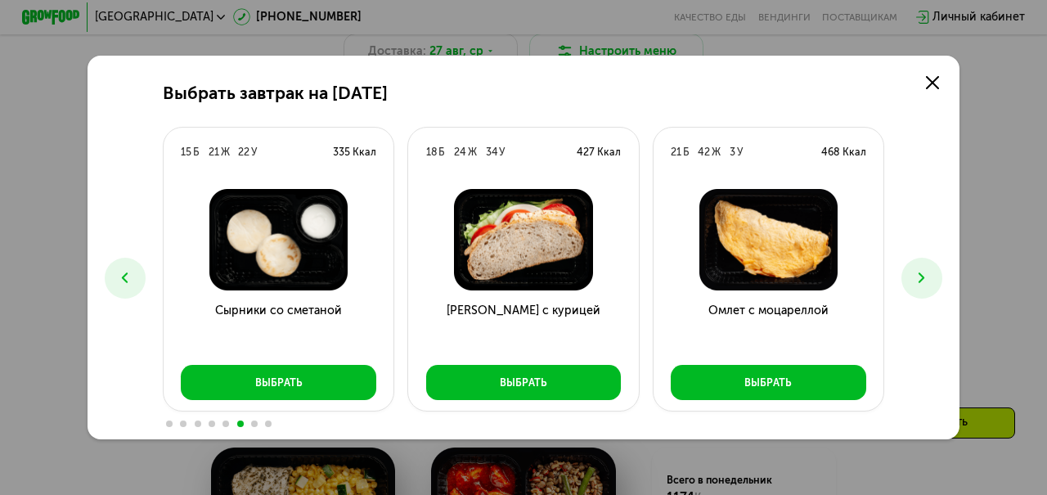
click at [927, 279] on icon at bounding box center [921, 277] width 17 height 17
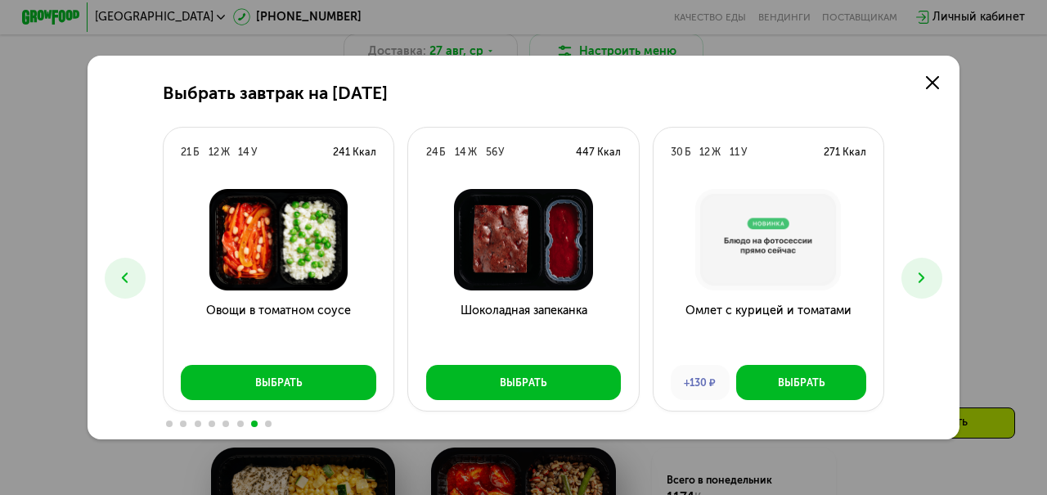
click at [927, 279] on icon at bounding box center [921, 277] width 17 height 17
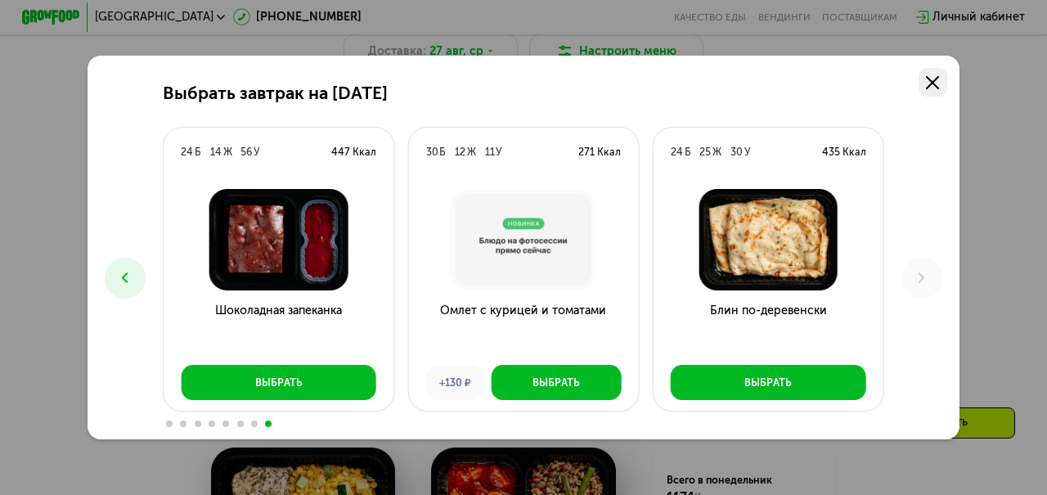
click at [943, 89] on link at bounding box center [933, 82] width 29 height 29
